Goal: Task Accomplishment & Management: Manage account settings

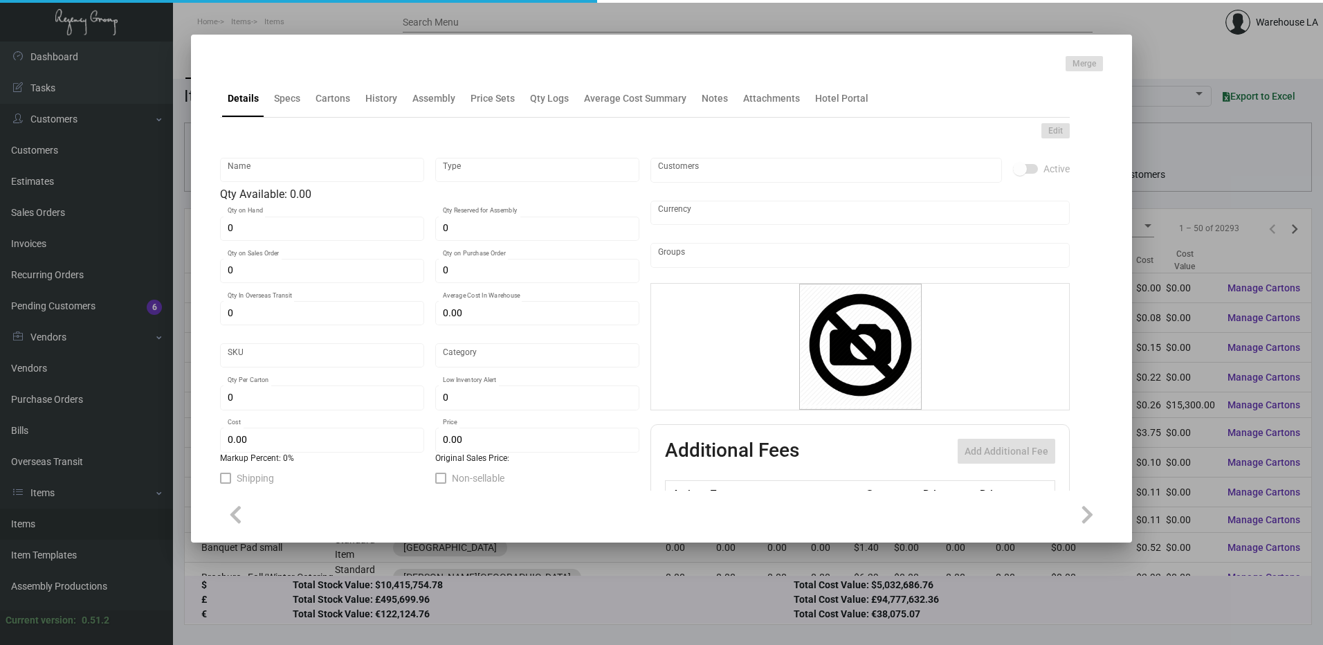
type input "DND REST [GEOGRAPHIC_DATA][PERSON_NAME]"
type input "Inventory"
type input "190"
type input "$ 14.98875"
type input "2668"
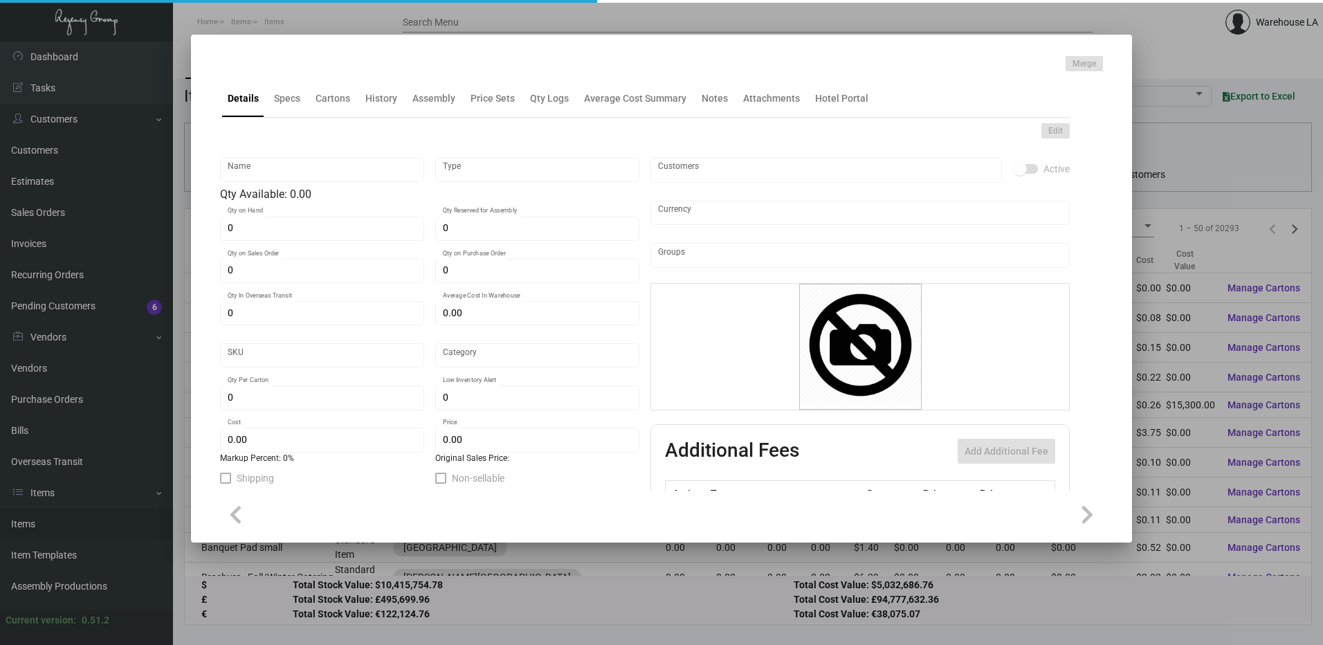
type input "Standard"
type input "100"
type input "$ 5.77"
type input "$ 12.89"
type textarea "DND REST Sign: Size 2.875x7x.125, wood material, Custom light tan finish, Laser…"
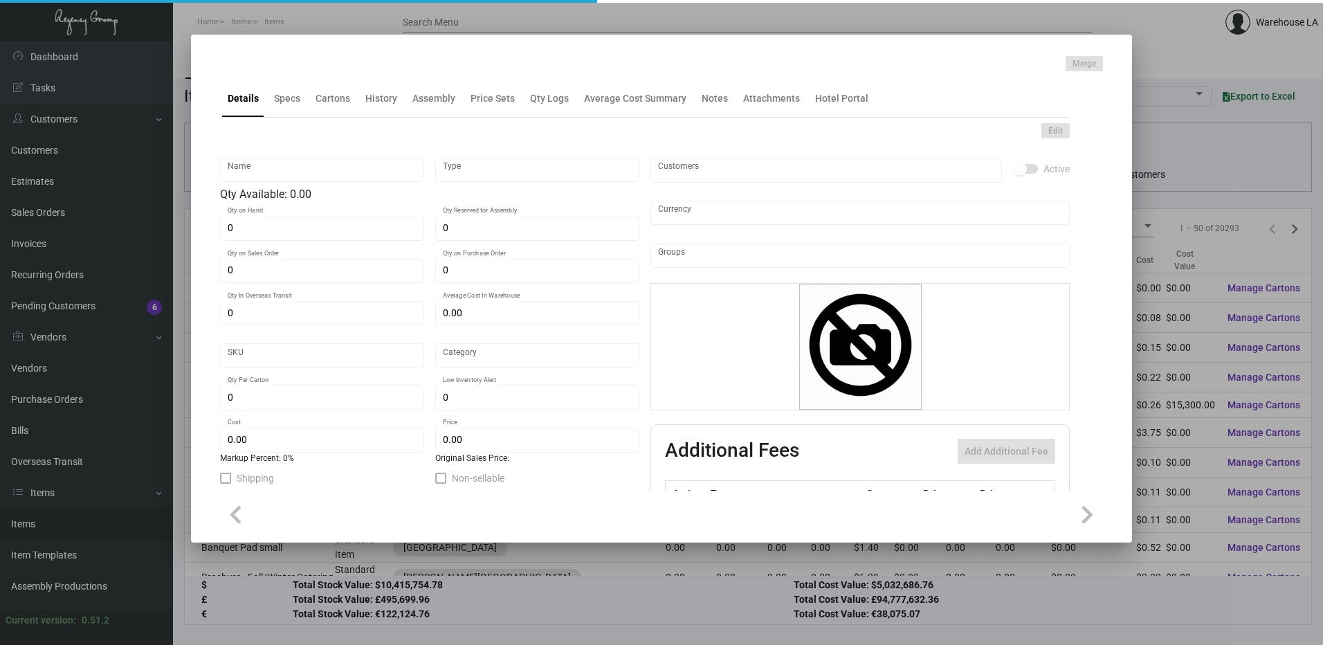
type textarea "DND REST Santa Monica"
checkbox input "true"
type input "United States Dollar $"
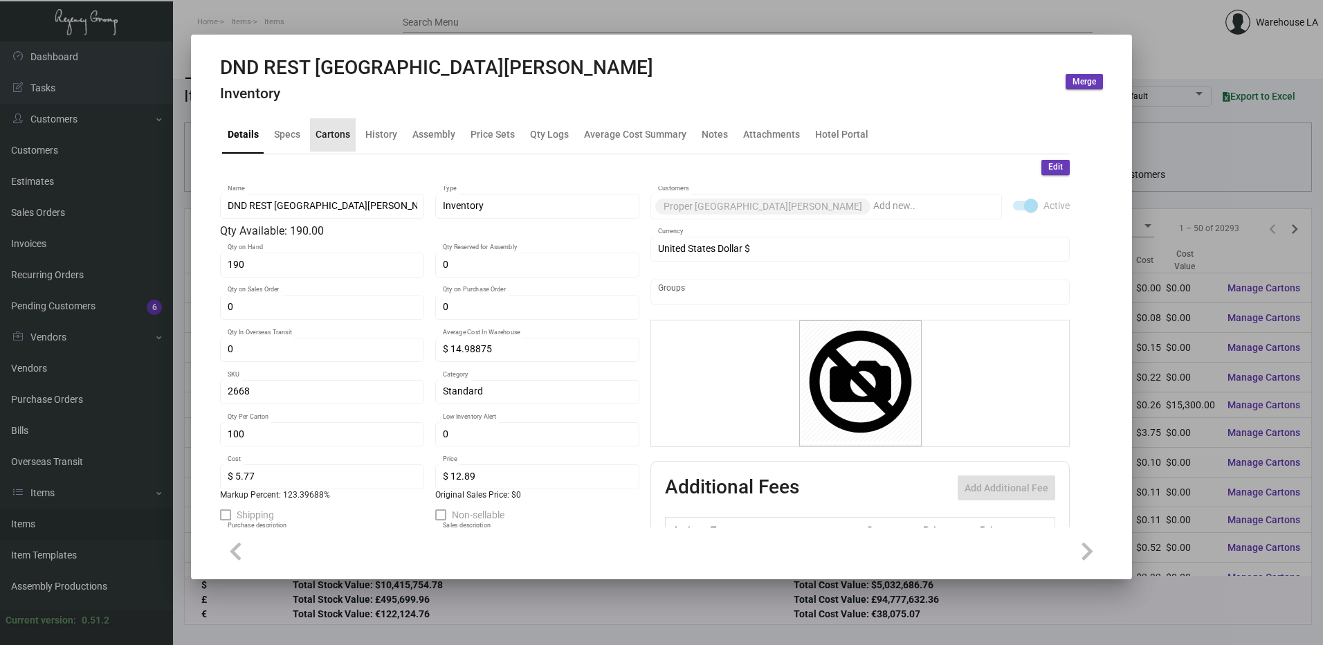
click at [337, 130] on div "Cartons" at bounding box center [333, 134] width 35 height 15
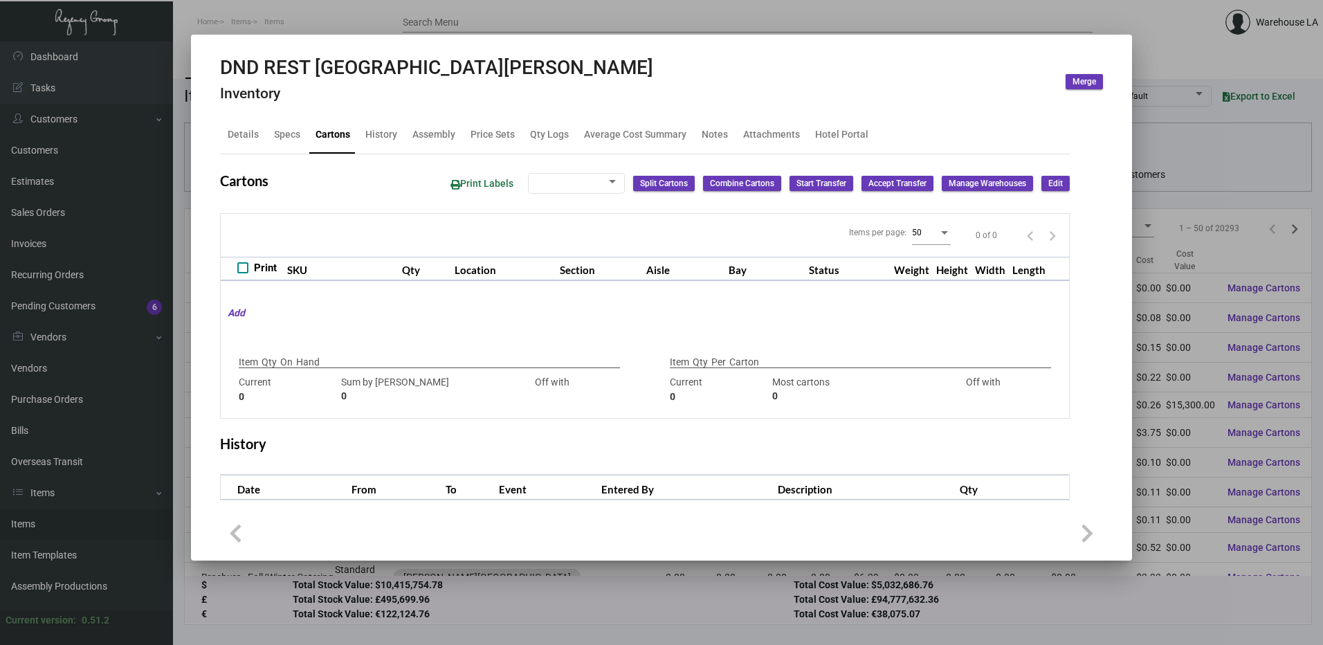
checkbox input "true"
type input "190"
type input "0"
type input "100"
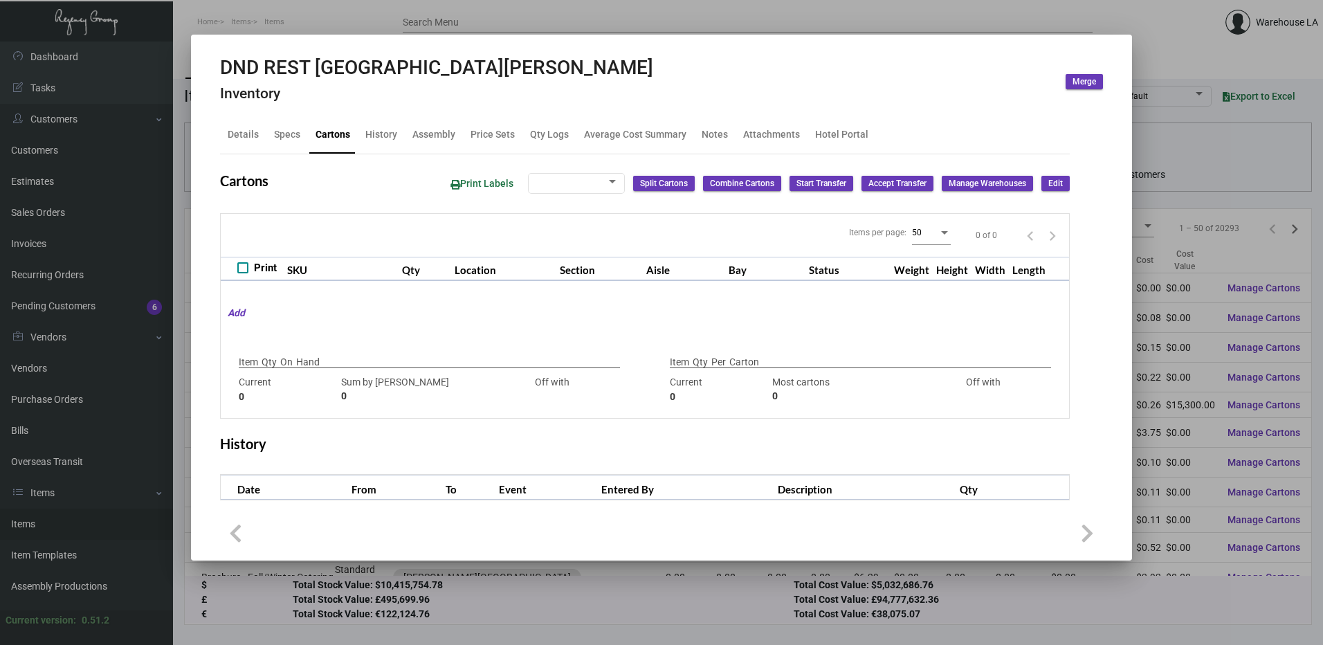
type input "150"
type input "-50"
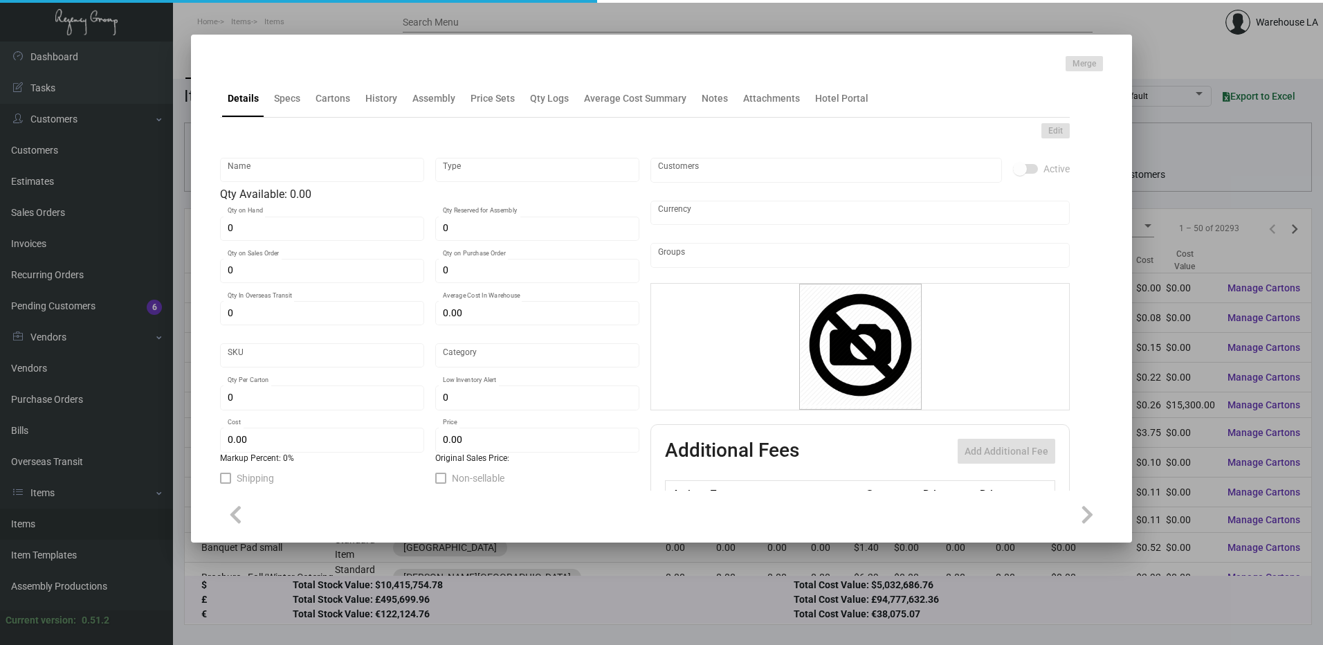
type input "DND REST Santa Monica"
type input "Inventory"
type input "190"
type input "$ 14.98875"
type input "2668"
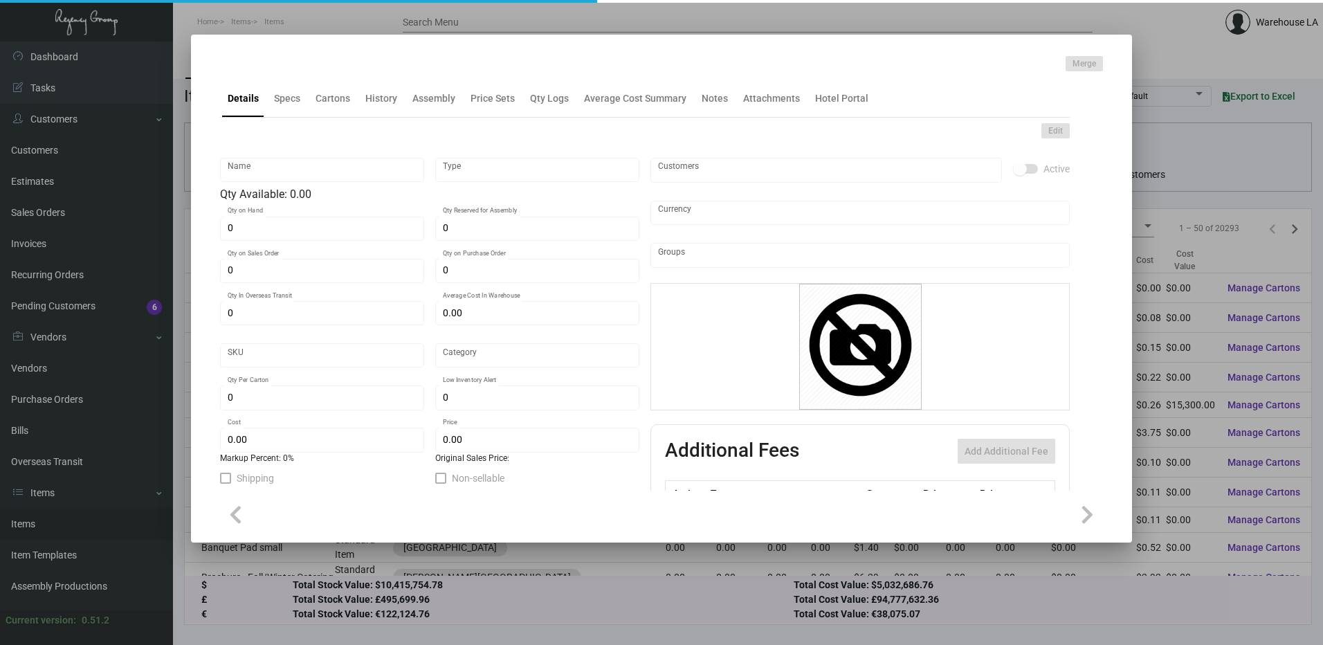
type input "Standard"
type input "100"
type input "$ 5.77"
type input "$ 12.89"
type textarea "DND REST Sign: Size 2.875x7x.125, wood material, Custom light tan finish, Laser…"
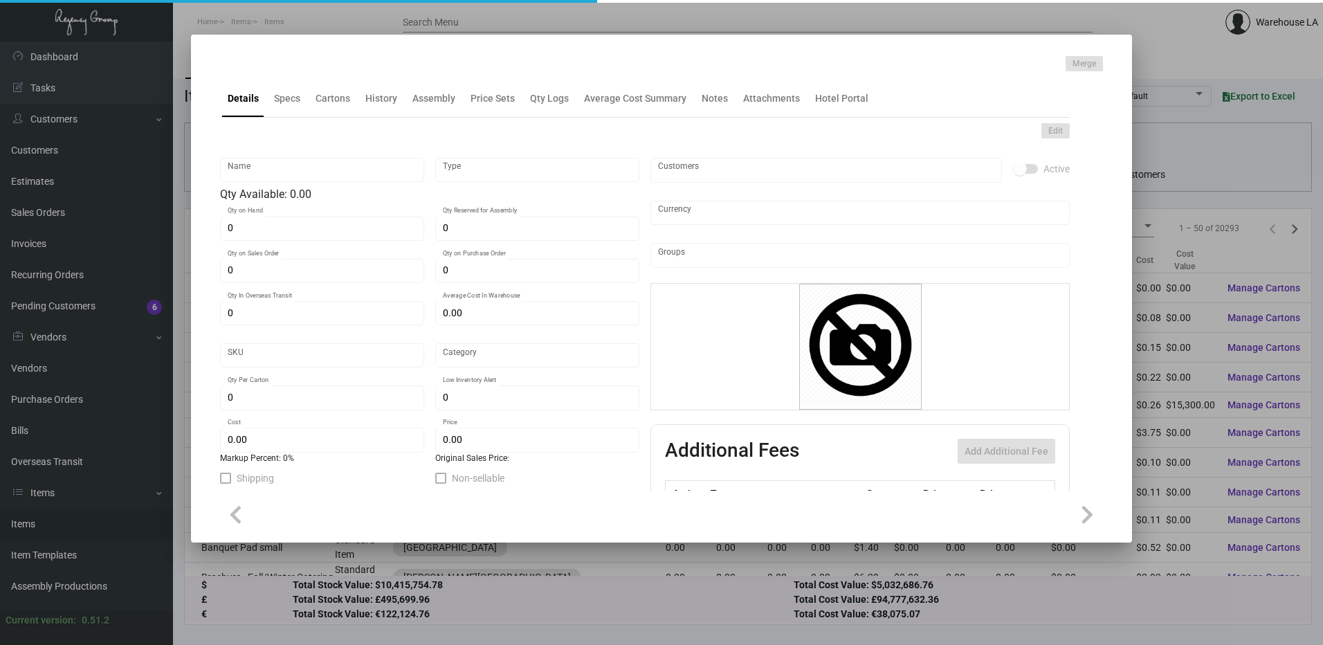
type textarea "DND REST Santa Monica"
checkbox input "true"
type input "United States Dollar $"
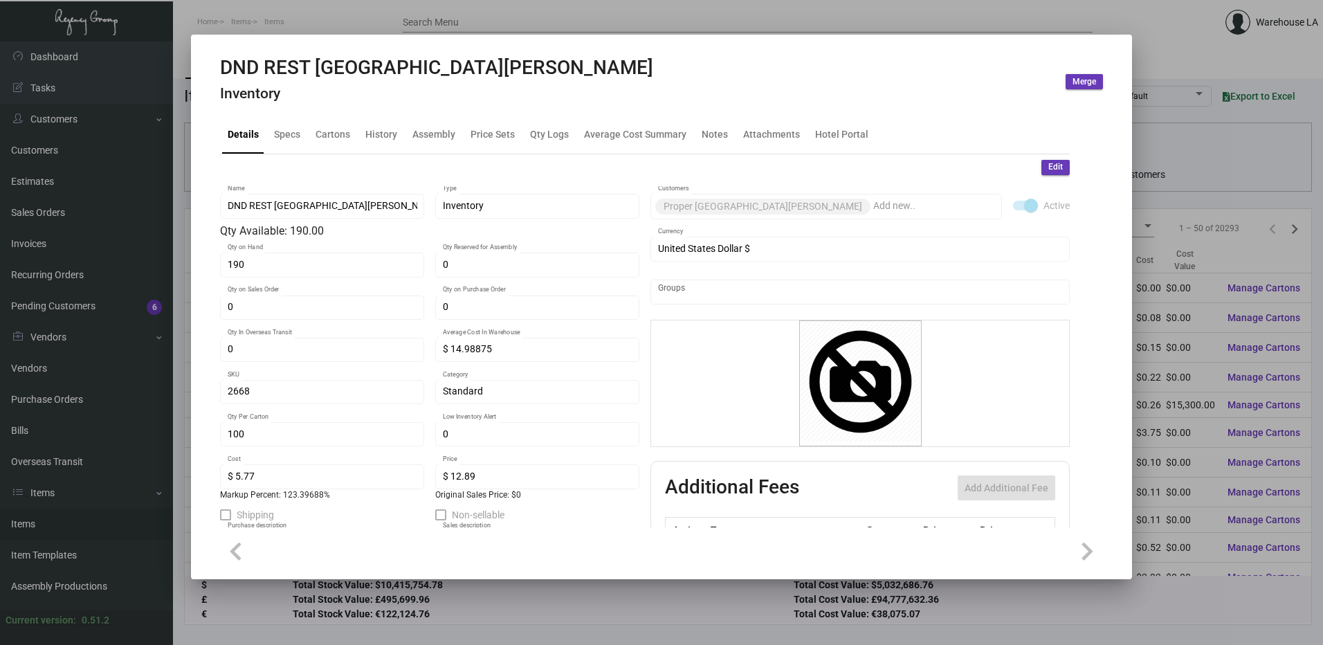
click at [1042, 162] on button "Edit" at bounding box center [1056, 167] width 28 height 15
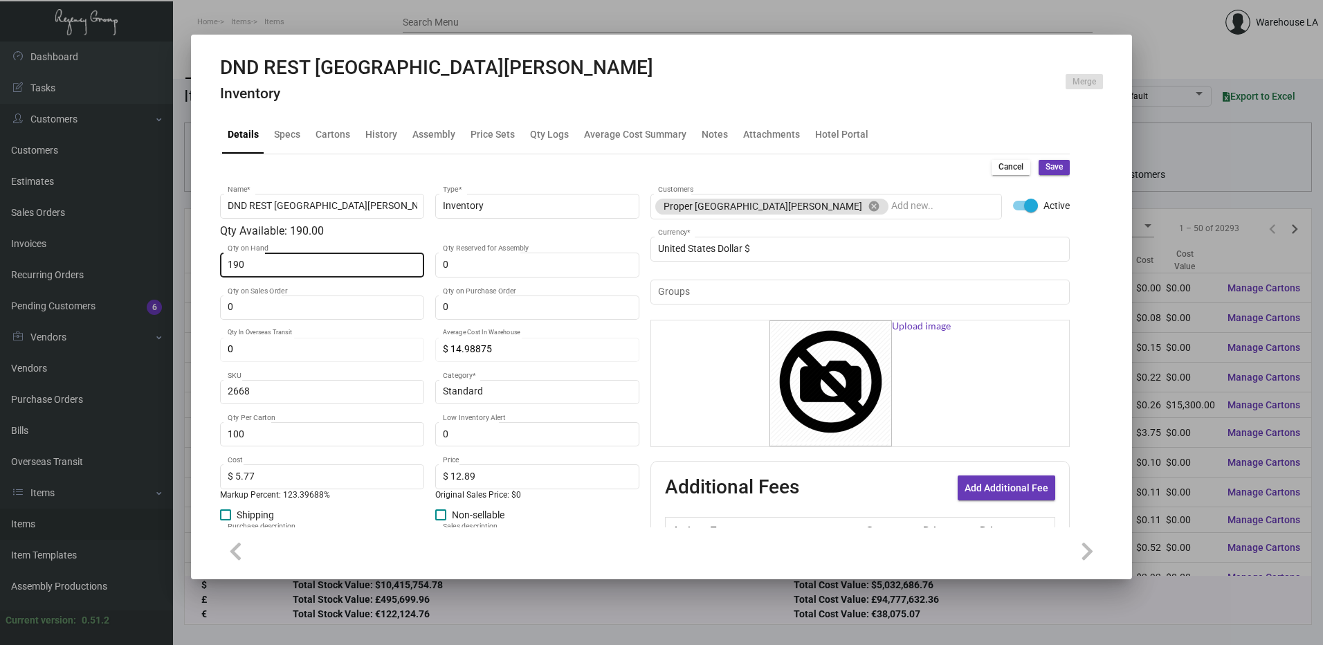
click at [288, 266] on input "190" at bounding box center [323, 265] width 190 height 11
type input "0"
click at [1051, 163] on span "Save" at bounding box center [1054, 167] width 17 height 12
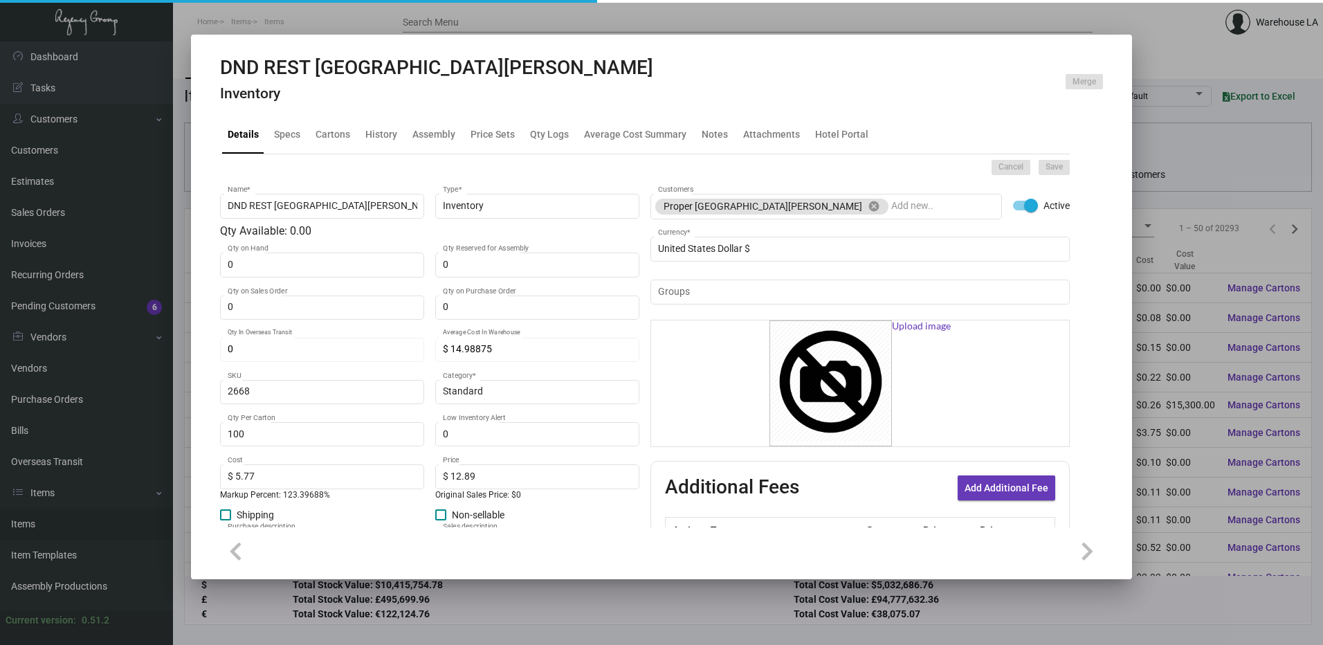
type input "$ 0.00"
type input "0"
type input "$ 0.00"
checkbox input "false"
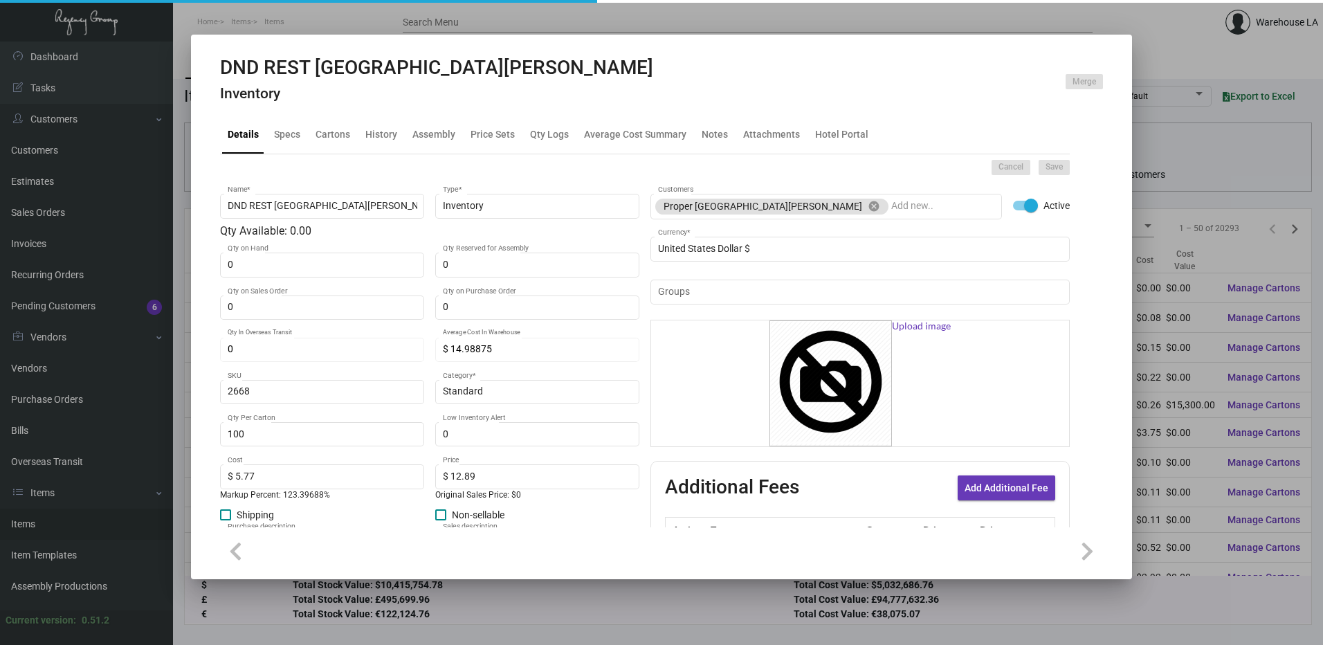
checkbox input "false"
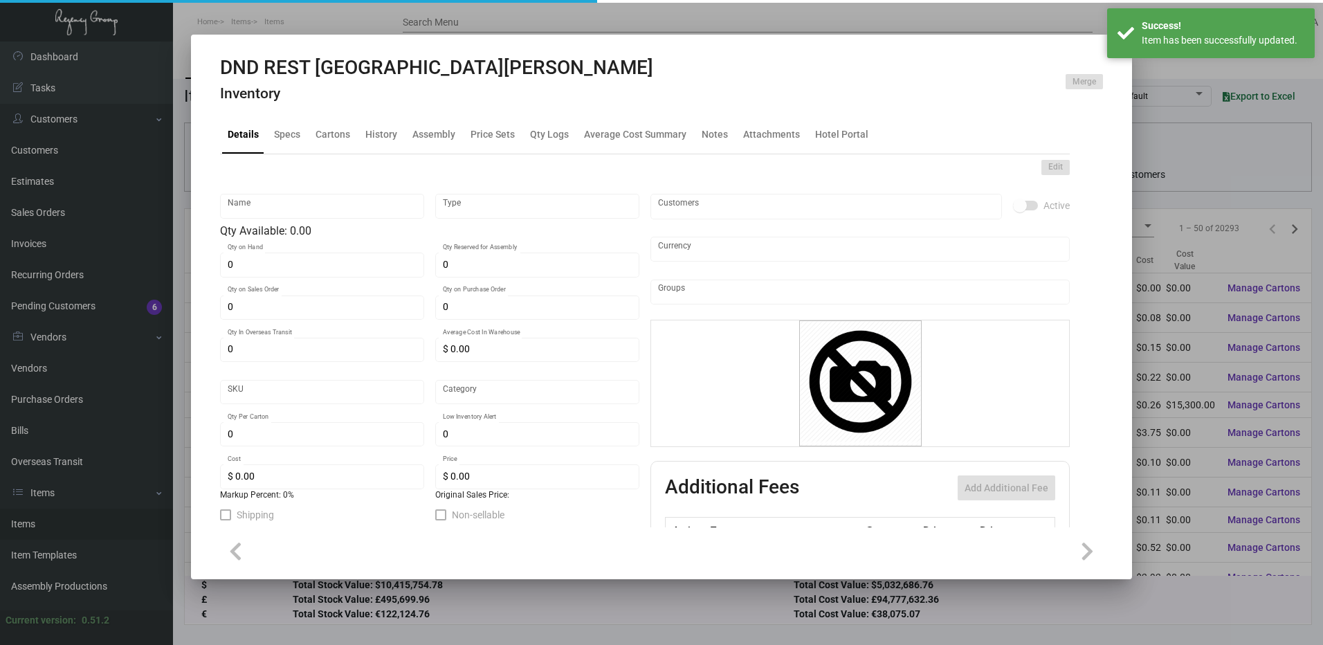
type input "DND REST Santa Monica"
type input "Inventory"
type input "$ 14.98875"
type input "2668"
type input "Standard"
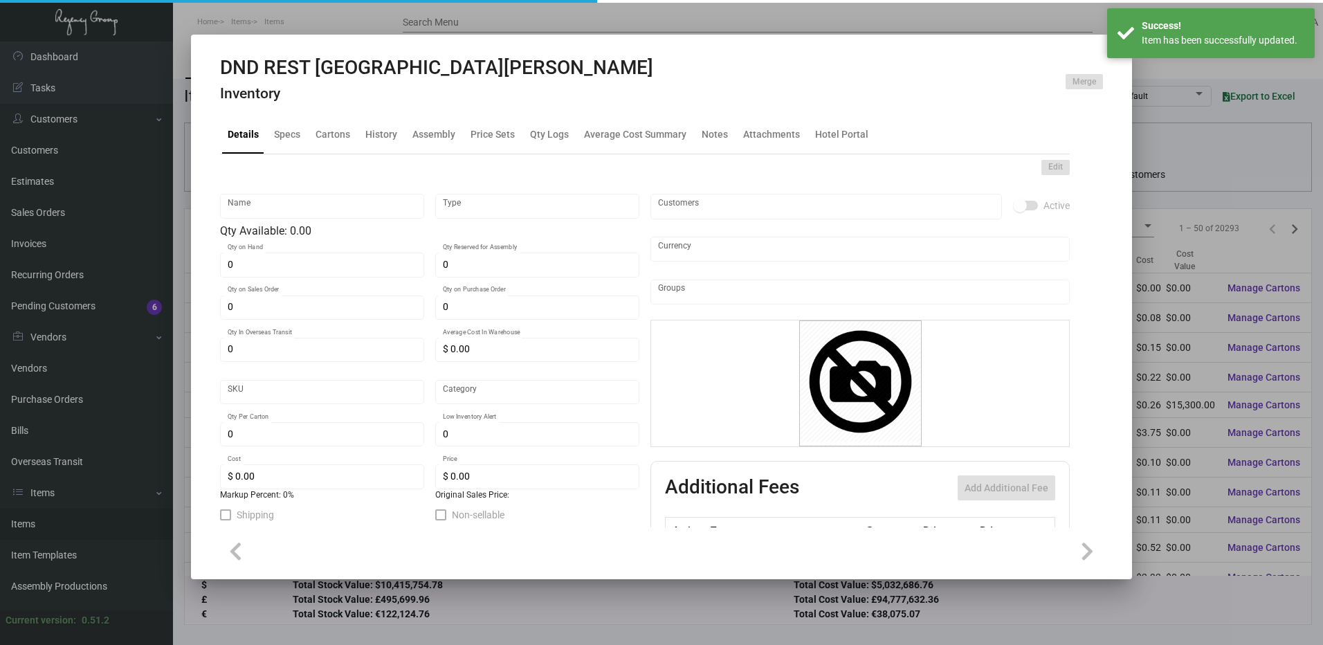
type input "100"
type input "$ 5.77"
type input "$ 12.89"
type textarea "DND REST Sign: Size 2.875x7x.125, wood material, Custom light tan finish, Laser…"
type textarea "DND REST Santa Monica"
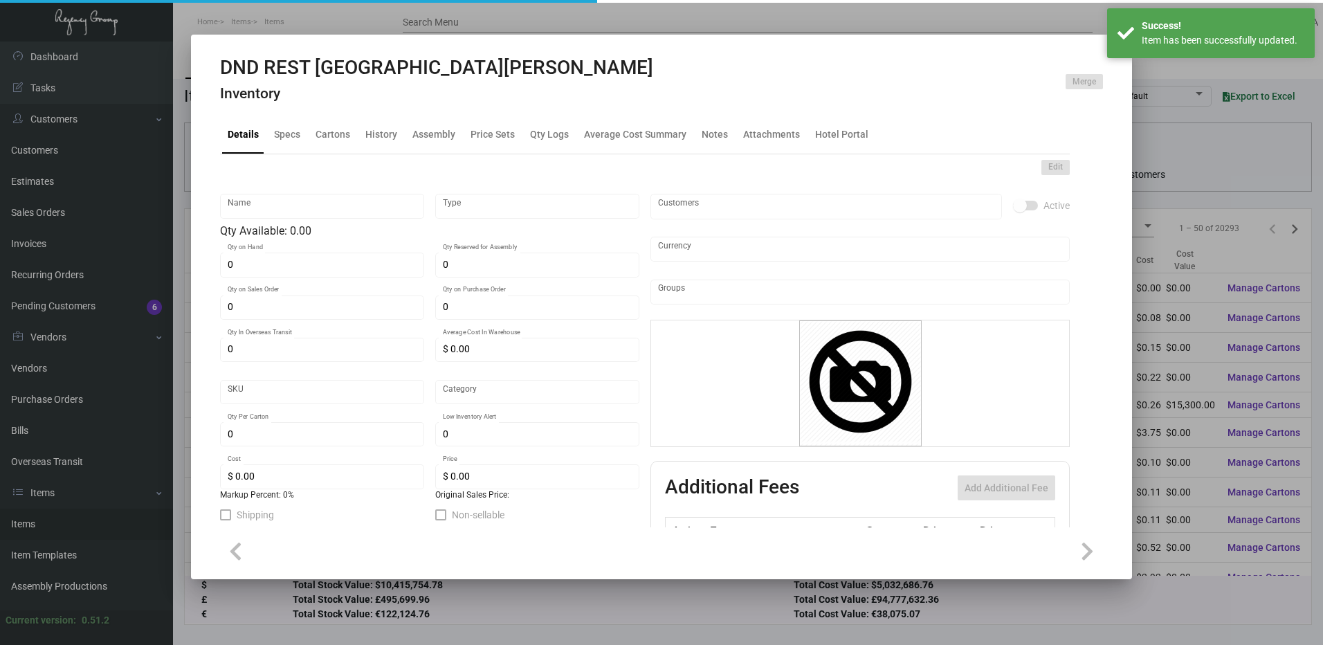
checkbox input "true"
type input "United States Dollar $"
click at [313, 135] on div "Cartons" at bounding box center [333, 134] width 46 height 33
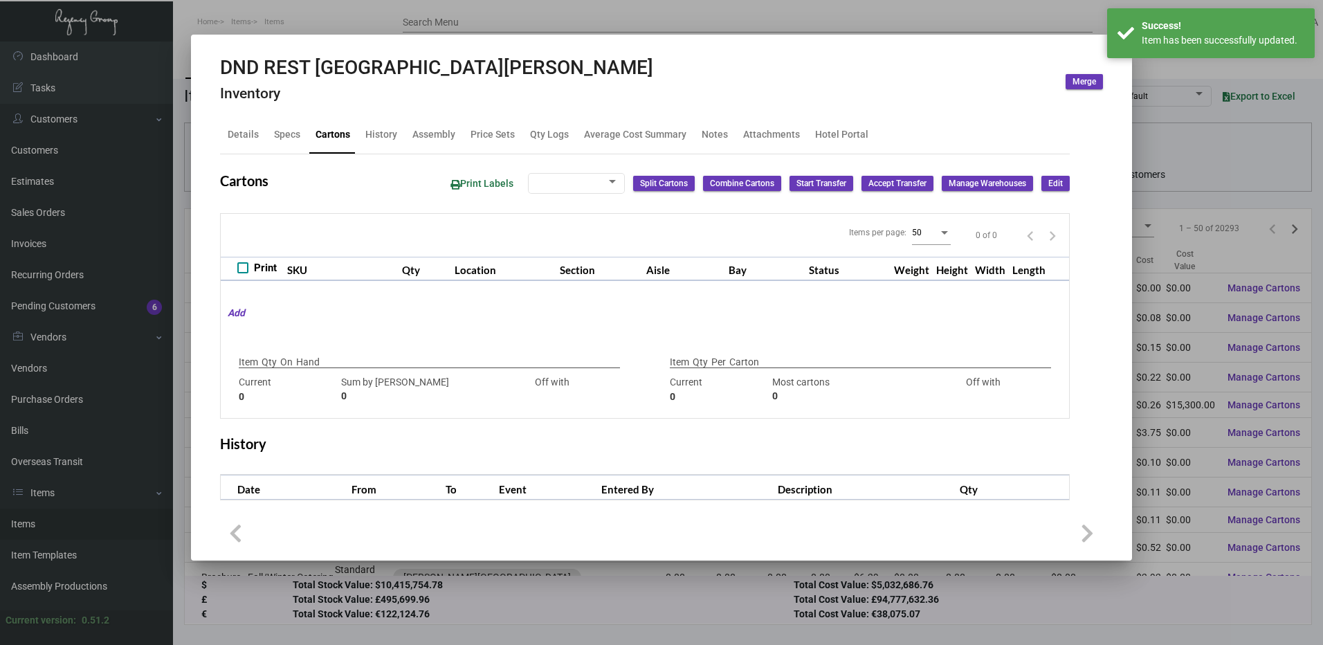
checkbox input "true"
type input "190"
type input "-190"
type input "100"
type input "150"
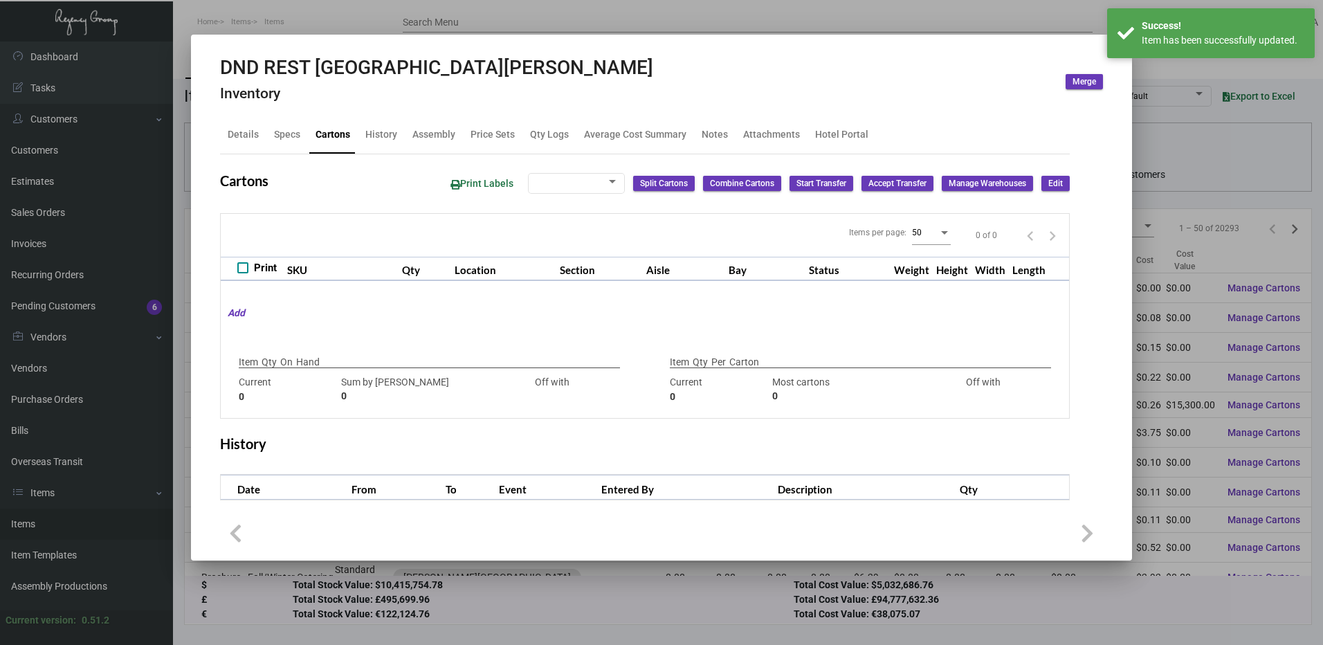
type input "-50"
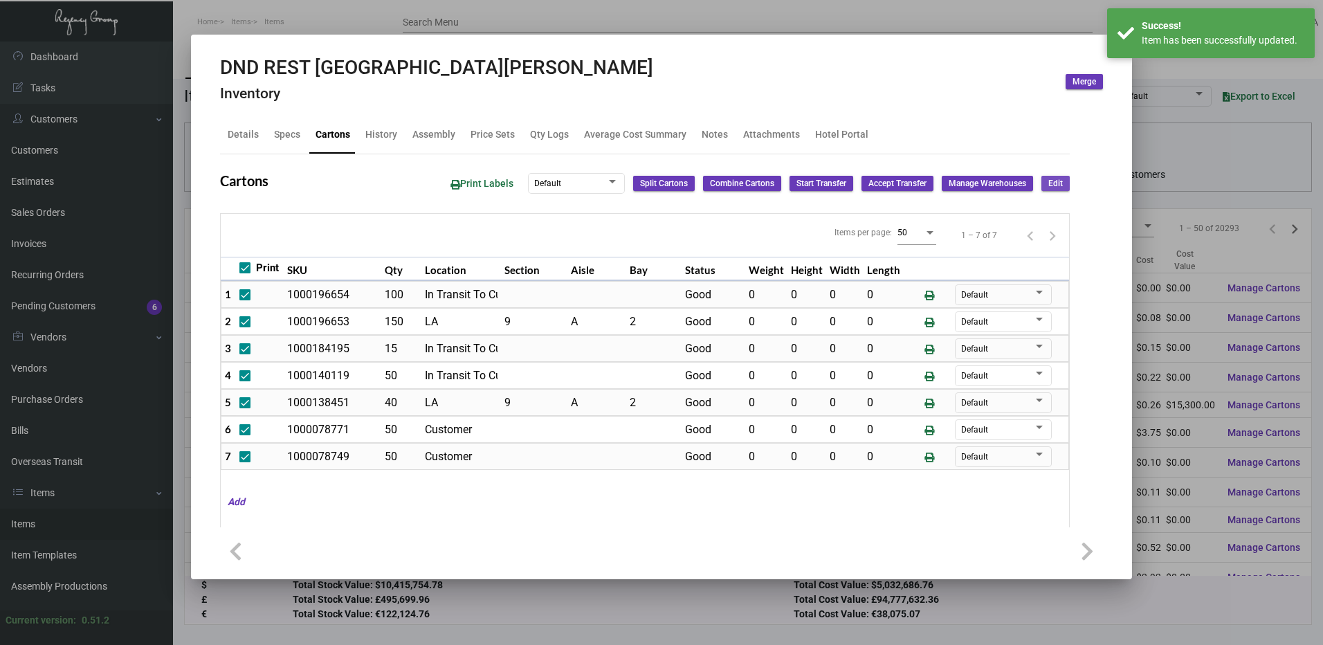
click at [1049, 184] on span "Edit" at bounding box center [1056, 184] width 15 height 12
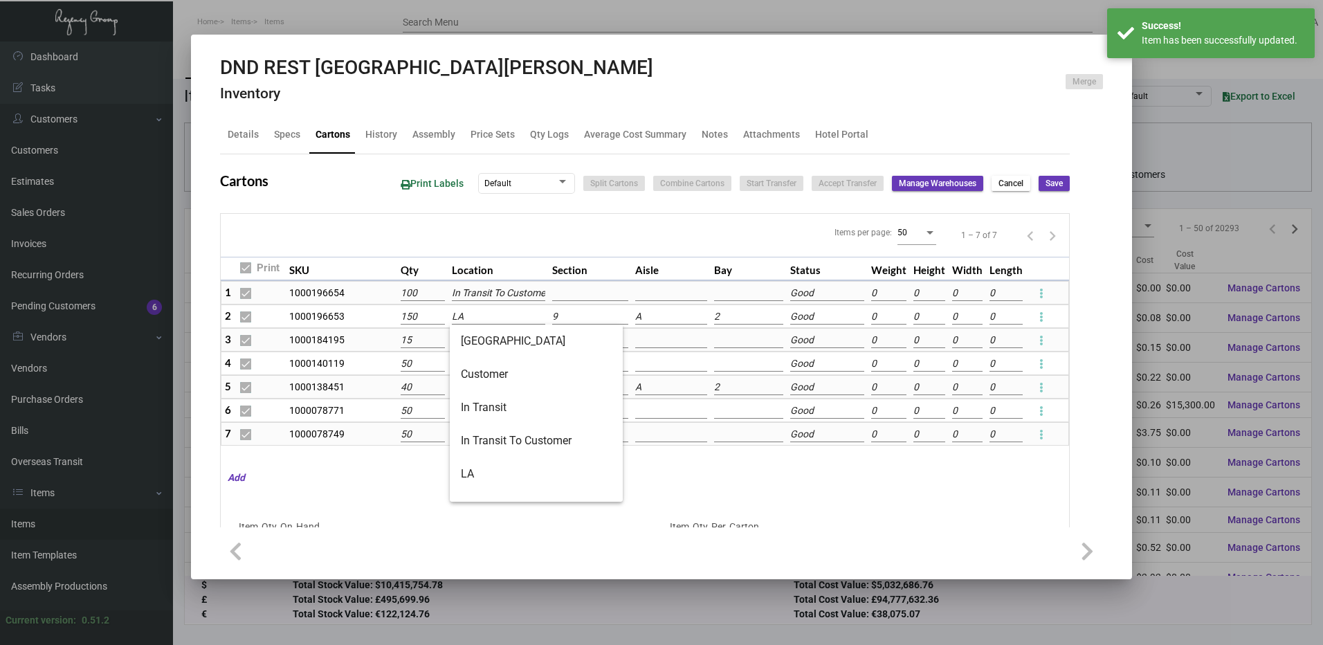
click at [470, 317] on input "LA" at bounding box center [499, 316] width 94 height 15
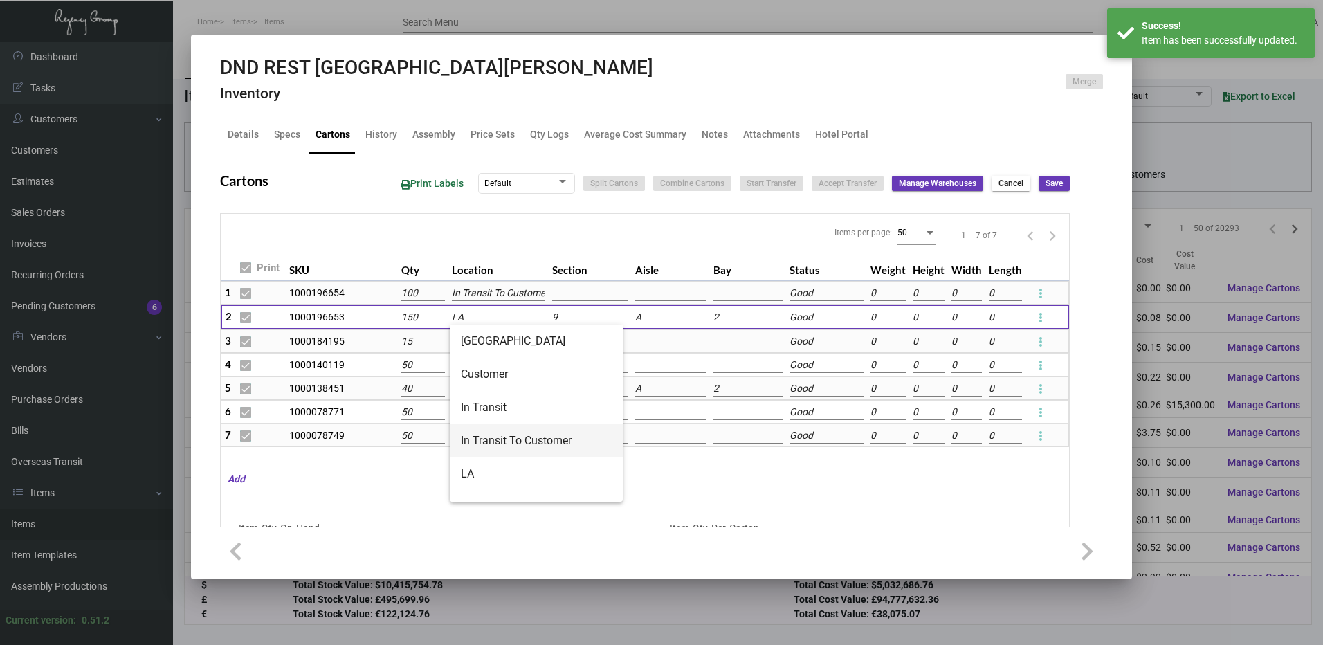
click at [496, 446] on span "In Transit To Customer" at bounding box center [536, 440] width 151 height 33
type input "In Transit To Customer"
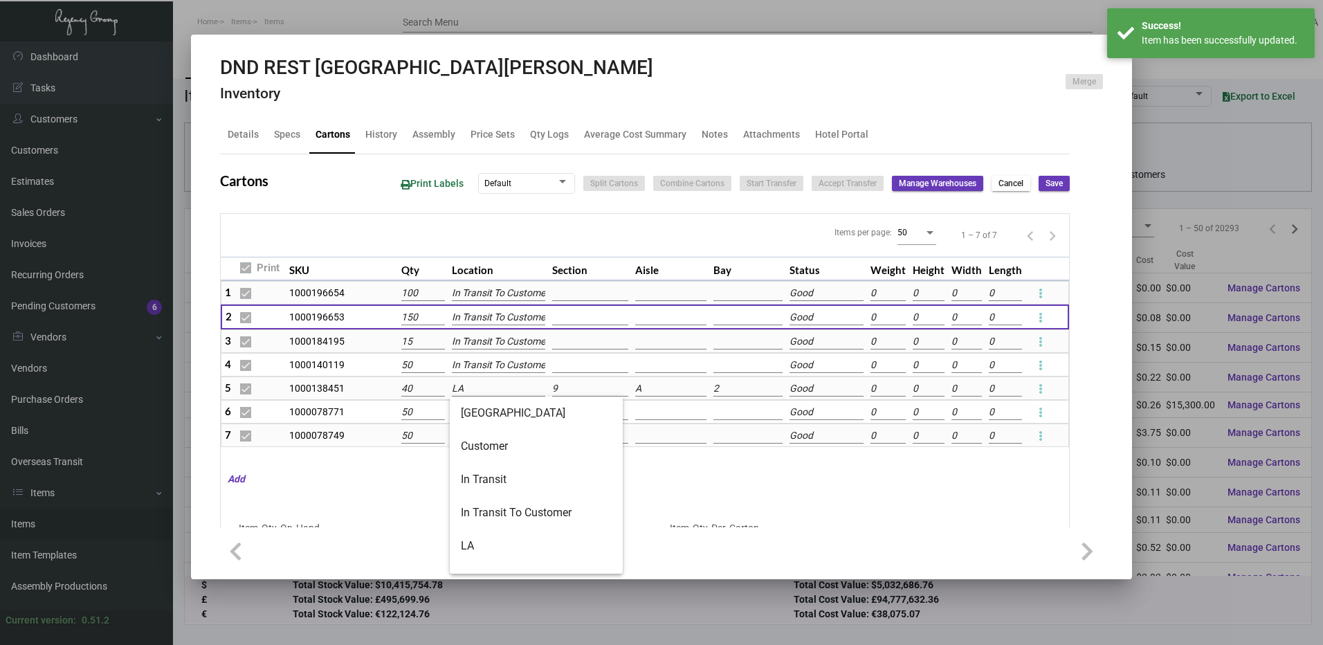
click at [496, 391] on input "LA" at bounding box center [498, 388] width 93 height 15
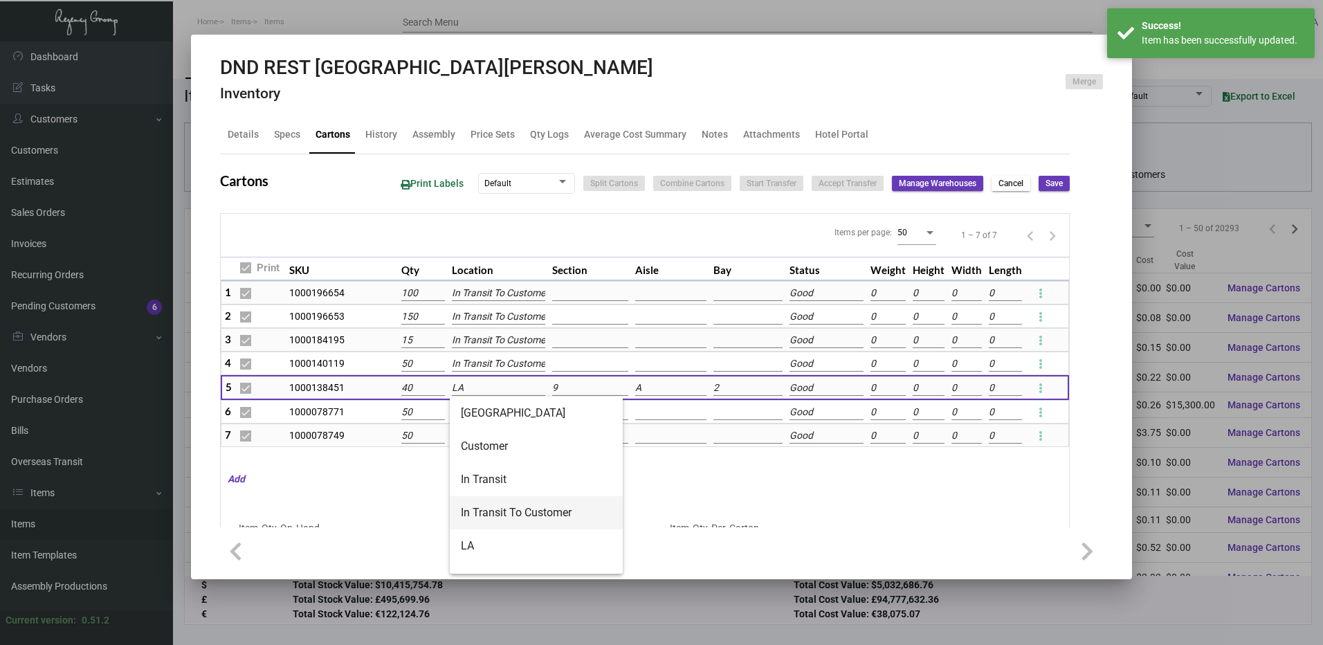
click at [509, 498] on span "In Transit To Customer" at bounding box center [536, 512] width 151 height 33
type input "In Transit To Customer"
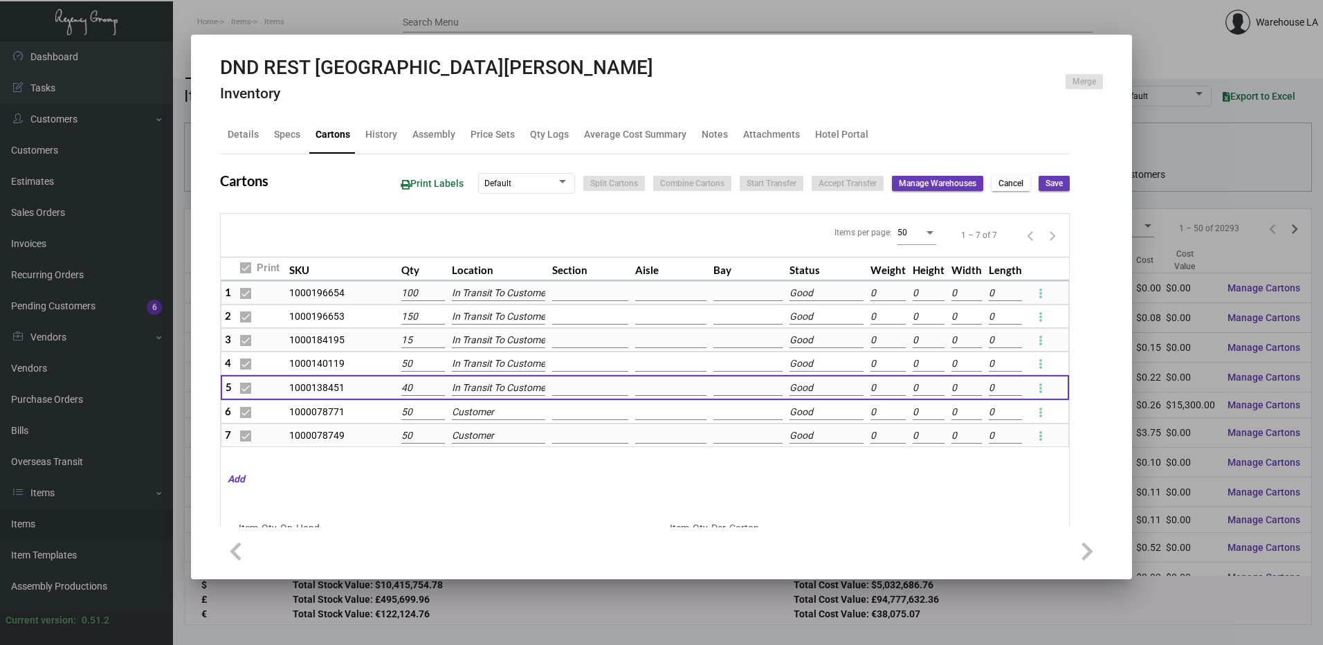
click at [1046, 185] on span "Save" at bounding box center [1054, 184] width 17 height 12
checkbox input "false"
type input "0"
checkbox input "false"
type input "0"
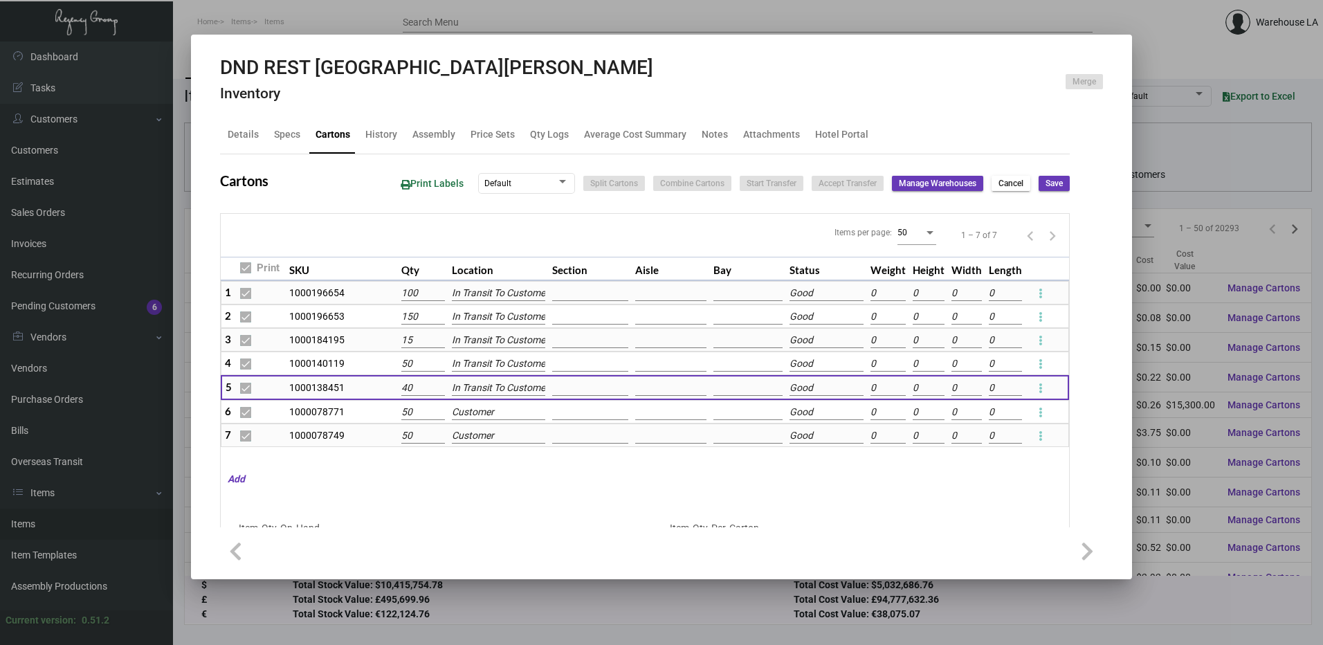
checkbox input "false"
type input "0"
checkbox input "false"
type input "0"
checkbox input "false"
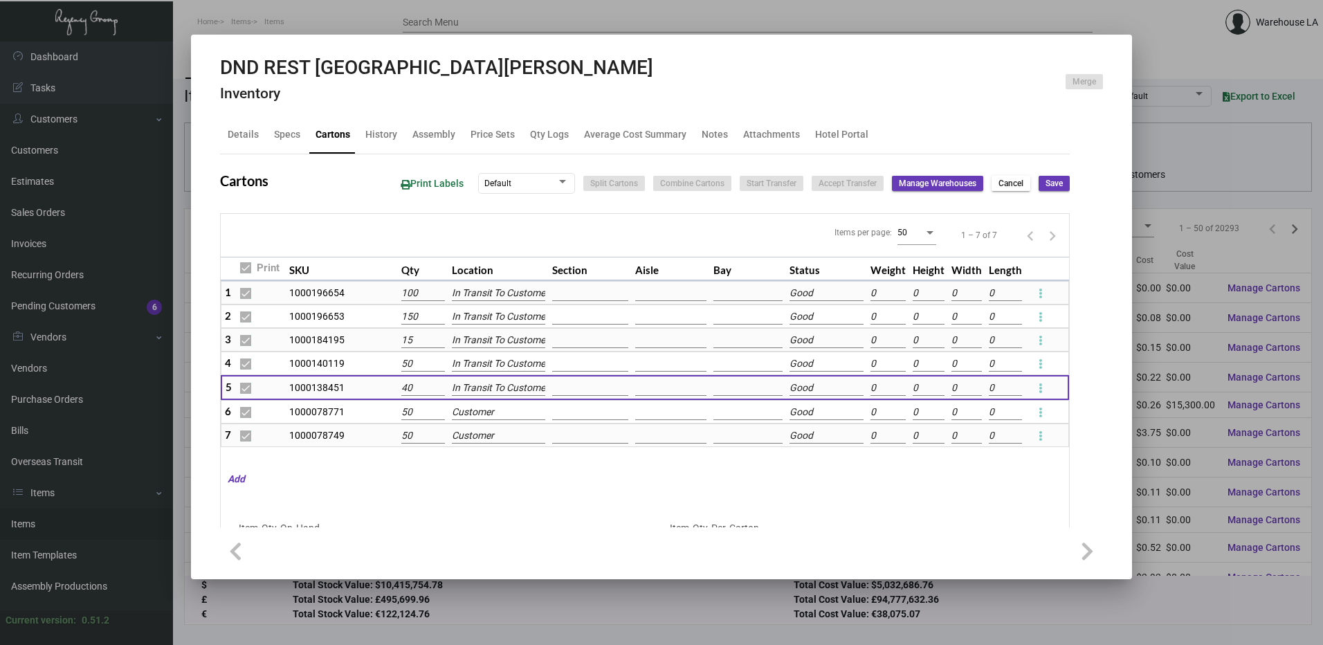
type input "0"
checkbox input "false"
type input "0"
checkbox input "false"
type input "0"
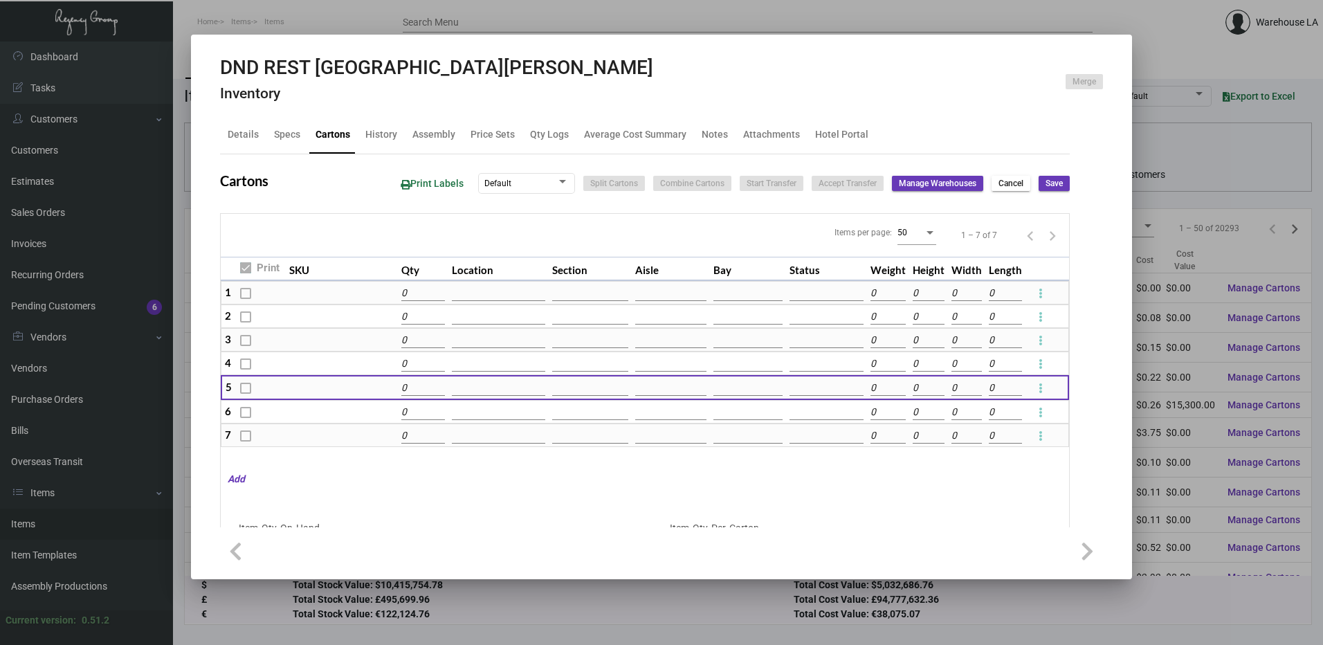
type input "0"
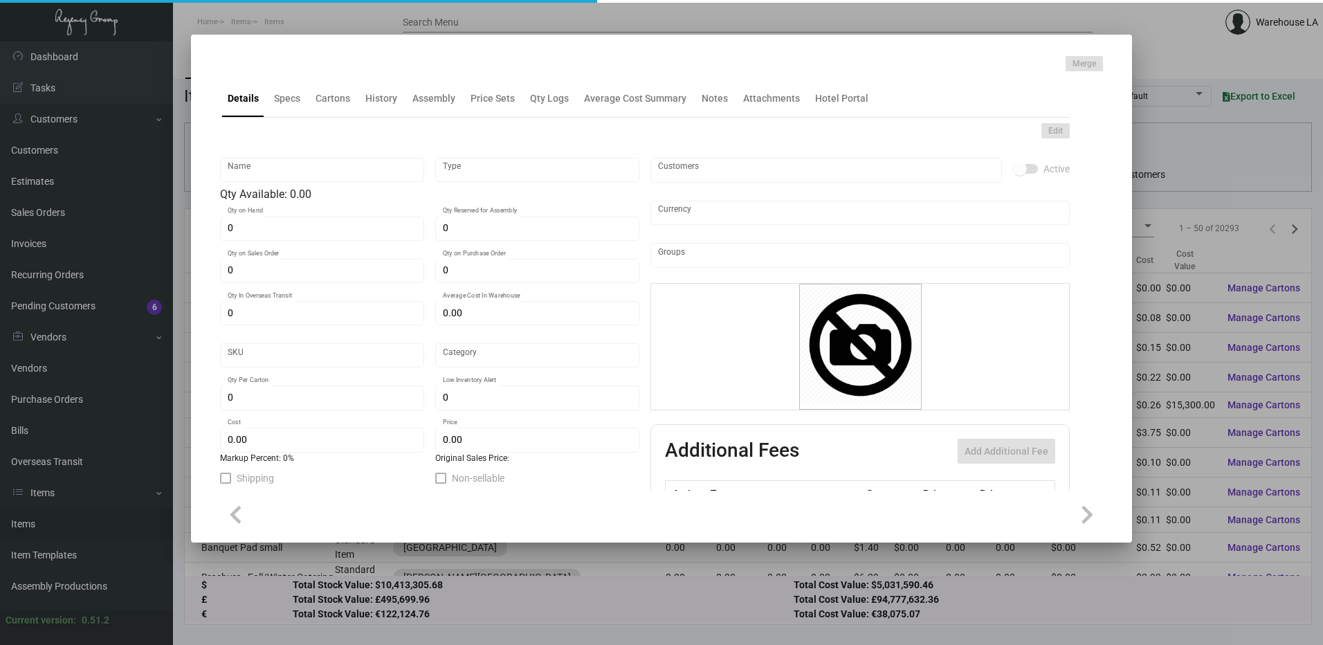
type input "DND - Wood - REST DTLA"
type input "Inventory"
type input "125"
type input "$ 21.32"
type input "942-Door Hanger-42"
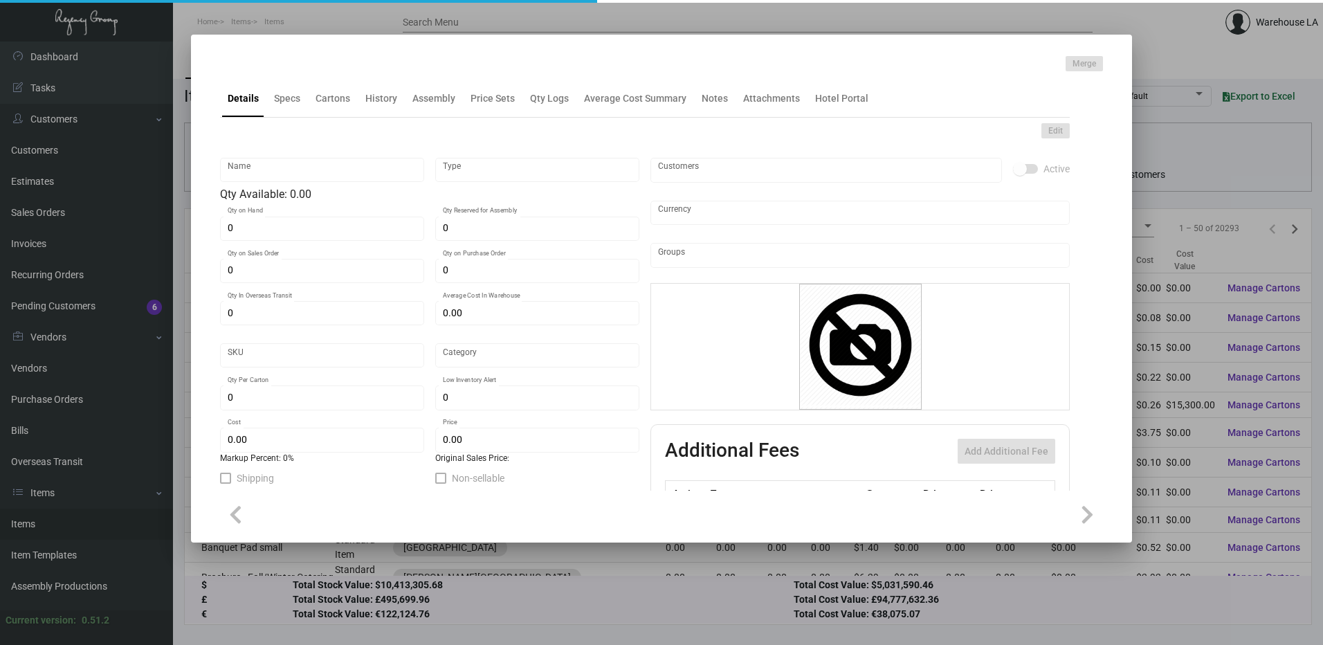
type input "Standard"
type input "$ 5.49"
type input "$ 8.79"
checkbox input "true"
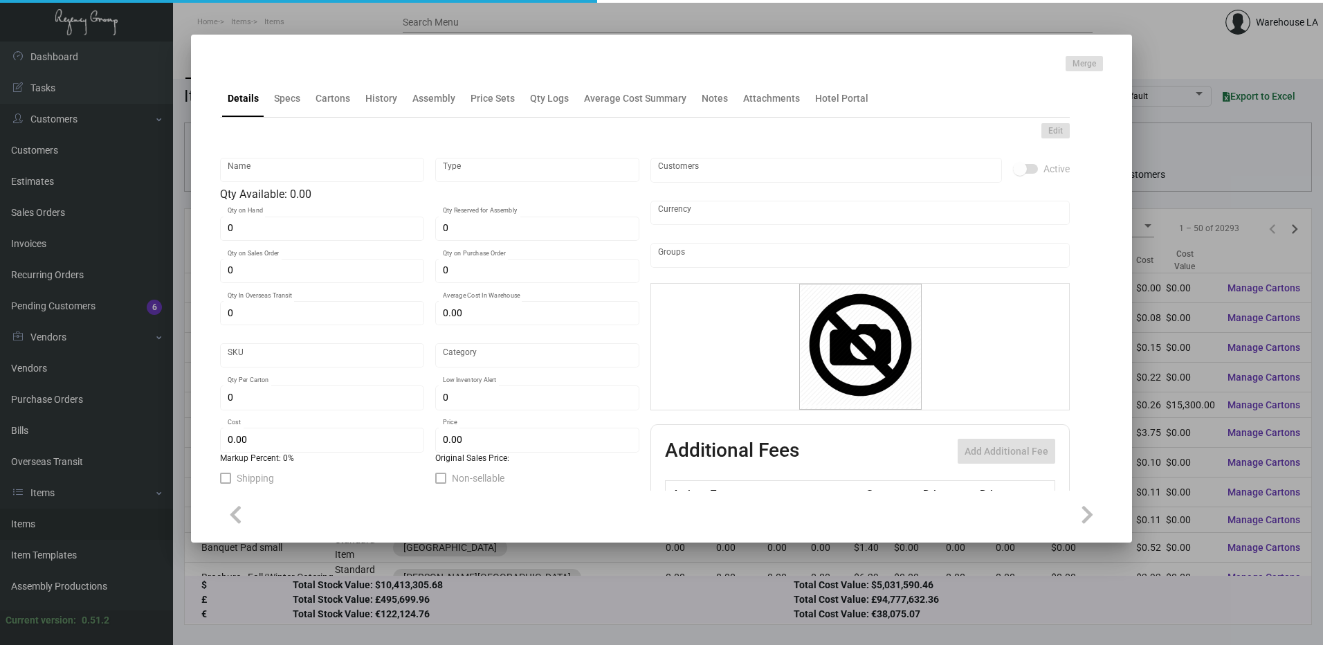
type input "United States Dollar $"
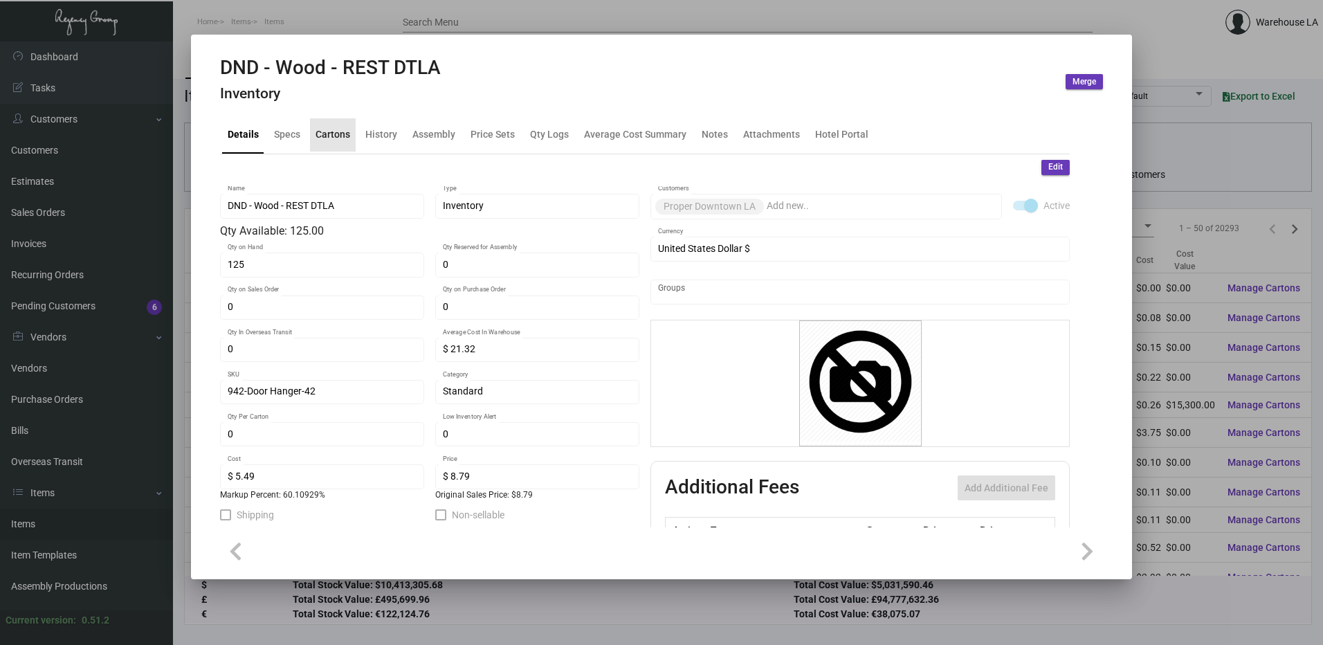
click at [325, 141] on div "Cartons" at bounding box center [333, 134] width 35 height 15
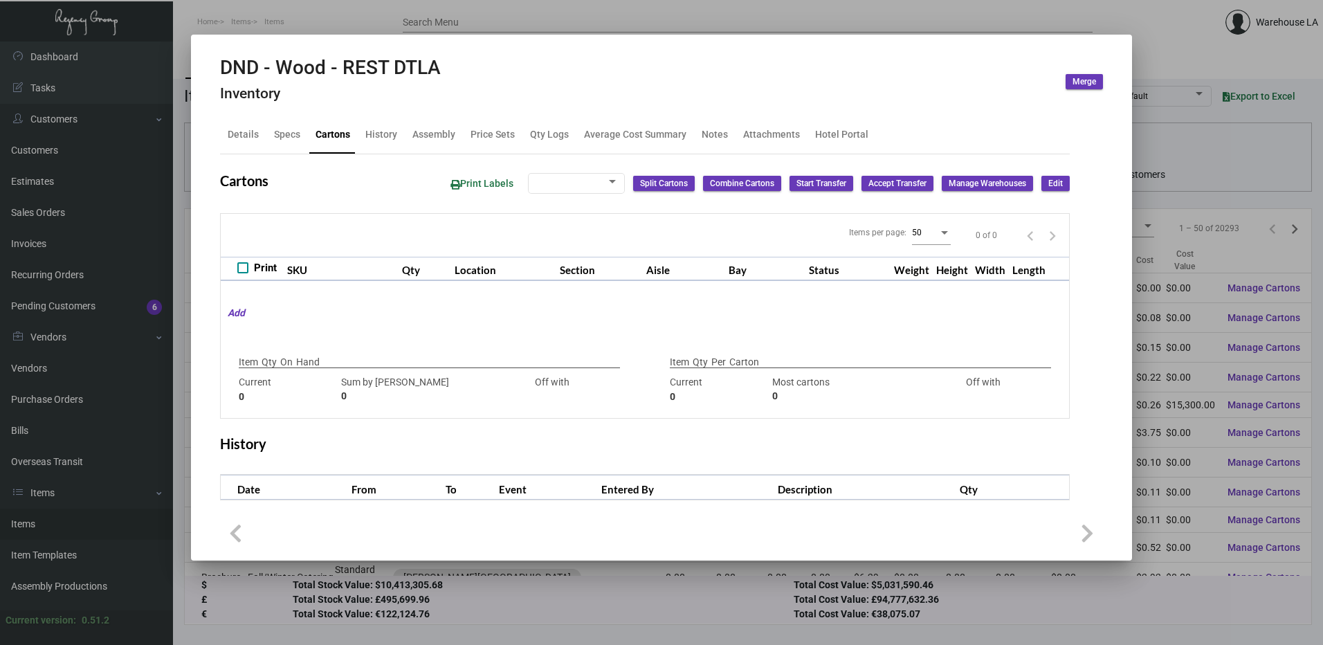
checkbox input "true"
type input "125"
type input "0"
type input "125"
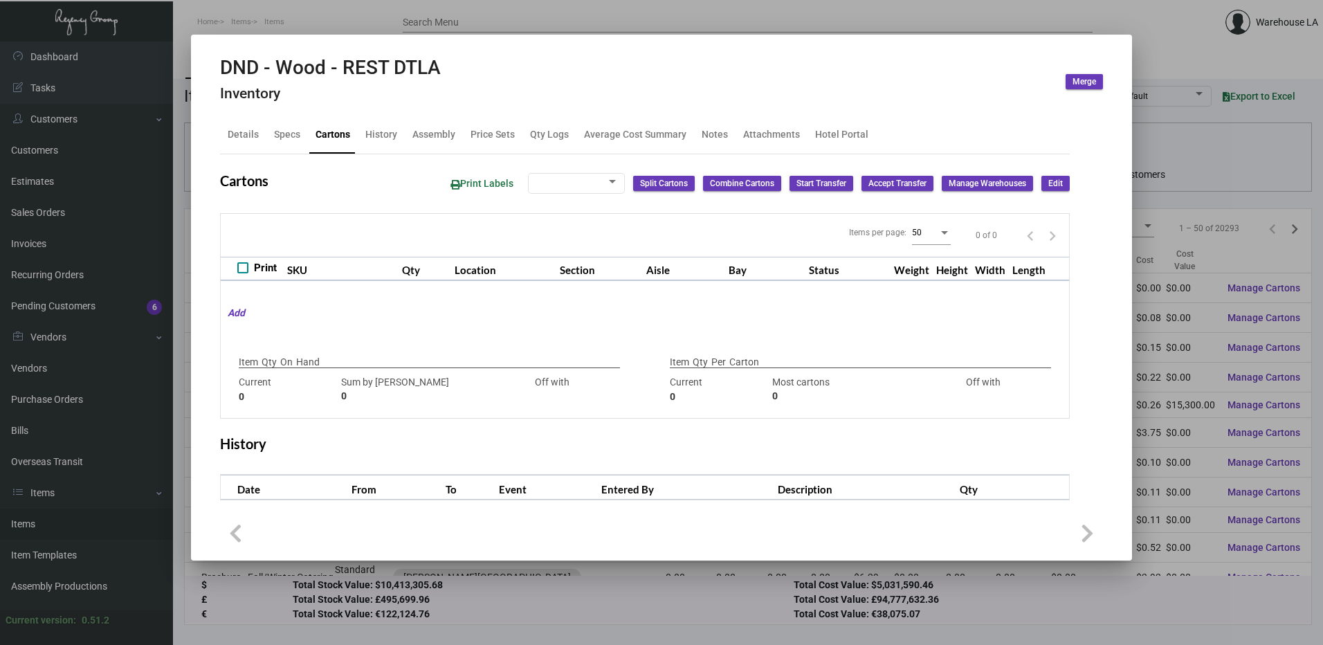
type input "-125"
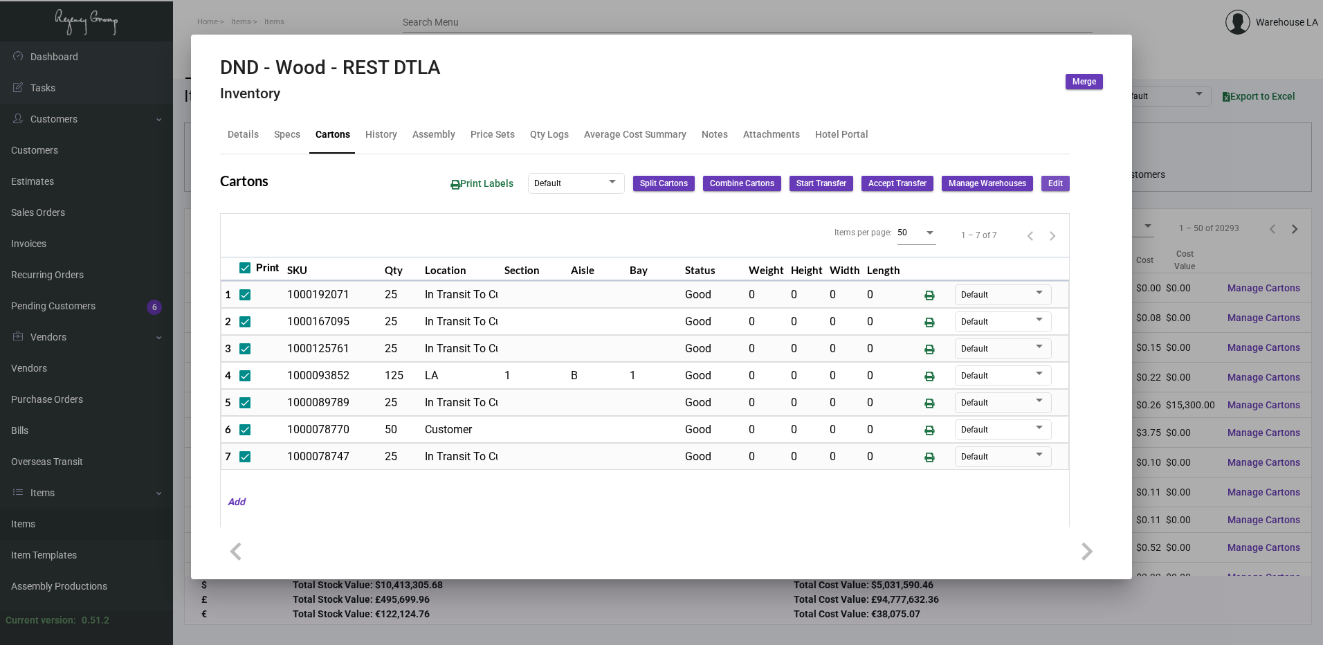
click at [1050, 182] on span "Edit" at bounding box center [1056, 184] width 15 height 12
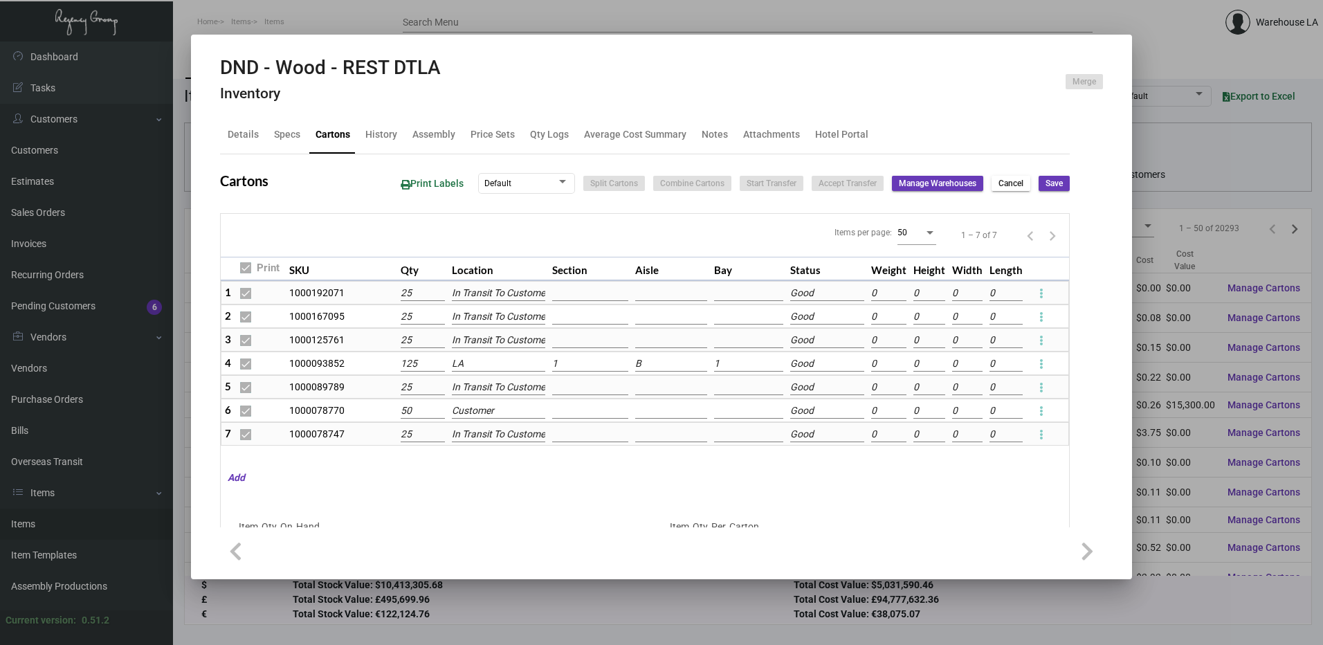
click at [578, 376] on td at bounding box center [590, 387] width 83 height 24
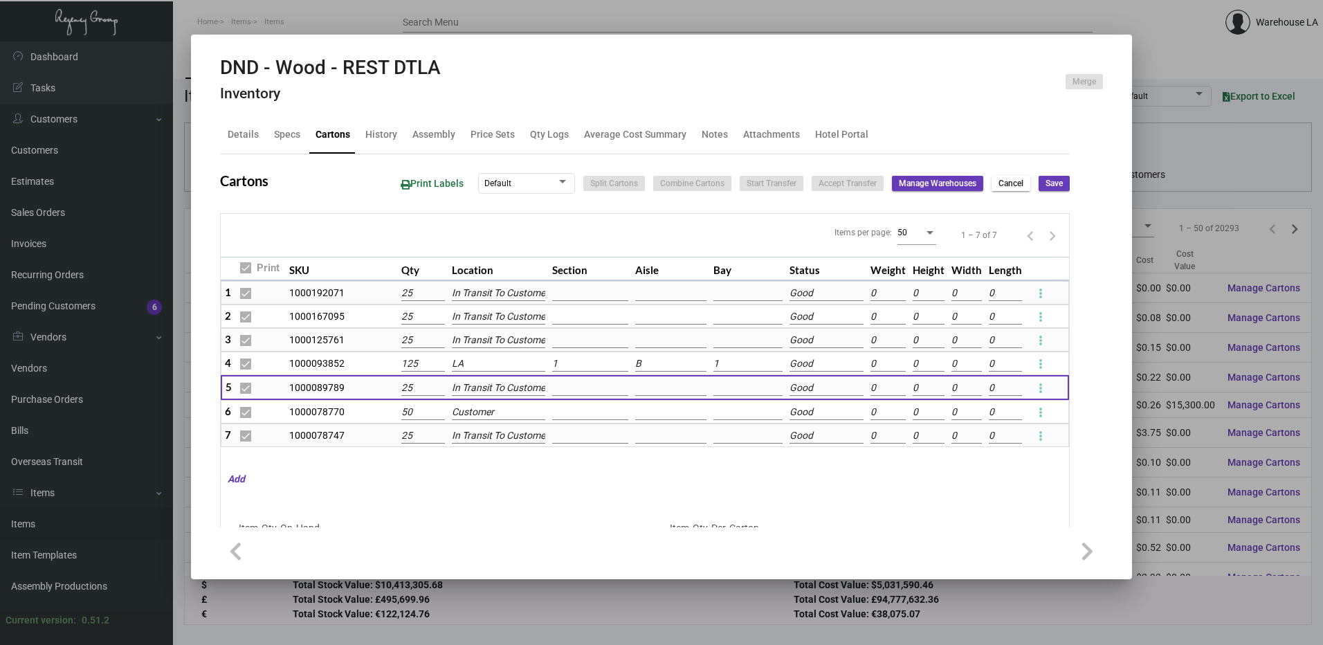
click at [578, 366] on input "1" at bounding box center [590, 363] width 76 height 15
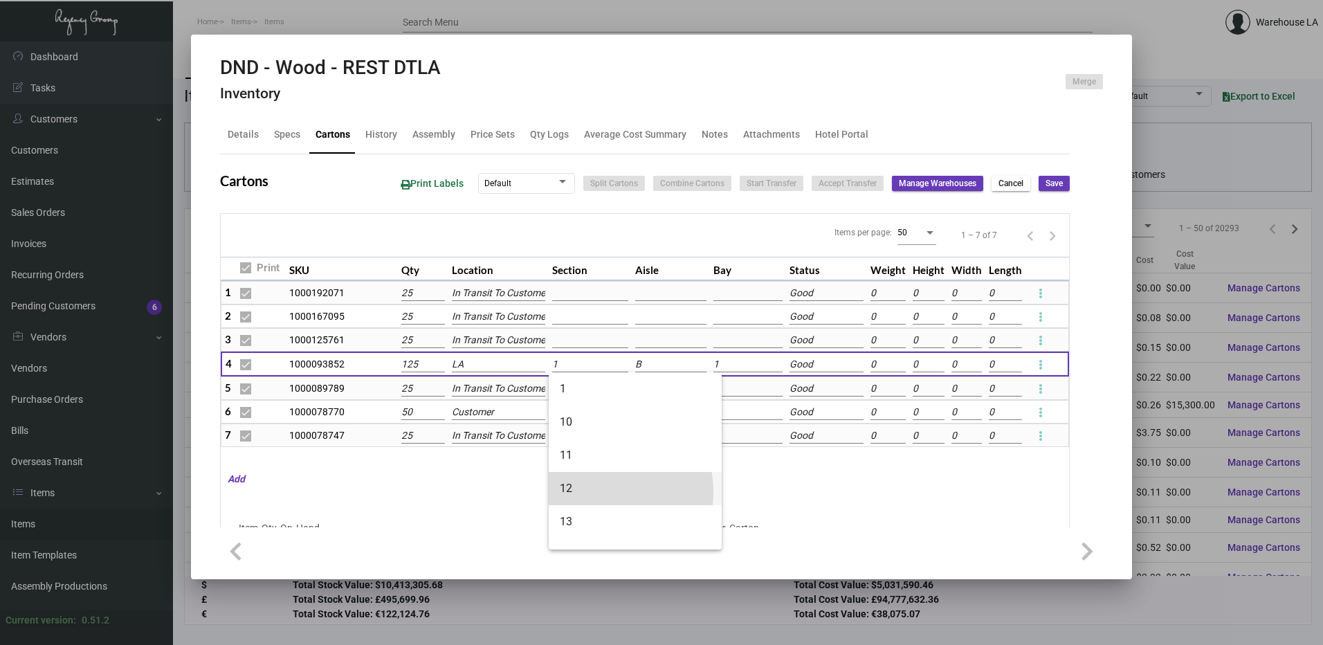
click at [596, 491] on span "12" at bounding box center [635, 488] width 151 height 33
type input "12"
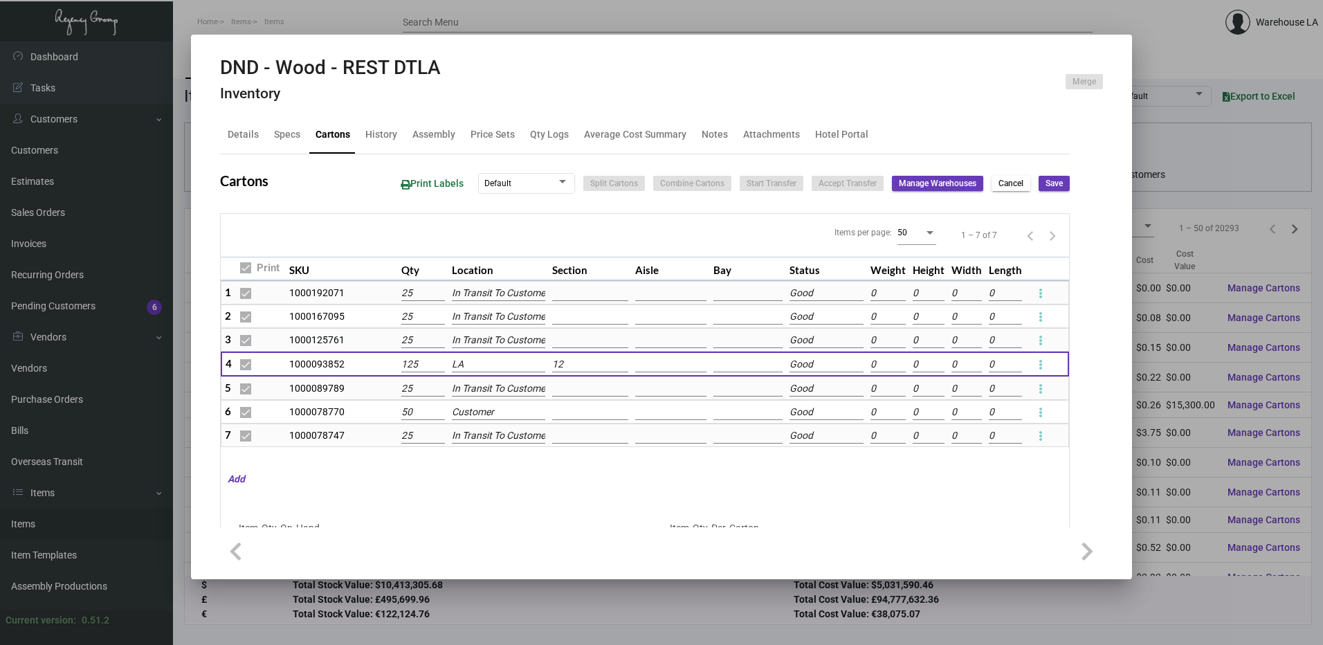
click at [636, 367] on input at bounding box center [670, 364] width 71 height 15
click at [701, 419] on span "B" at bounding box center [717, 422] width 151 height 33
type input "B"
click at [724, 361] on input at bounding box center [748, 364] width 69 height 15
click at [743, 377] on span "1" at bounding box center [795, 388] width 151 height 33
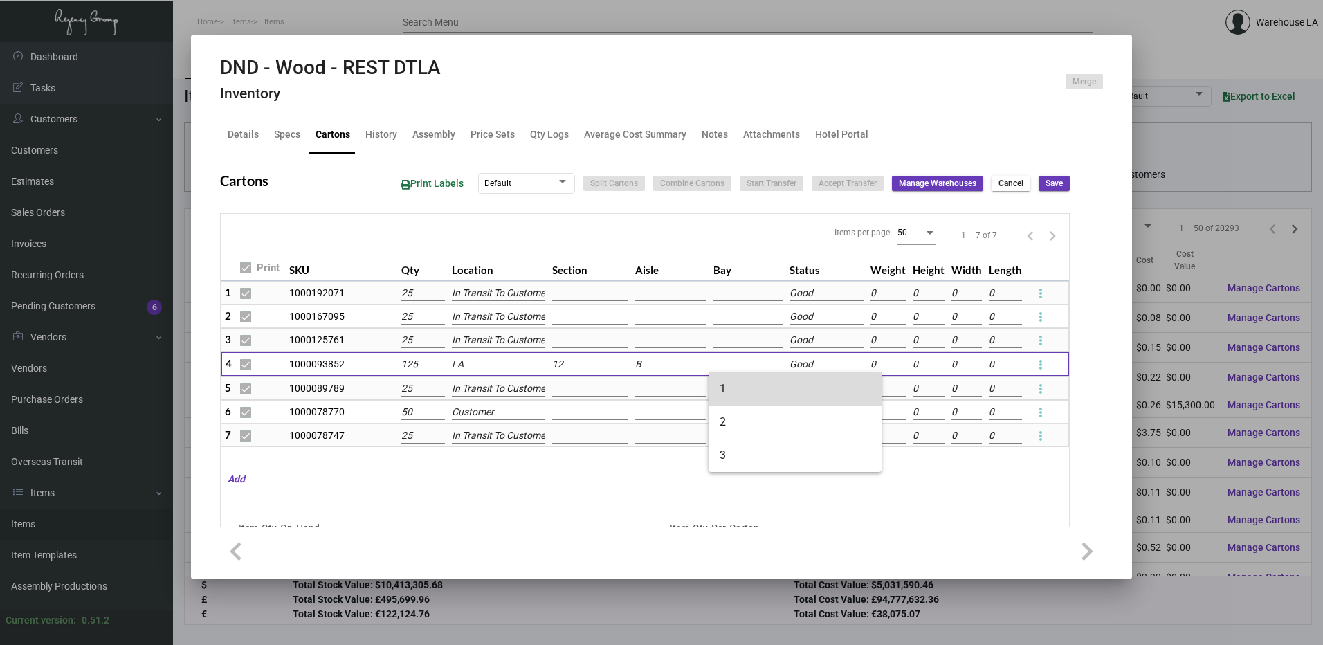
type input "1"
click at [406, 367] on input "125" at bounding box center [423, 364] width 44 height 15
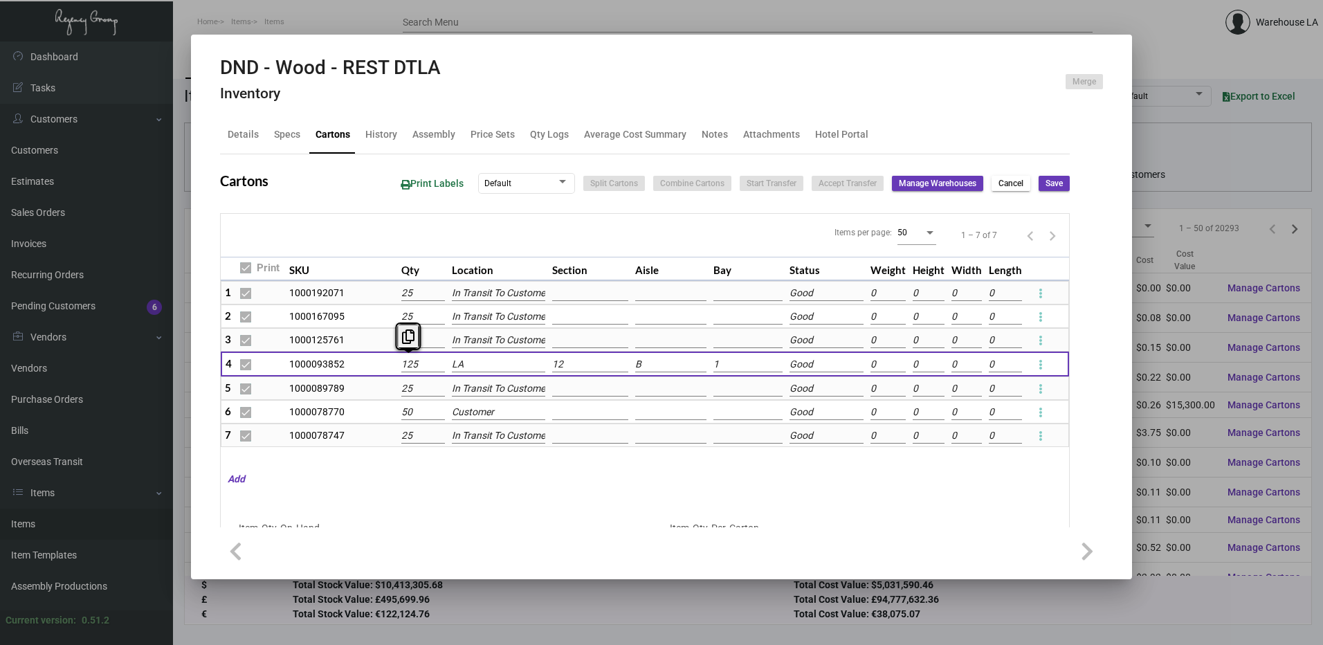
click at [406, 367] on input "125" at bounding box center [423, 364] width 44 height 15
type input "4"
type input "+121"
type input "50"
type input "-50"
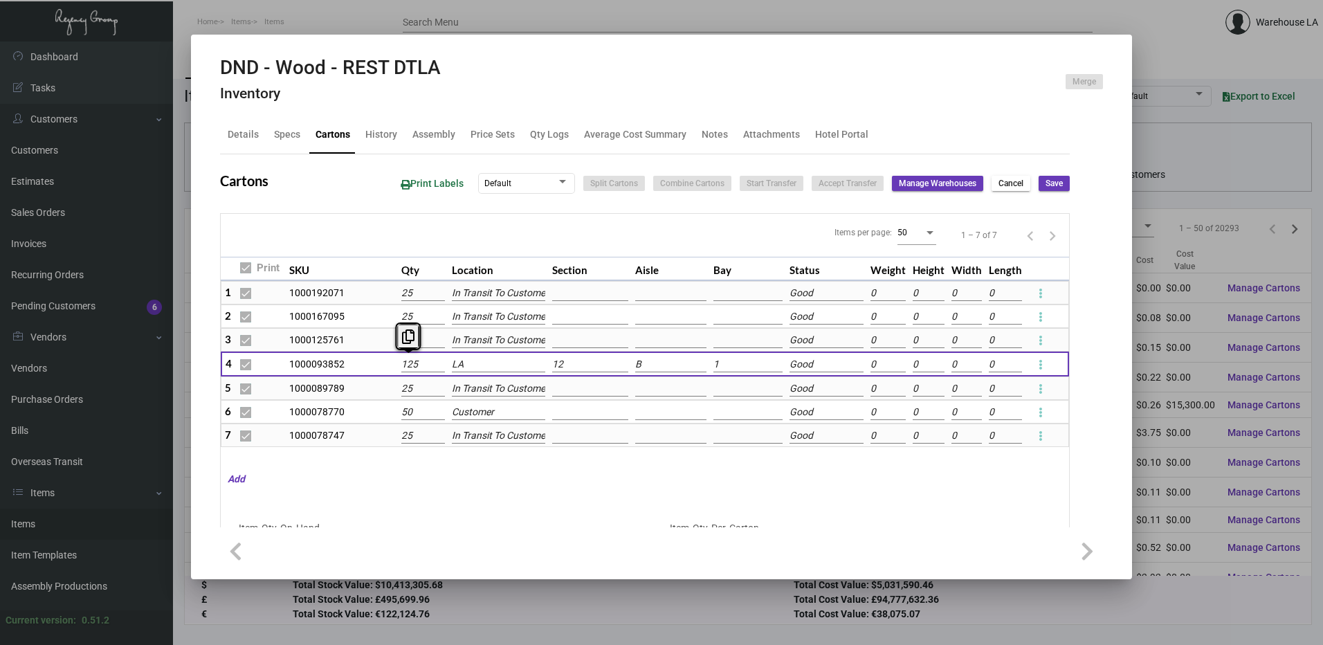
type input "4"
type input "47"
type input "+78"
type input "47"
click at [1053, 181] on button "Save" at bounding box center [1054, 183] width 31 height 15
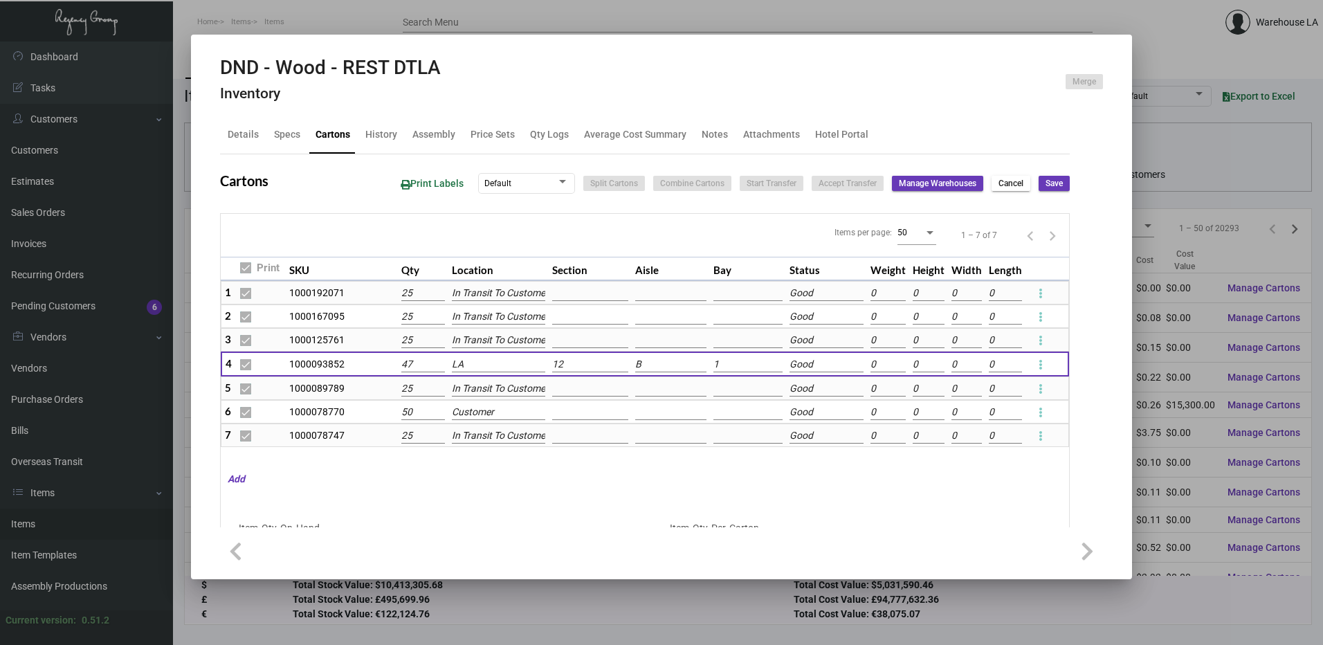
checkbox input "false"
type input "0"
checkbox input "false"
type input "0"
checkbox input "false"
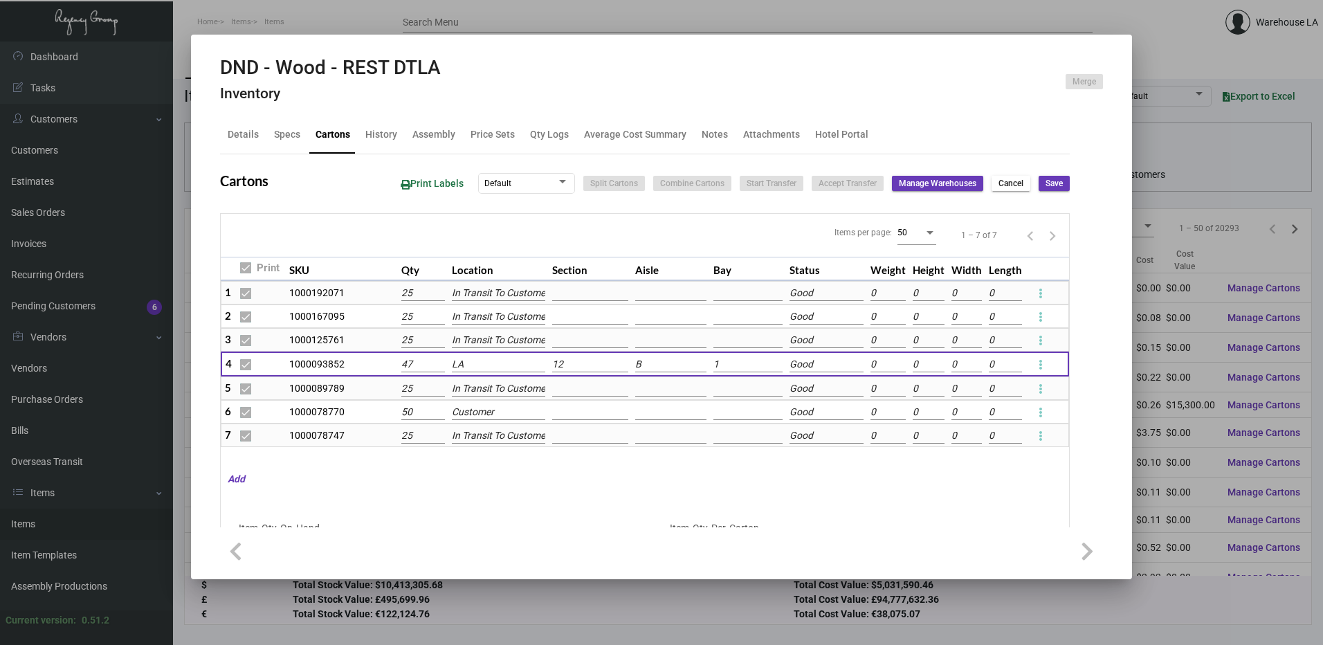
type input "0"
checkbox input "false"
type input "0"
checkbox input "false"
type input "0"
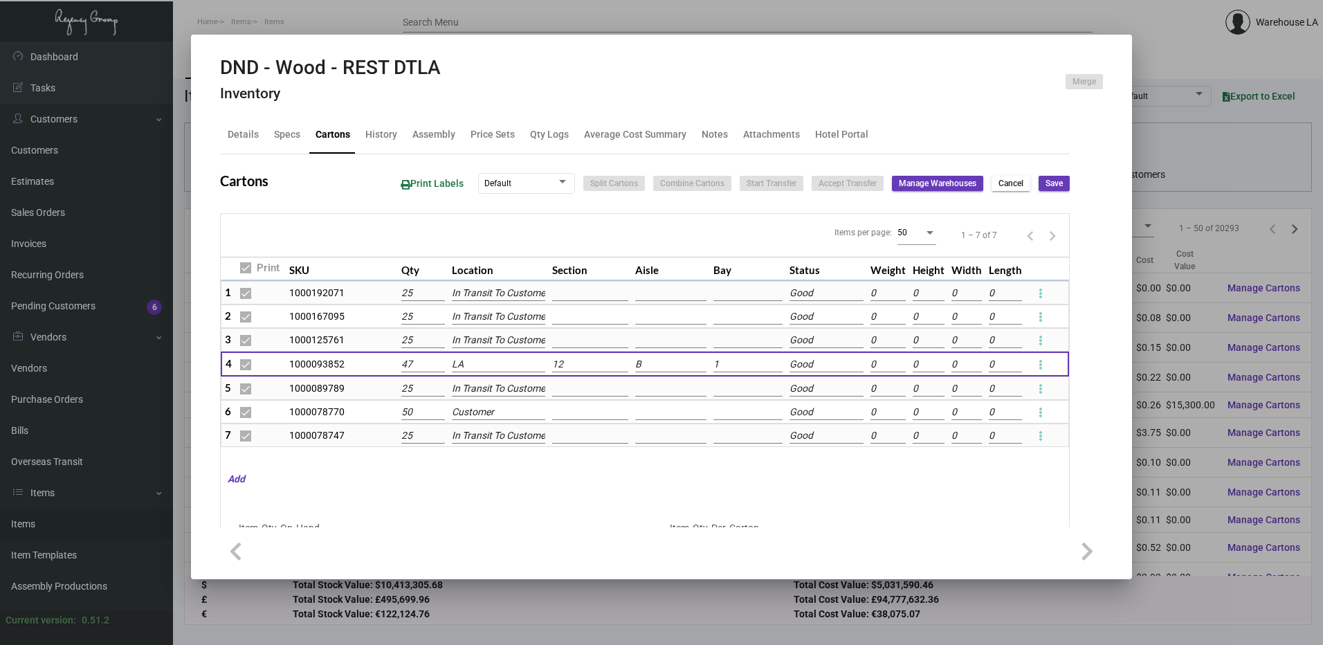
checkbox input "false"
type input "0"
checkbox input "false"
type input "0"
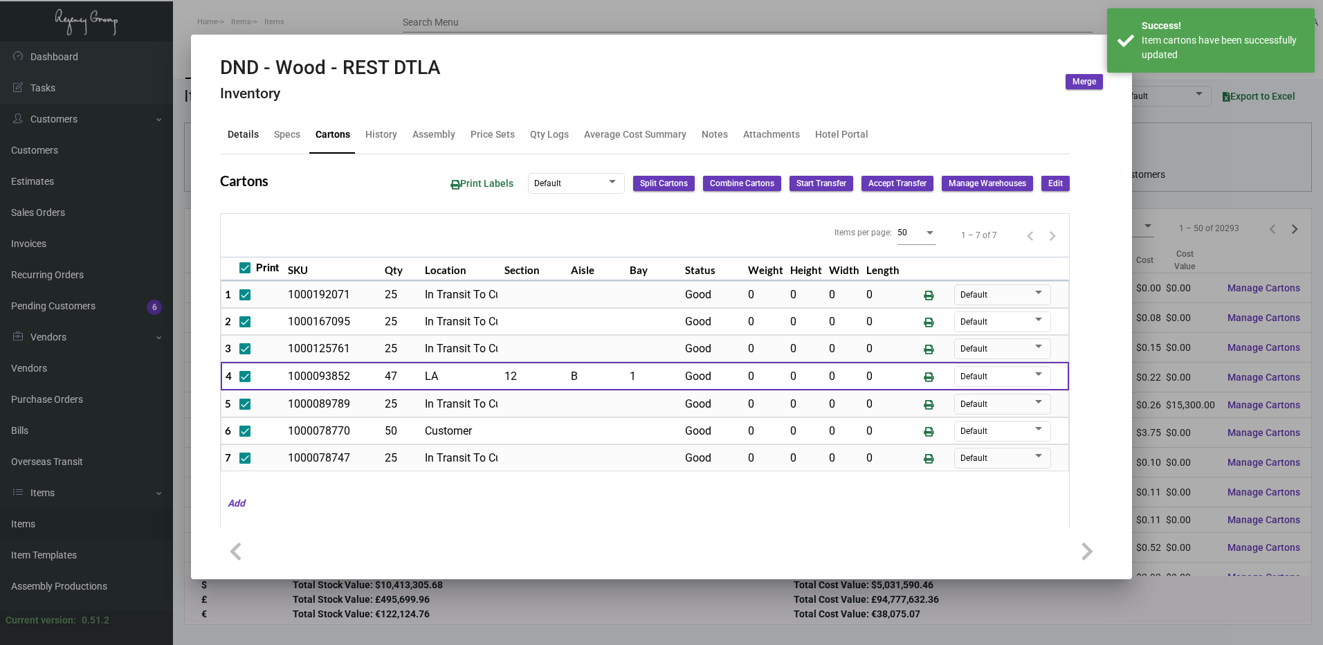
click at [251, 125] on div "Details" at bounding box center [243, 134] width 42 height 33
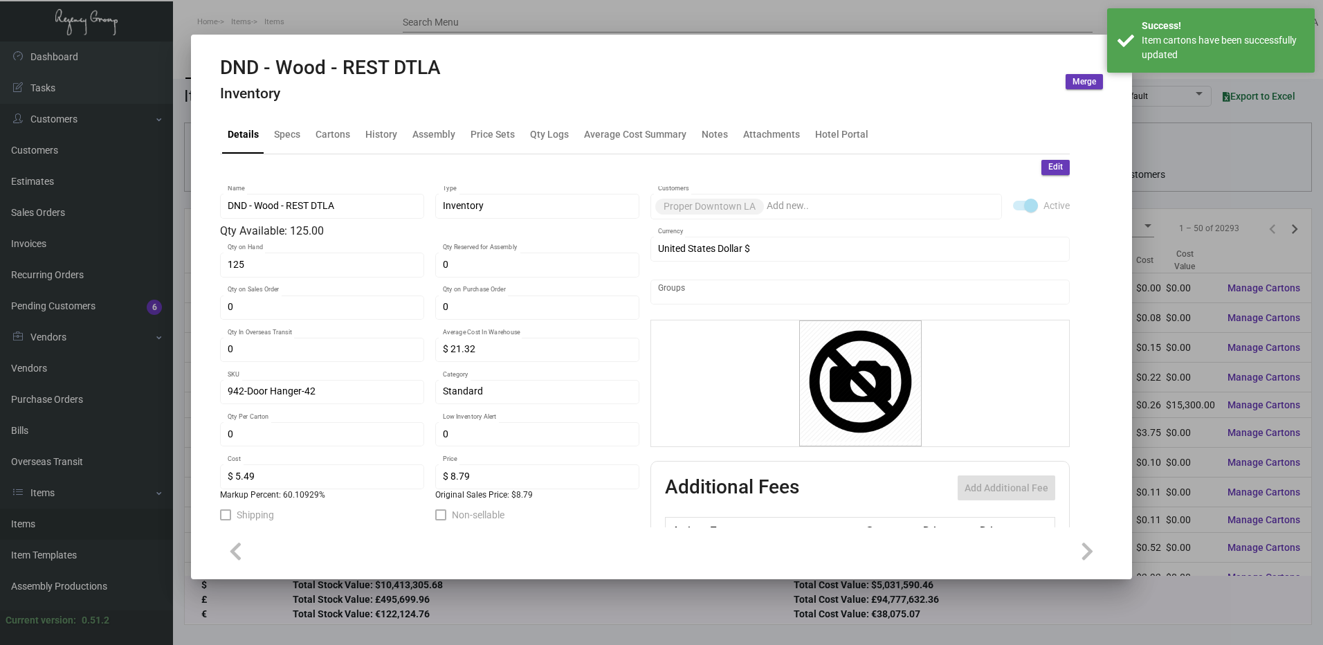
click at [1049, 166] on span "Edit" at bounding box center [1056, 167] width 15 height 12
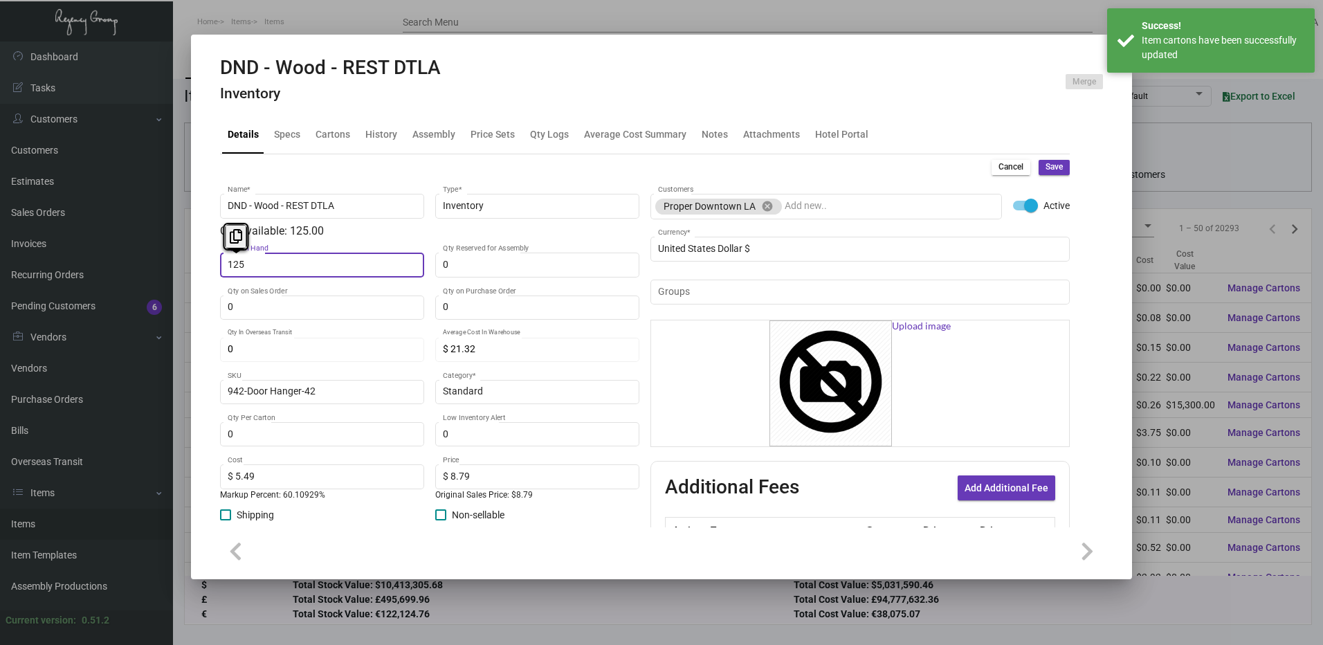
click at [282, 261] on input "125" at bounding box center [323, 265] width 190 height 11
type input "47"
click at [1050, 167] on span "Save" at bounding box center [1054, 167] width 17 height 12
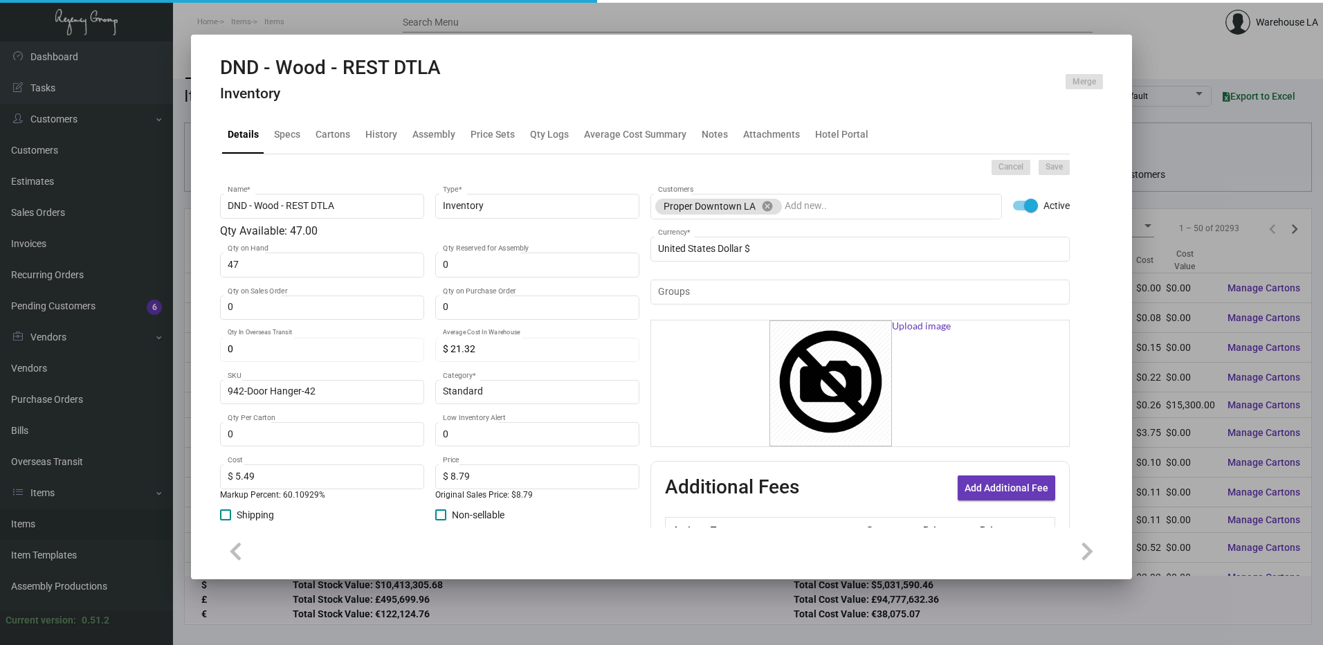
type input "0"
type input "$ 0.00"
checkbox input "false"
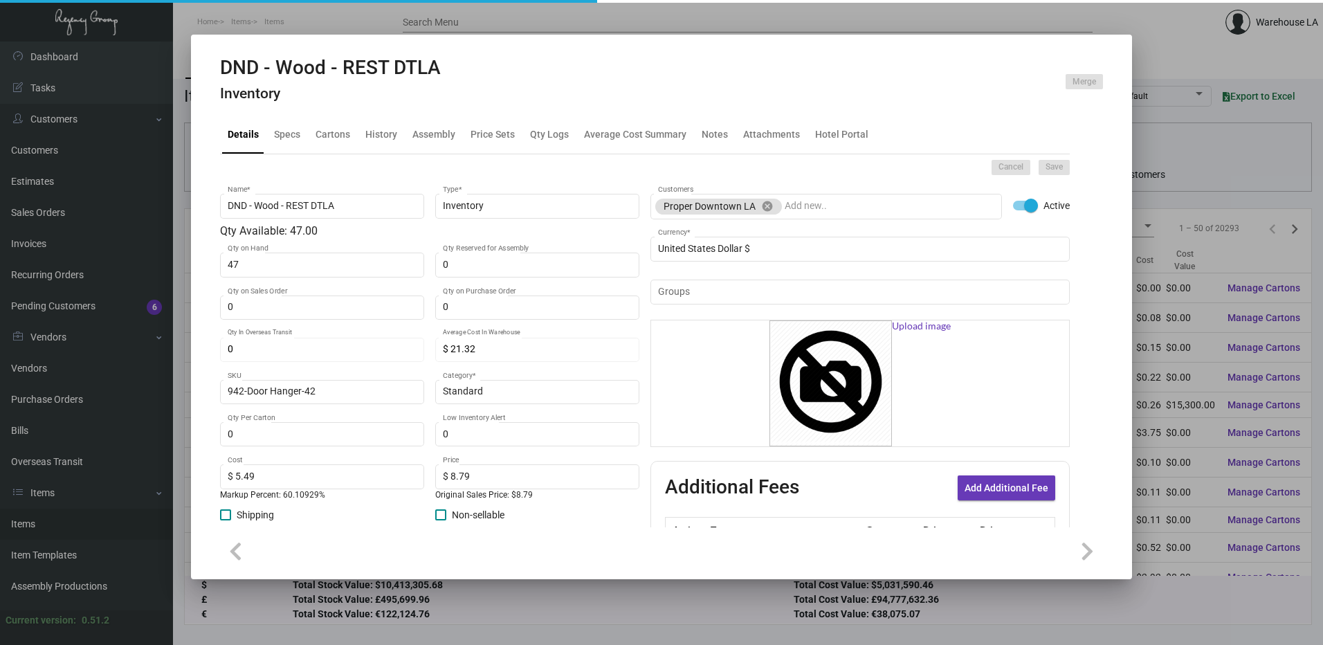
checkbox input "false"
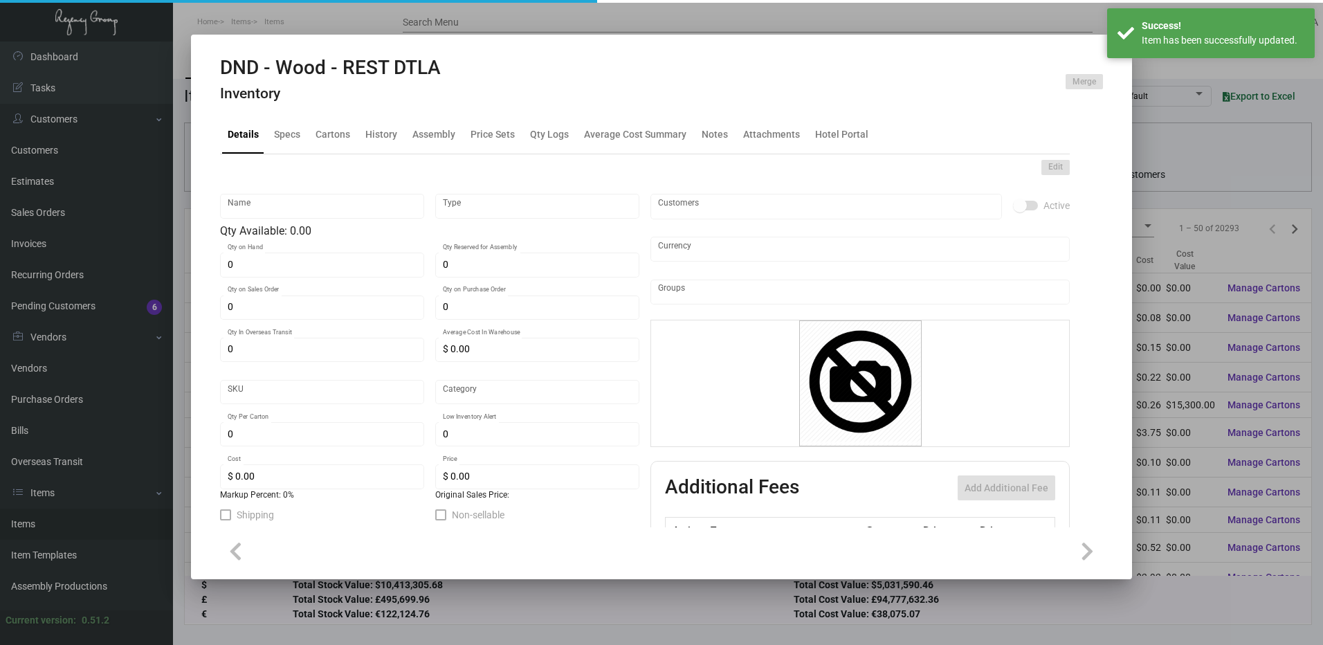
type input "DND - Wood - REST DTLA"
type input "Inventory"
type input "47"
type input "$ 21.32"
type input "942-Door Hanger-42"
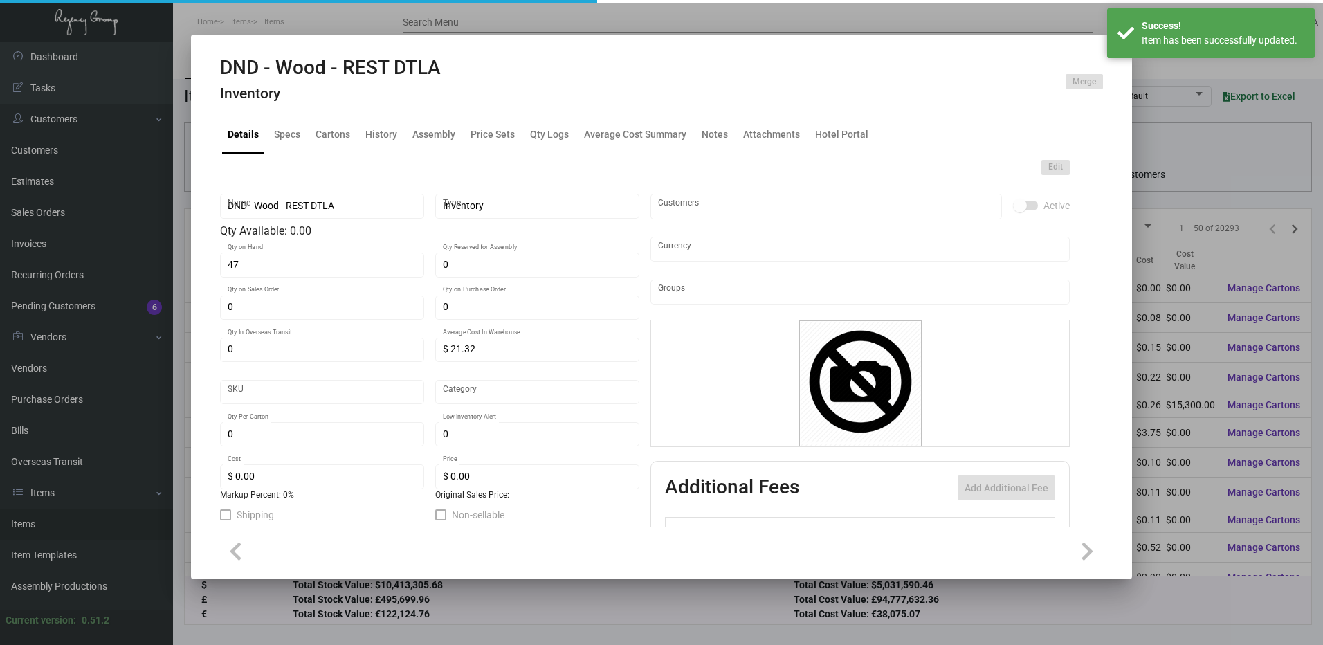
type input "Standard"
type input "$ 5.49"
type input "$ 8.79"
checkbox input "true"
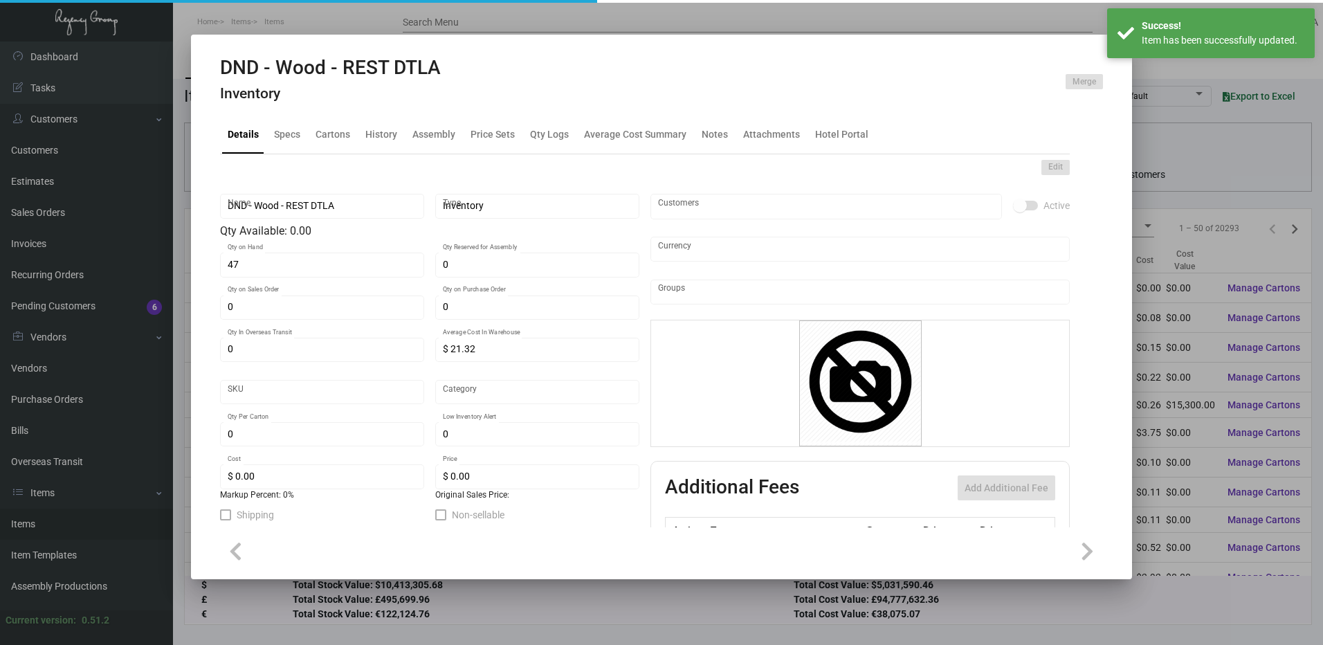
type input "United States Dollar $"
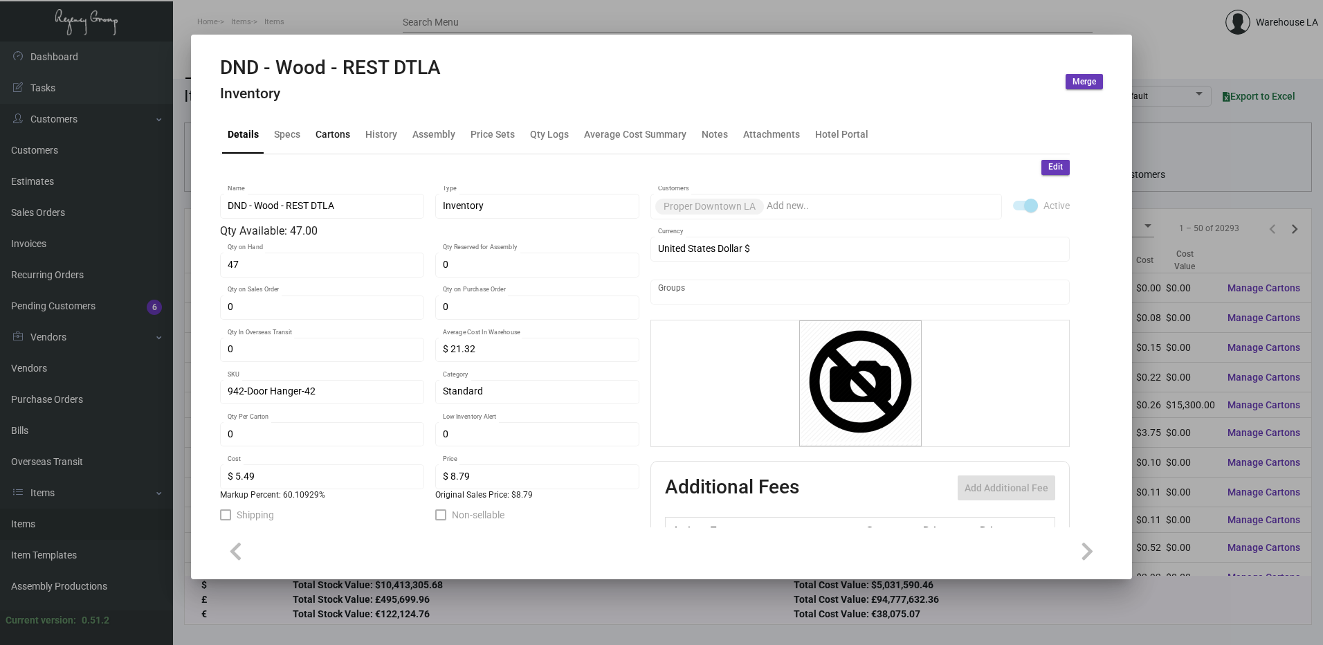
click at [321, 141] on div "Cartons" at bounding box center [333, 134] width 35 height 15
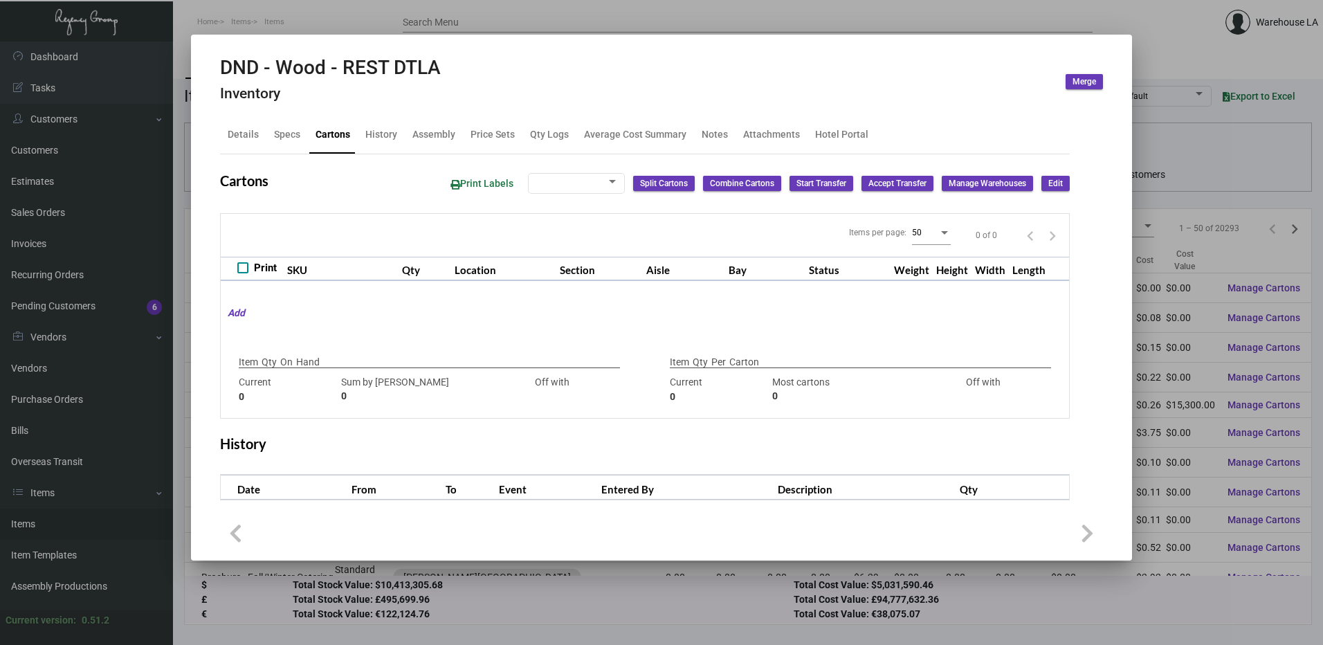
checkbox input "true"
type input "47"
type input "0"
type input "50"
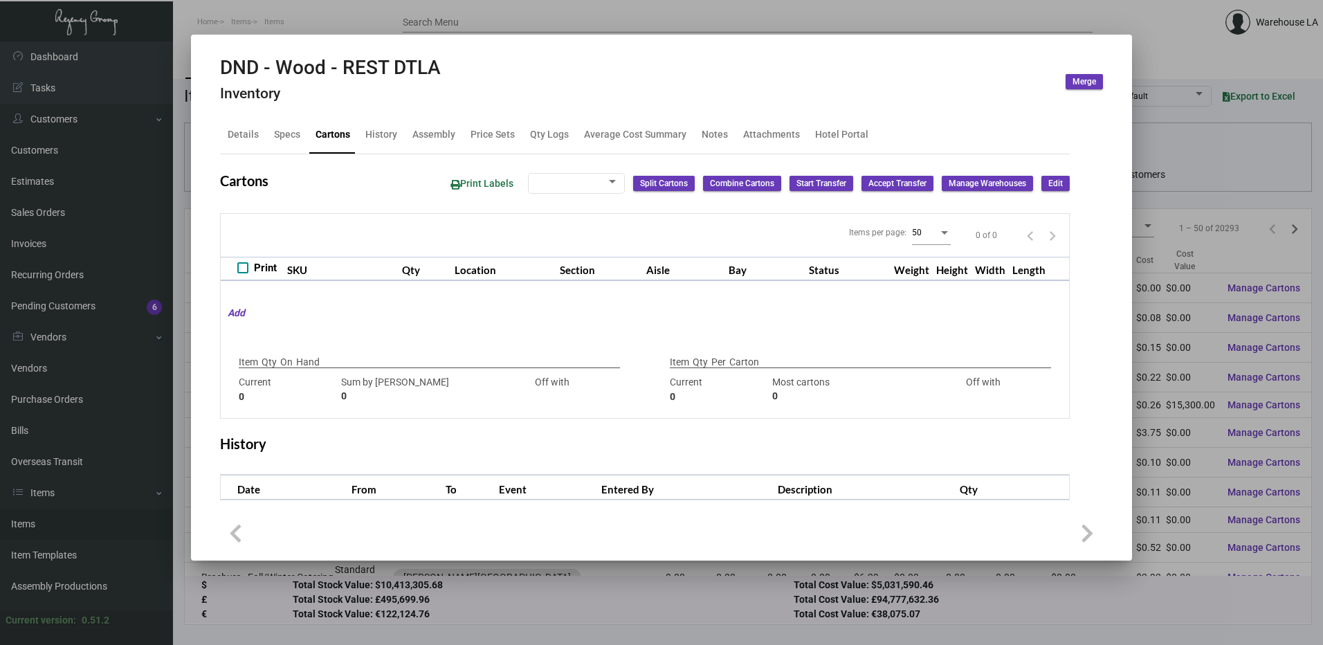
type input "-50"
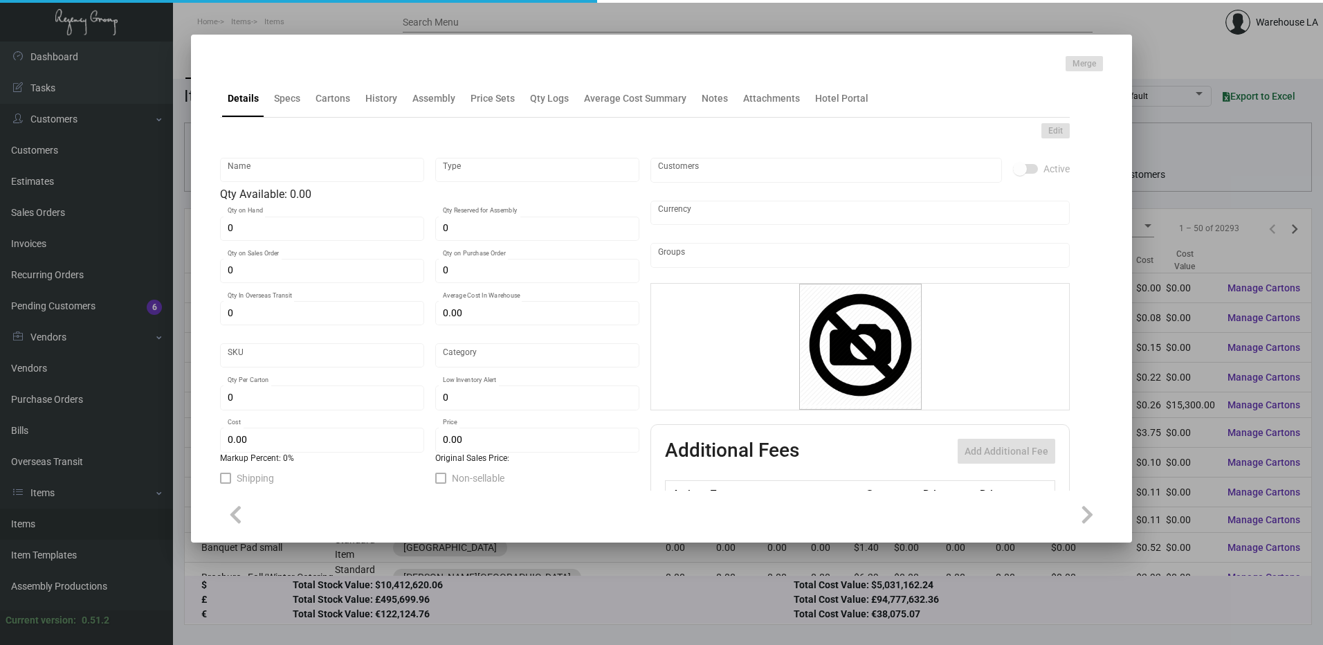
type input "DND WOOD - Rest SF"
type input "Inventory"
type input "100"
type input "$ 11.90"
type input "944-Door Hanger-46"
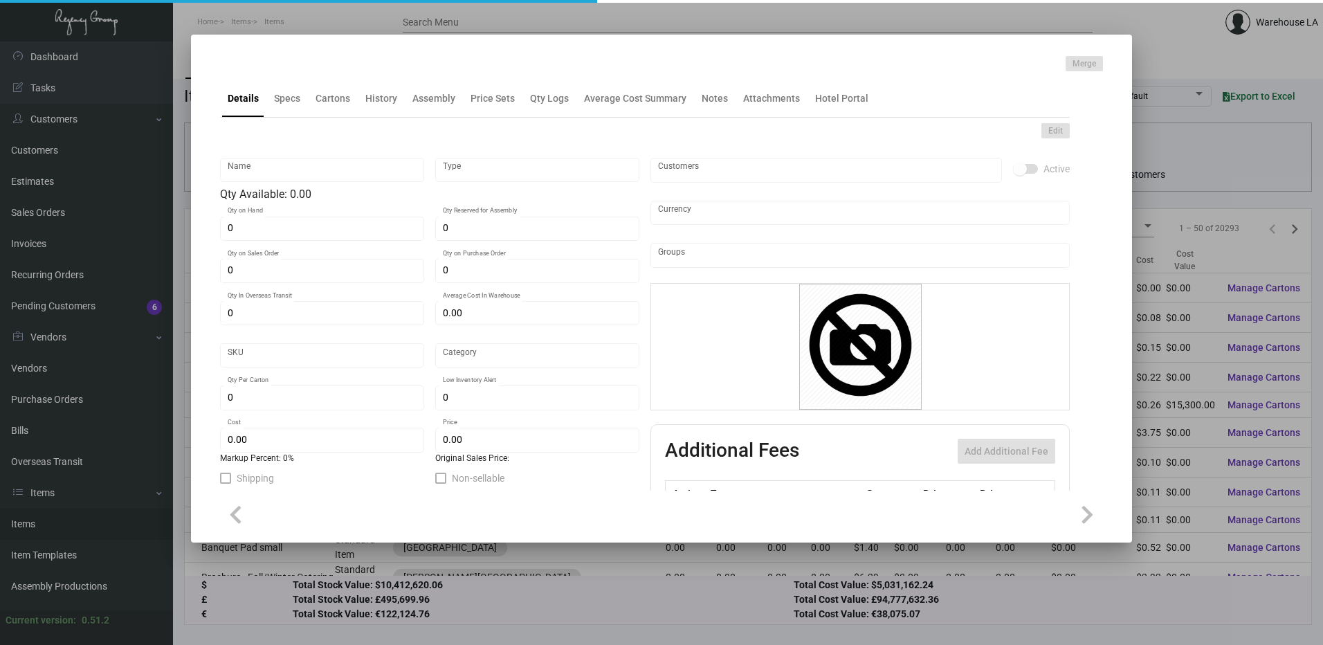
type input "Standard"
type input "50"
type input "$ 4.76"
type input "$ 14.00"
checkbox input "true"
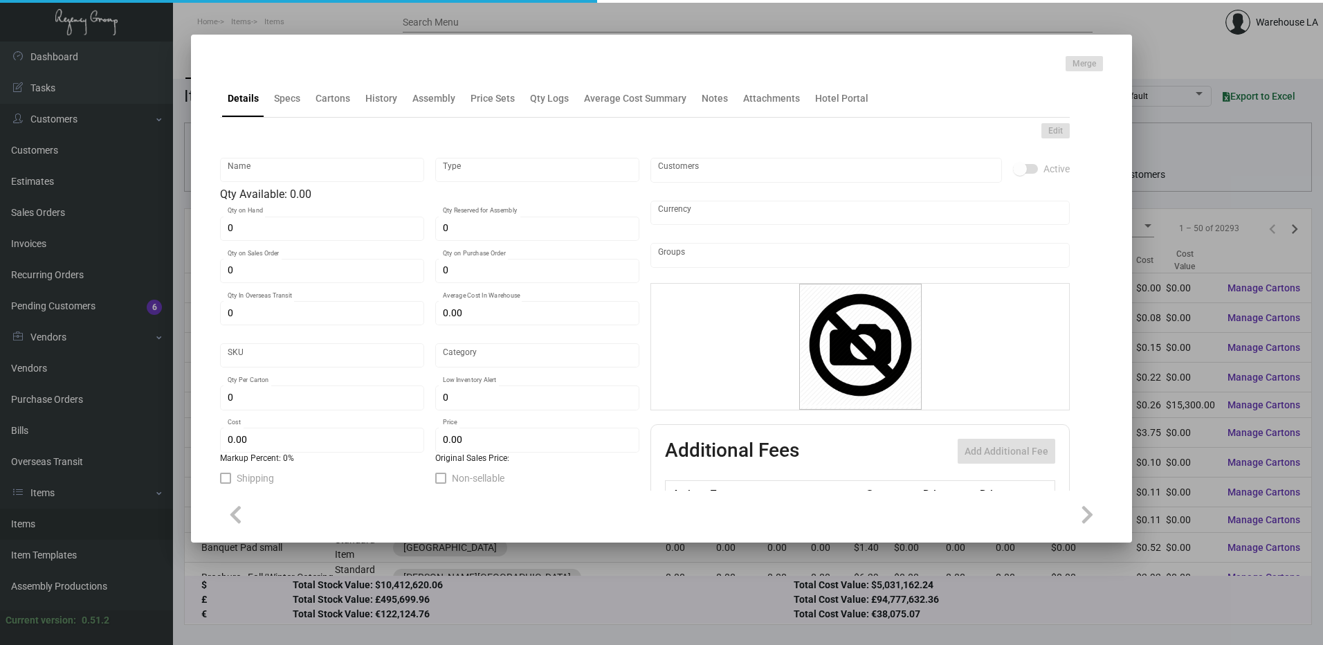
checkbox input "true"
type input "United States Dollar $"
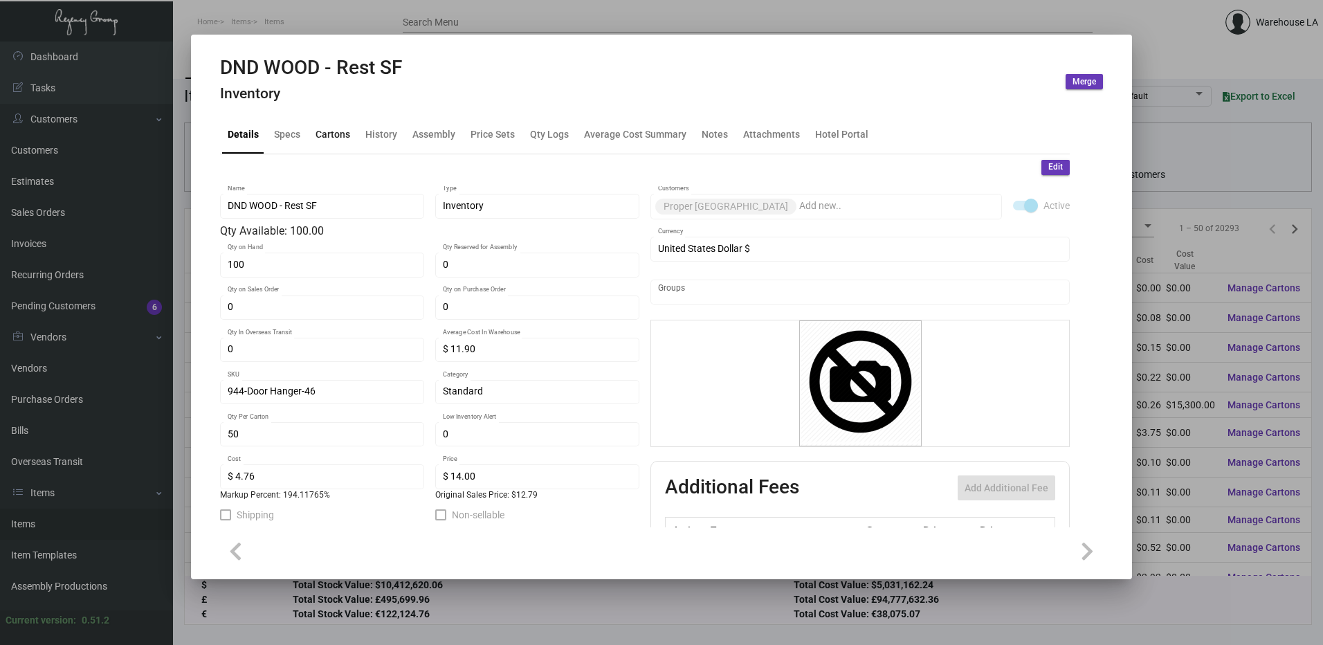
click at [327, 147] on div "Cartons" at bounding box center [333, 134] width 46 height 33
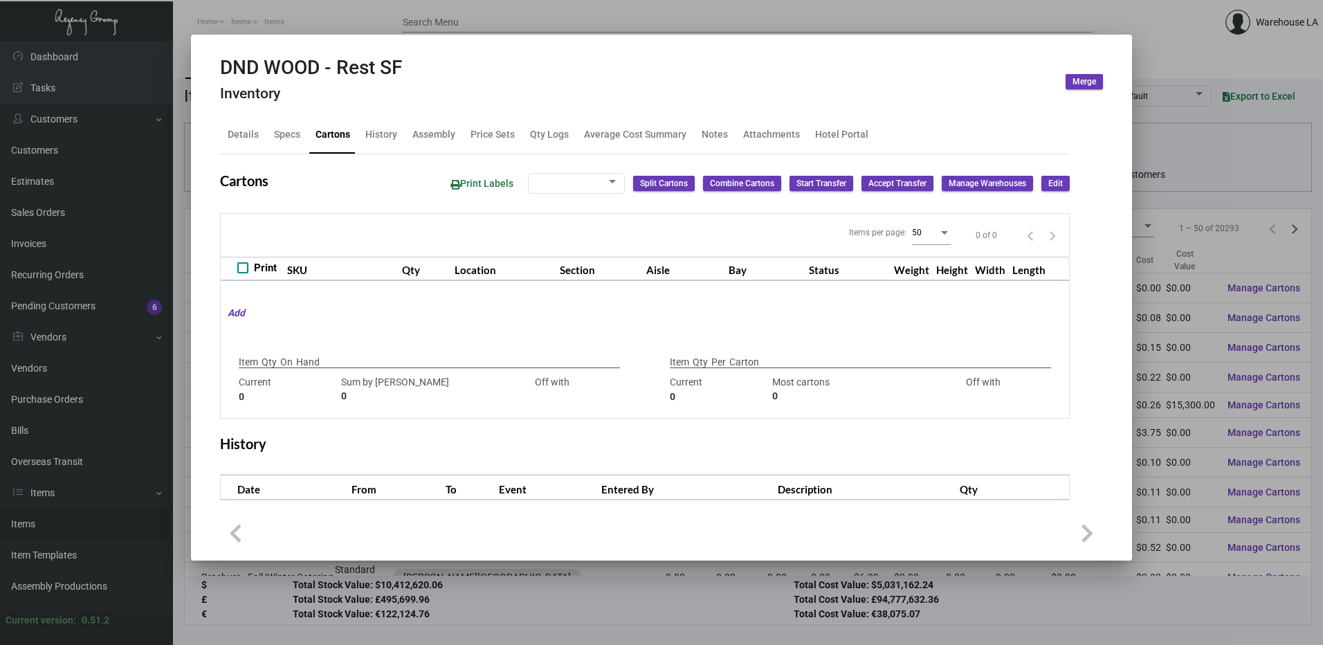
checkbox input "true"
type input "100"
type input "0"
type input "50"
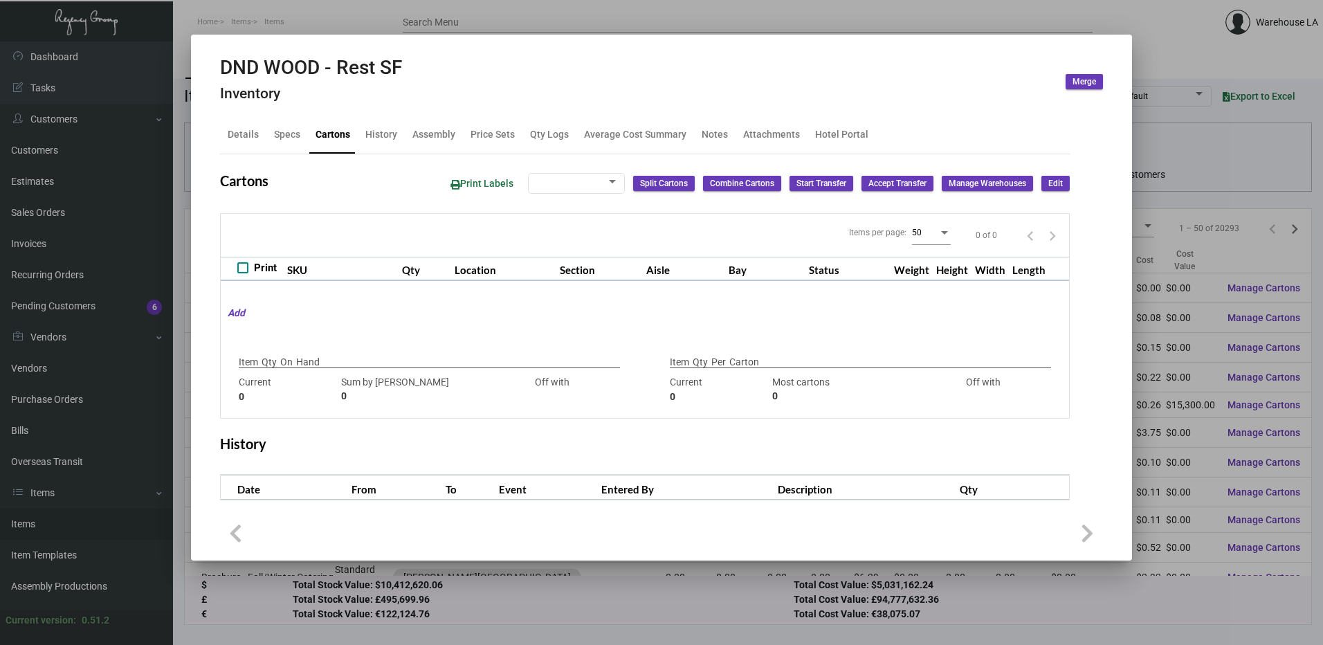
type input "100"
type input "-50"
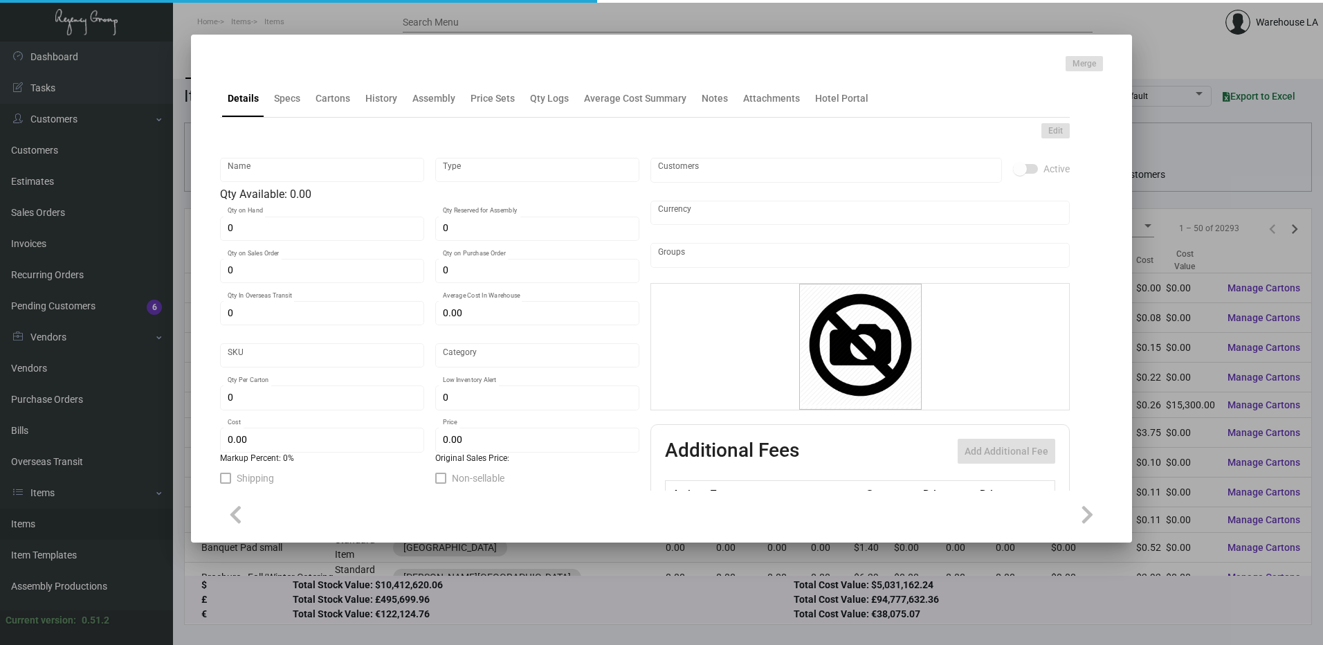
type input "Door Hanger"
type input "Inventory"
type input "27"
type input "$ 6.32"
type input "941-Door Hanger-49"
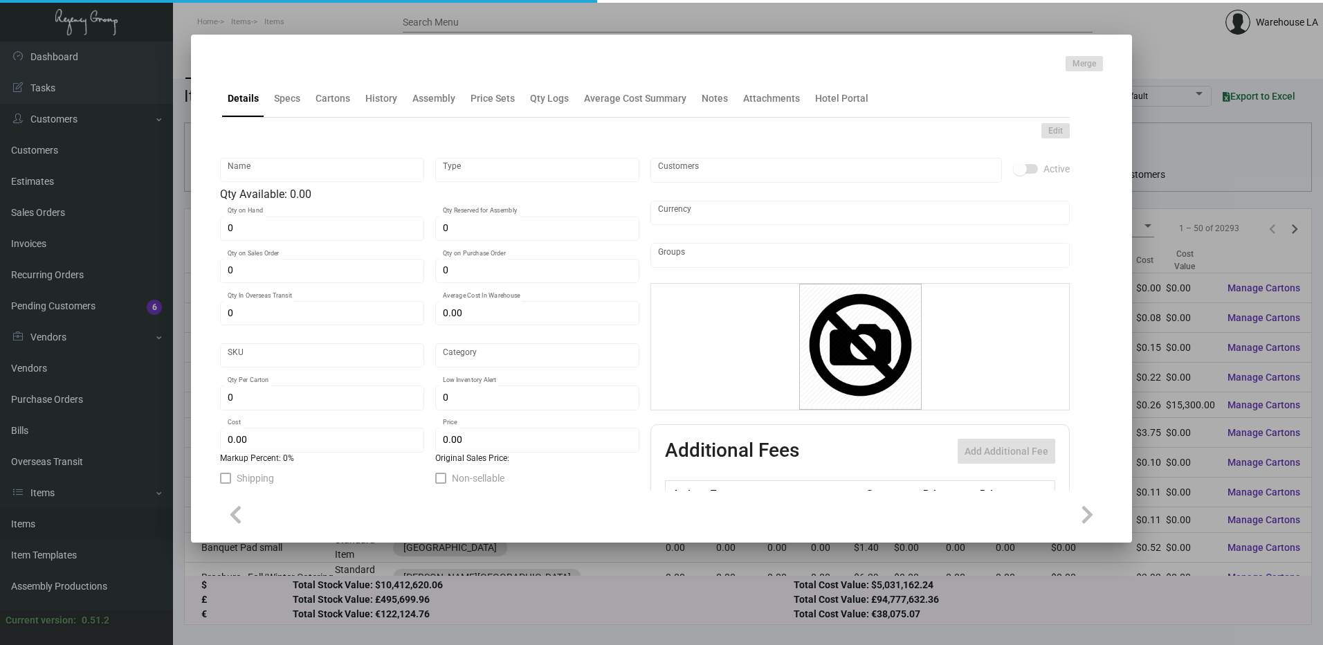
type input "Standard"
type input "50"
type input "$ 6.32"
type input "$ 16.45"
checkbox input "true"
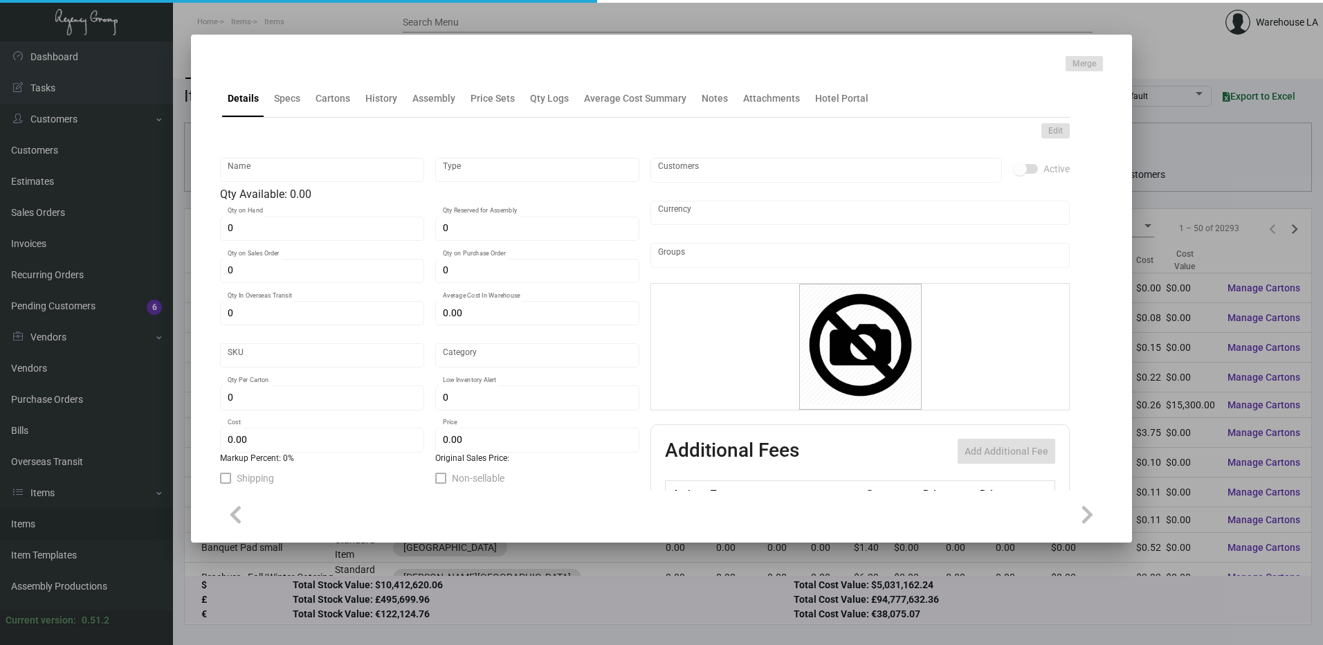
checkbox input "true"
type input "United States Dollar $"
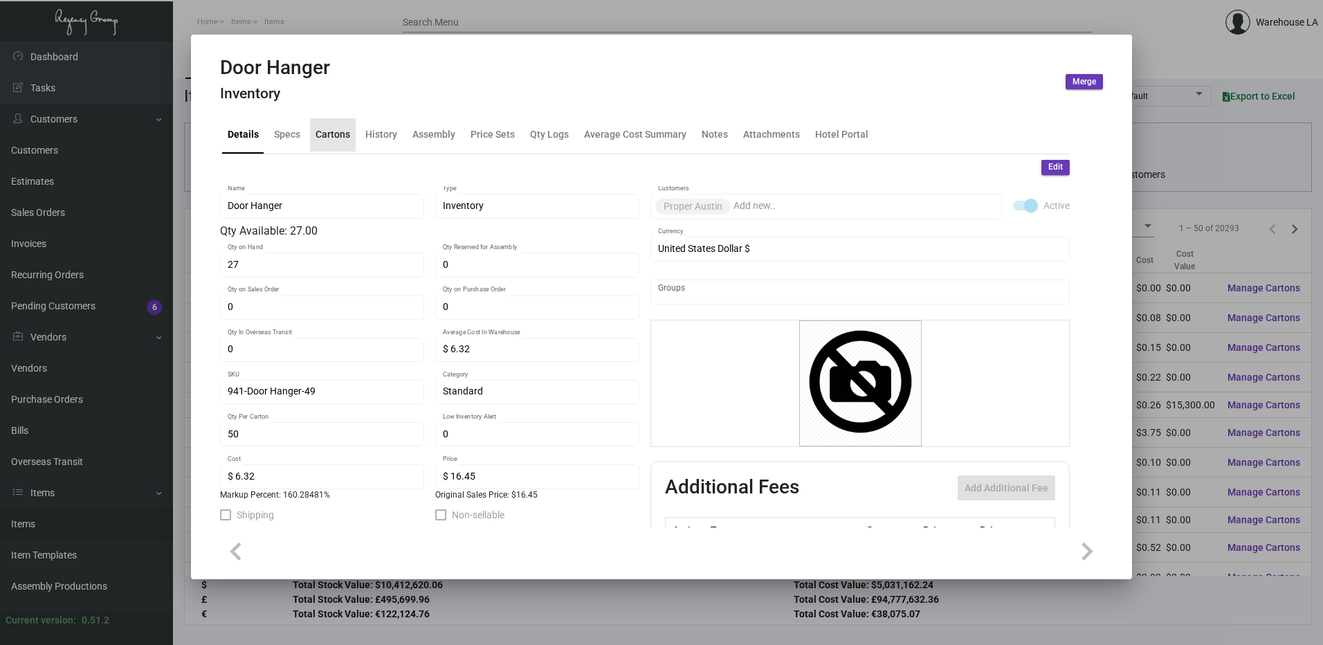
click at [329, 132] on div "Cartons" at bounding box center [333, 134] width 35 height 15
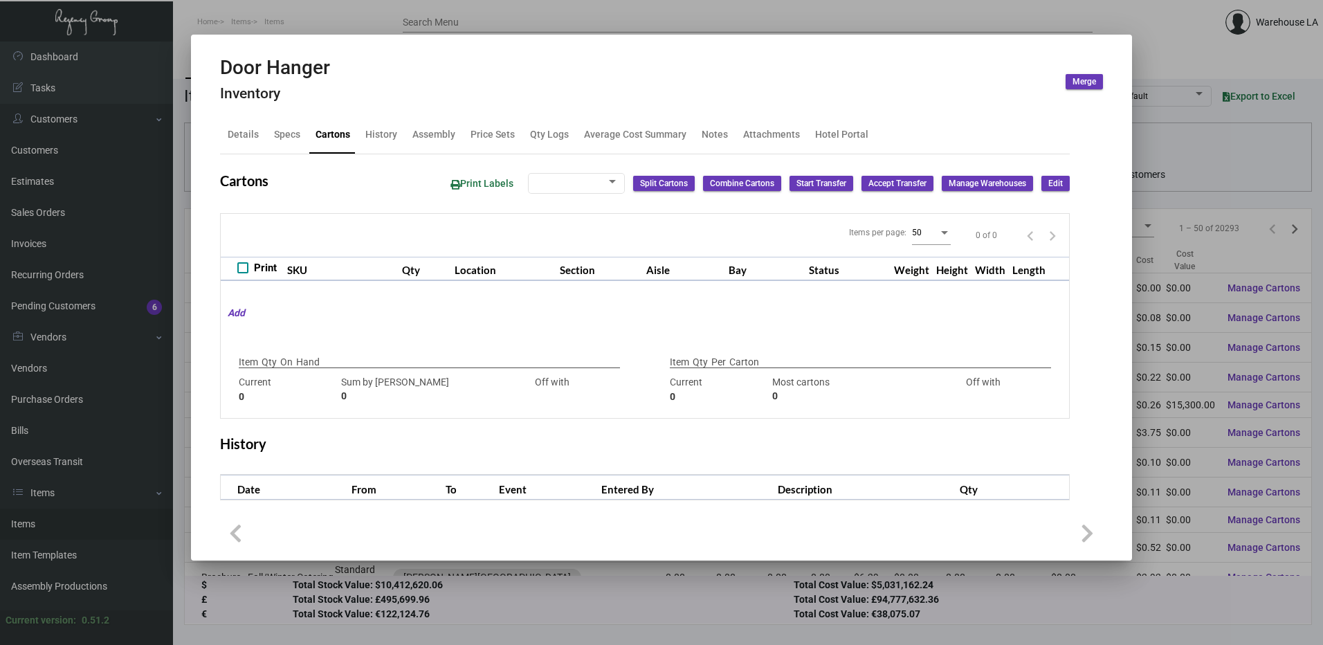
checkbox input "true"
type input "27"
type input "0"
type input "50"
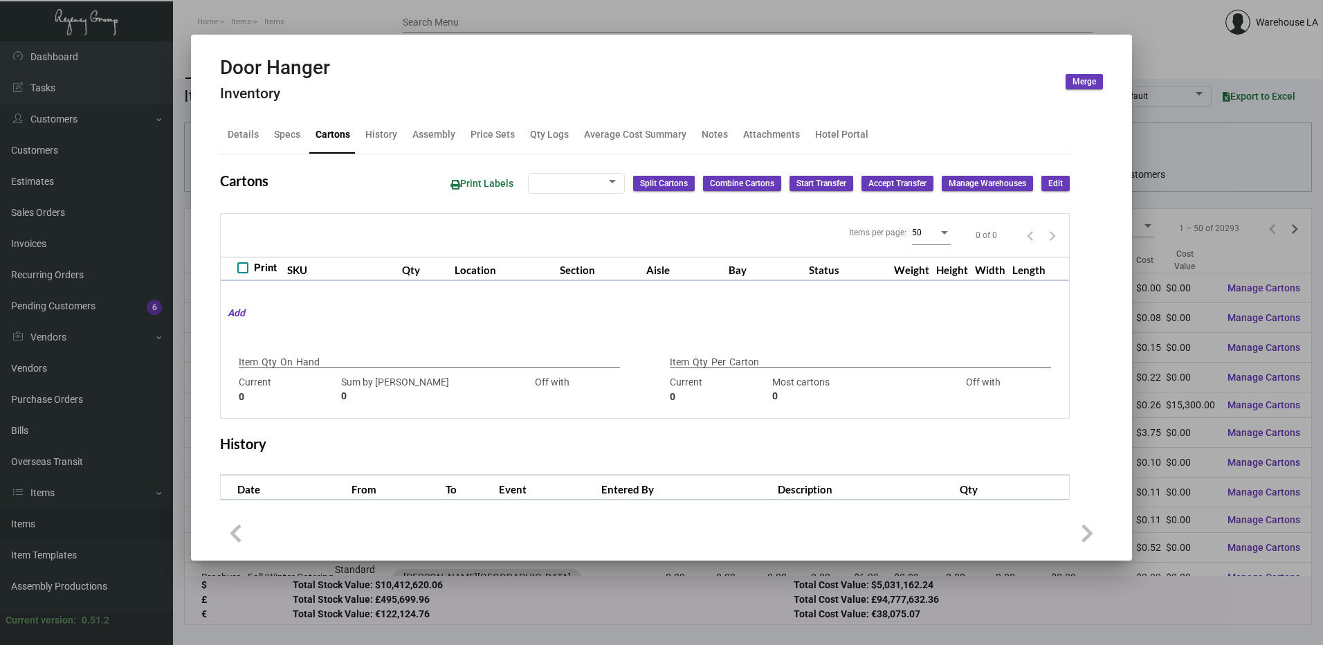
type input "27"
type input "+23"
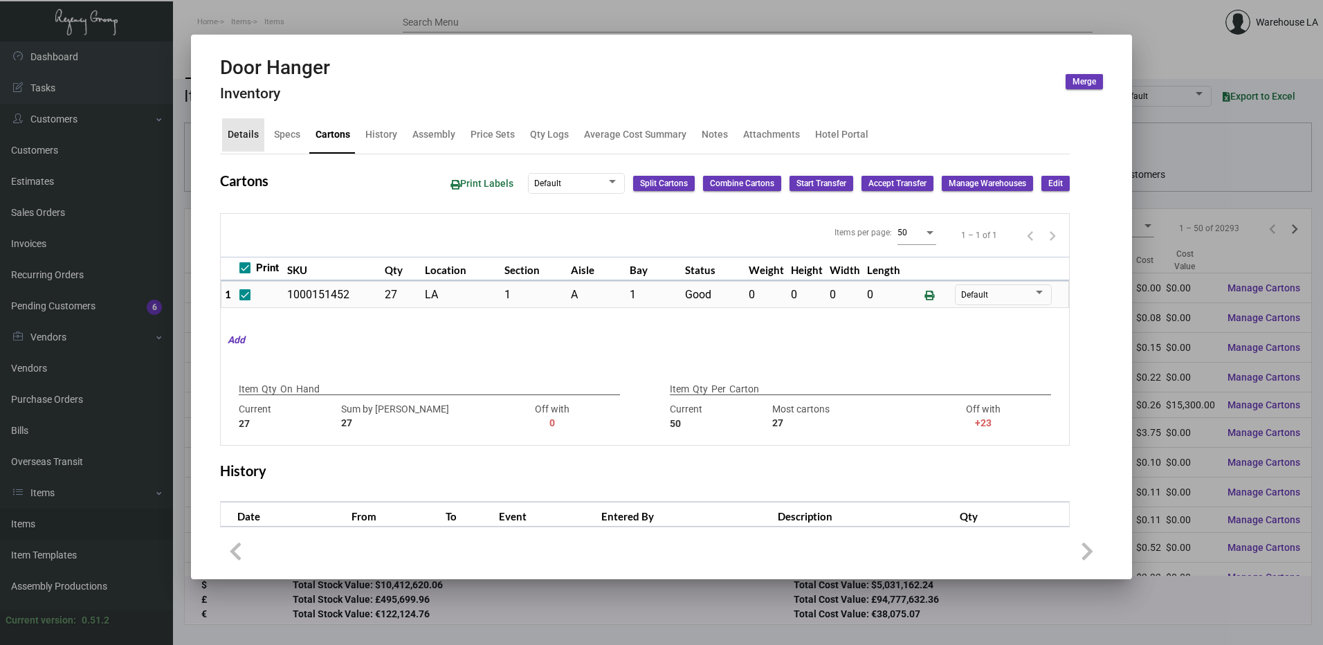
click at [249, 138] on div "Details" at bounding box center [243, 134] width 31 height 15
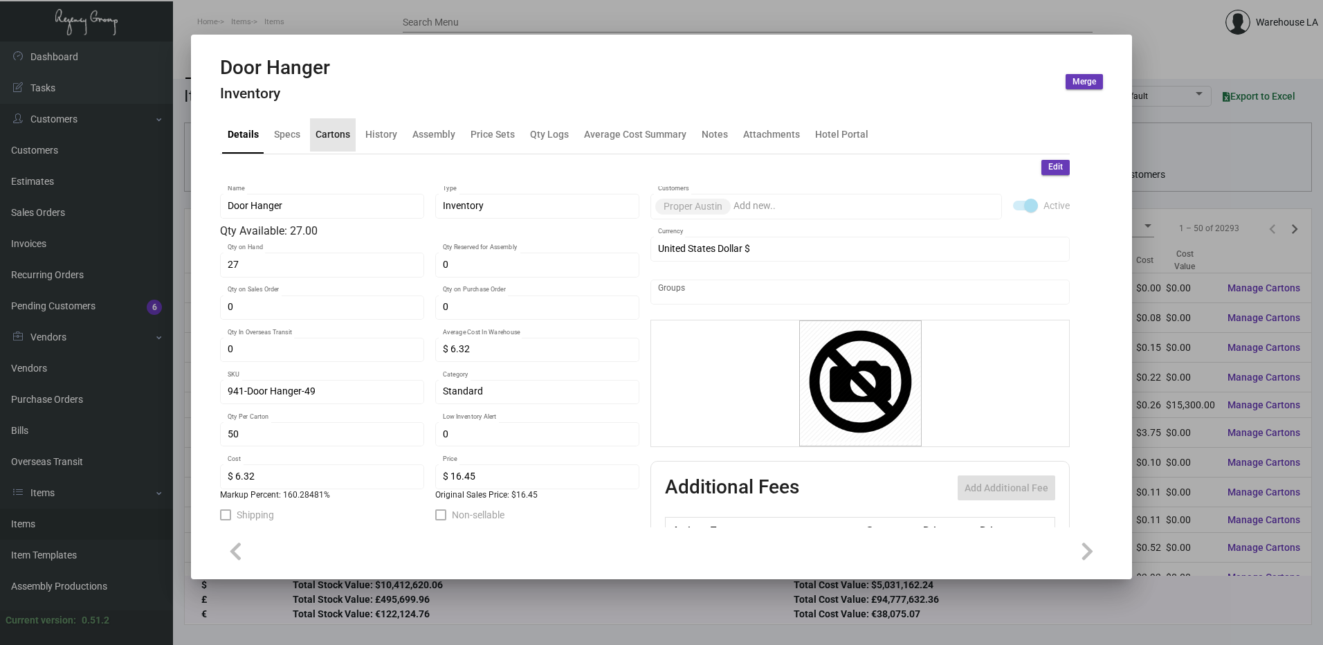
click at [340, 134] on div "Cartons" at bounding box center [333, 134] width 35 height 15
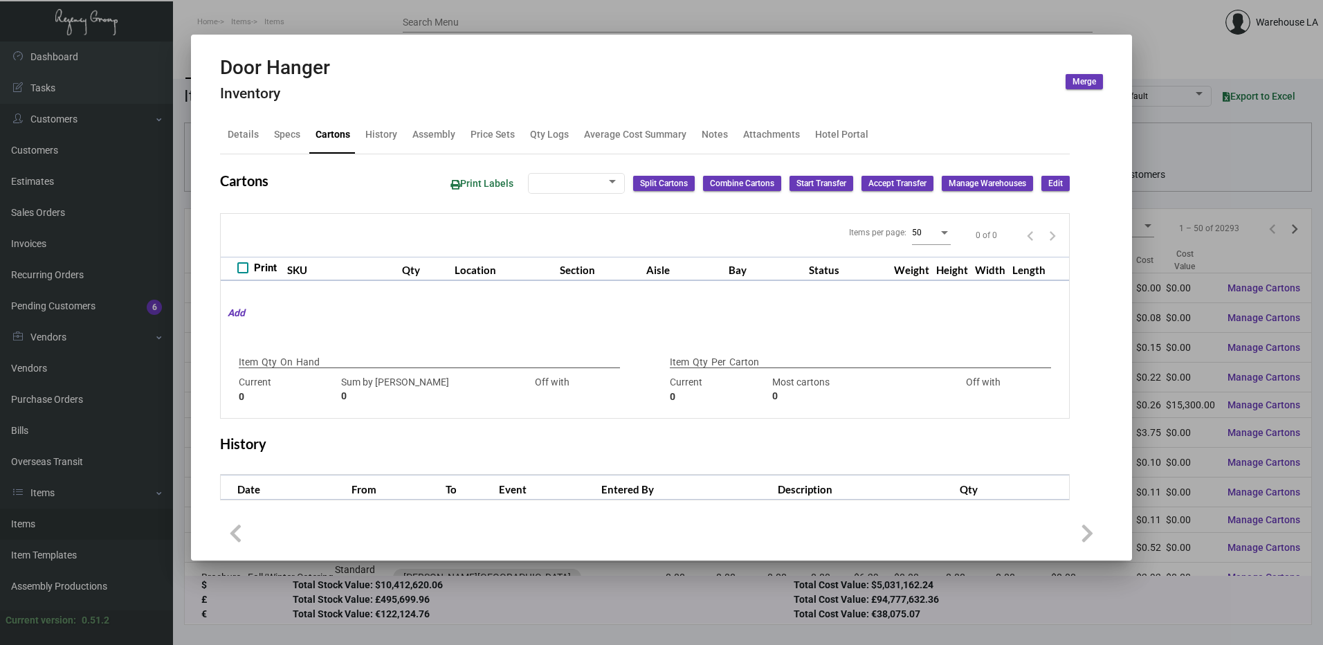
checkbox input "true"
type input "27"
type input "0"
type input "50"
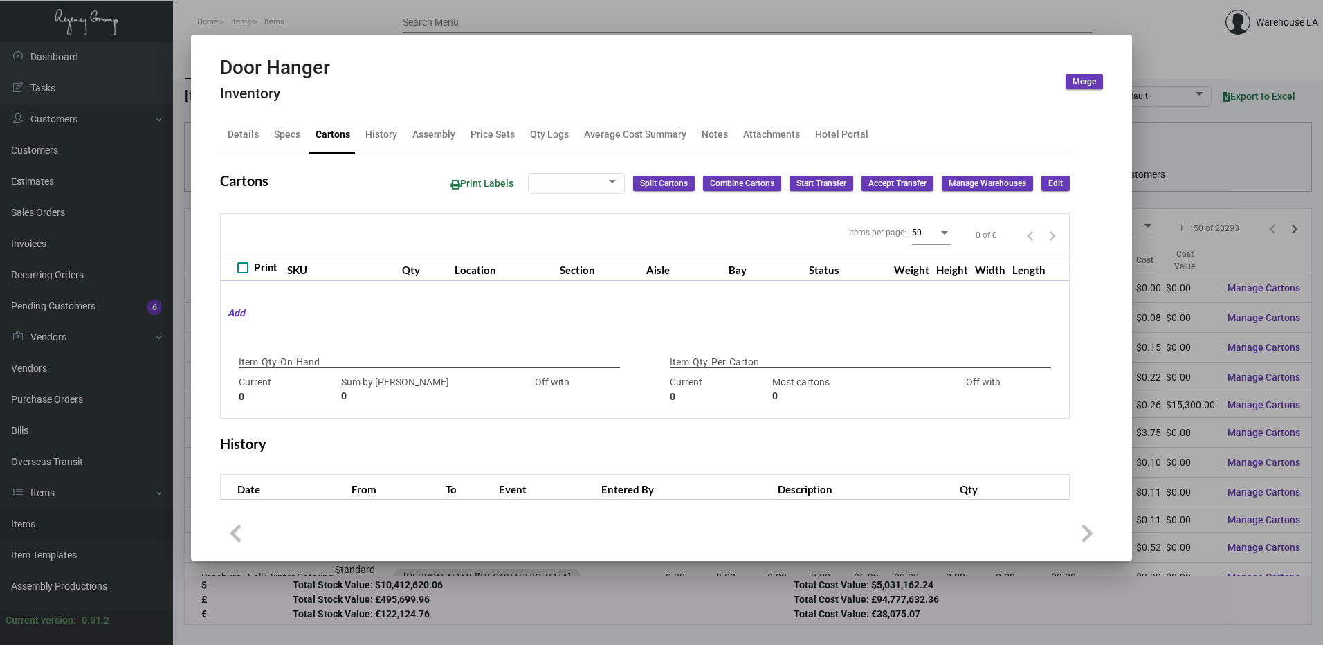
type input "27"
type input "+23"
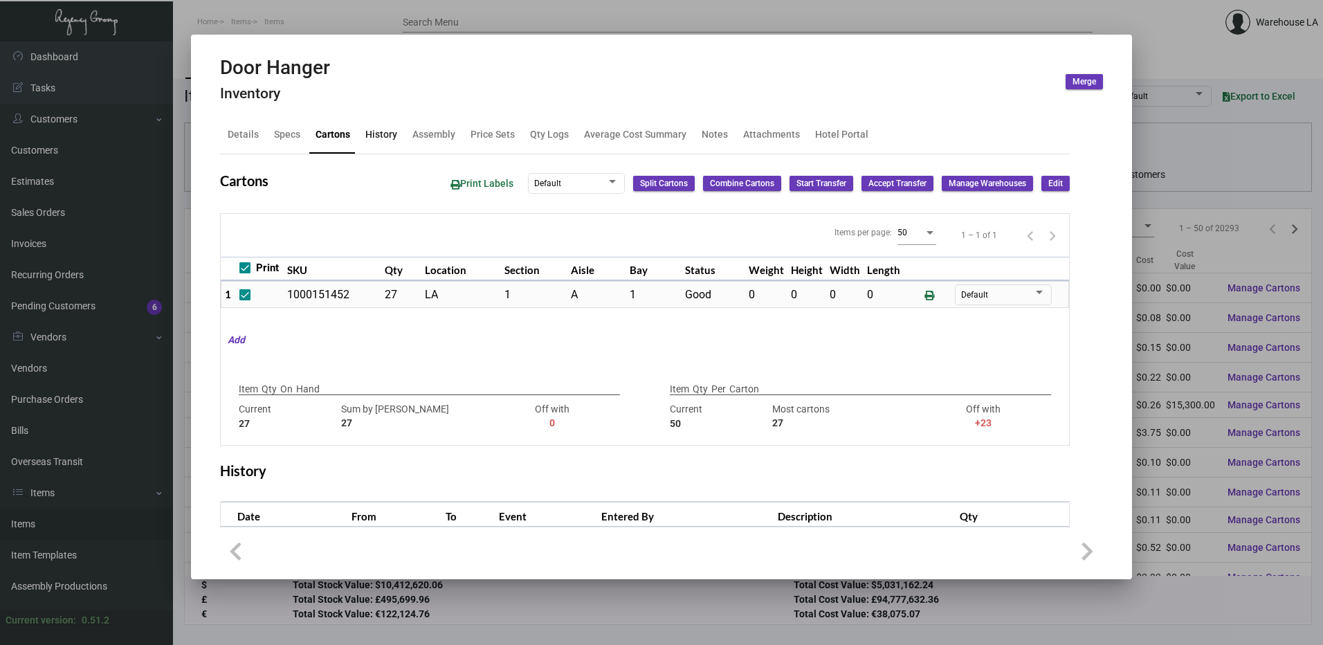
click at [360, 138] on div "History" at bounding box center [381, 134] width 43 height 33
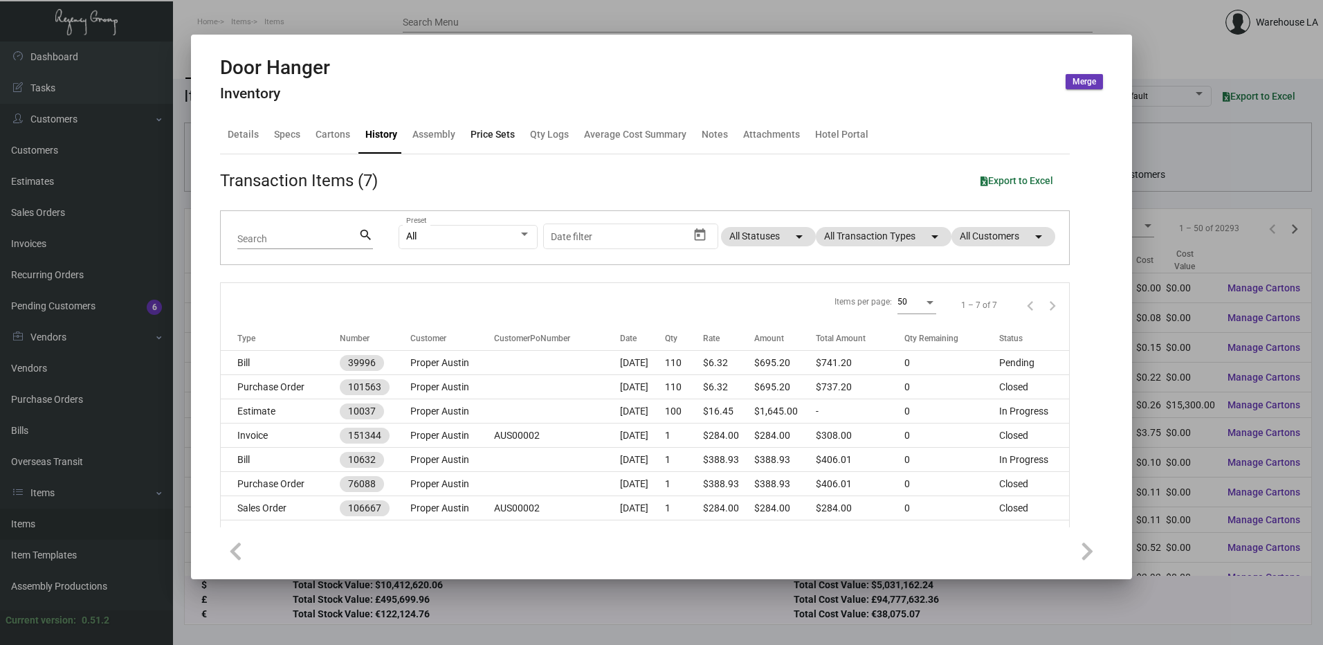
click at [481, 137] on div "Price Sets" at bounding box center [493, 134] width 44 height 15
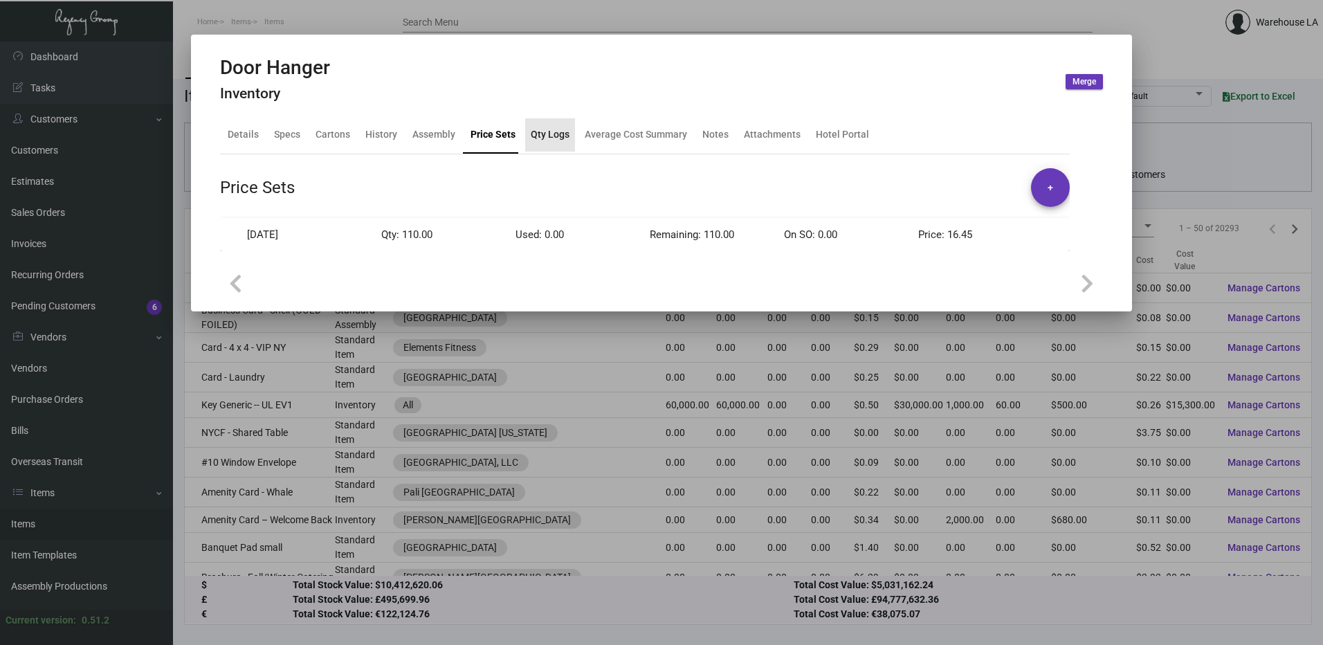
click at [556, 137] on div "Qty Logs" at bounding box center [550, 134] width 39 height 15
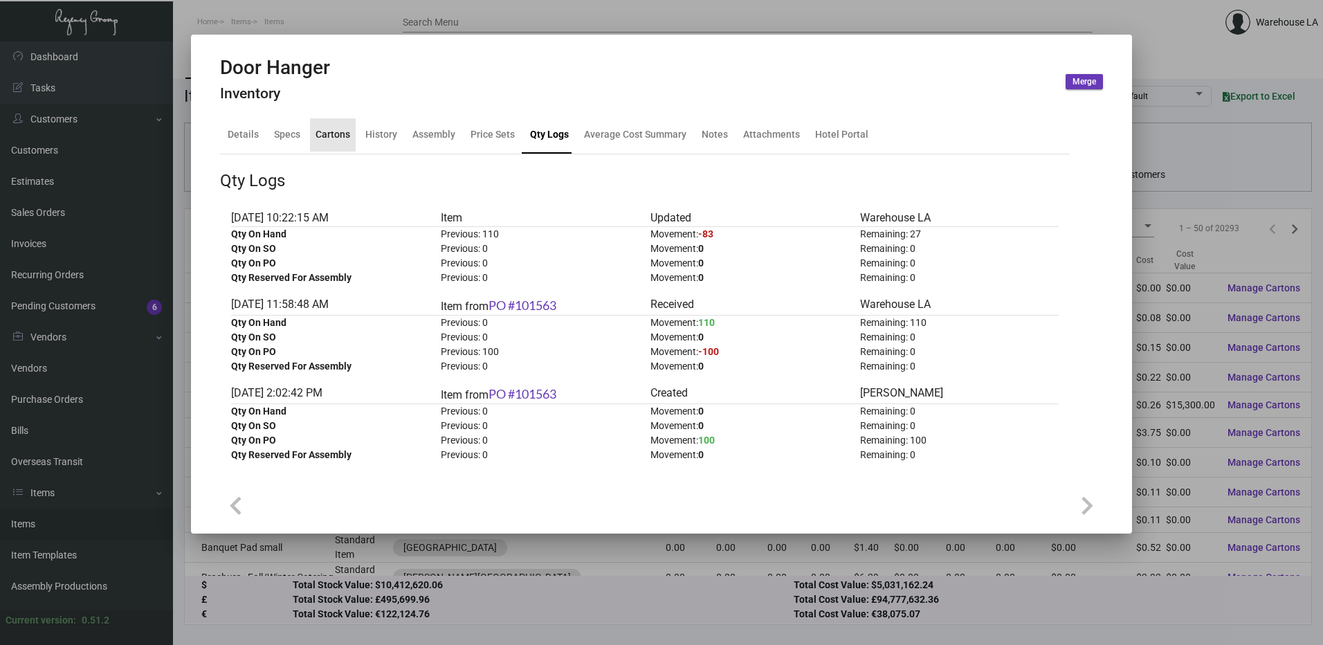
click at [313, 135] on div "Cartons" at bounding box center [333, 134] width 46 height 33
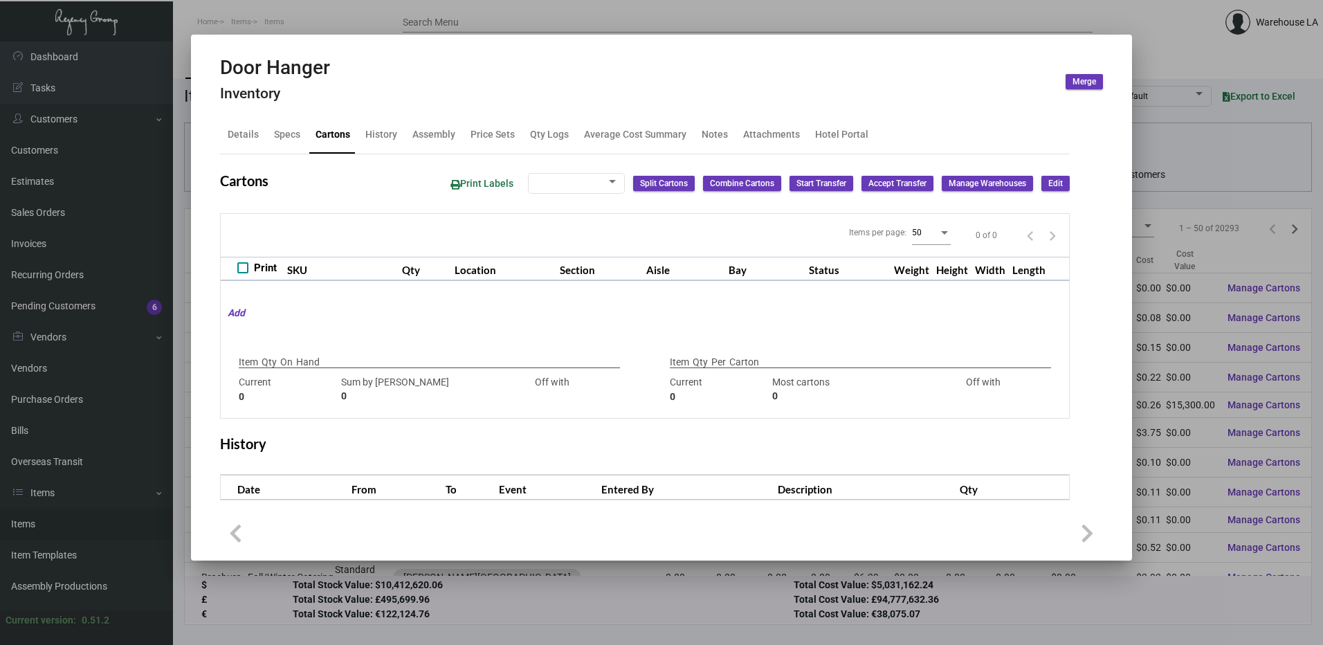
checkbox input "true"
type input "27"
type input "0"
type input "50"
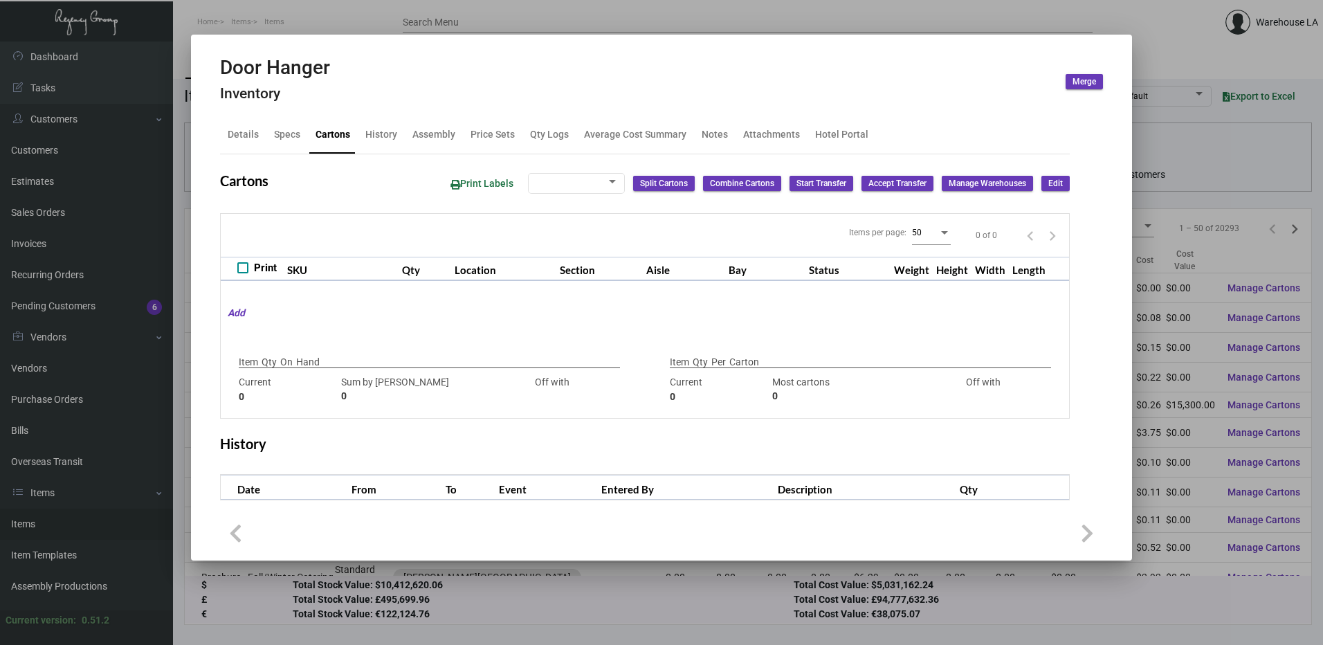
type input "27"
type input "+23"
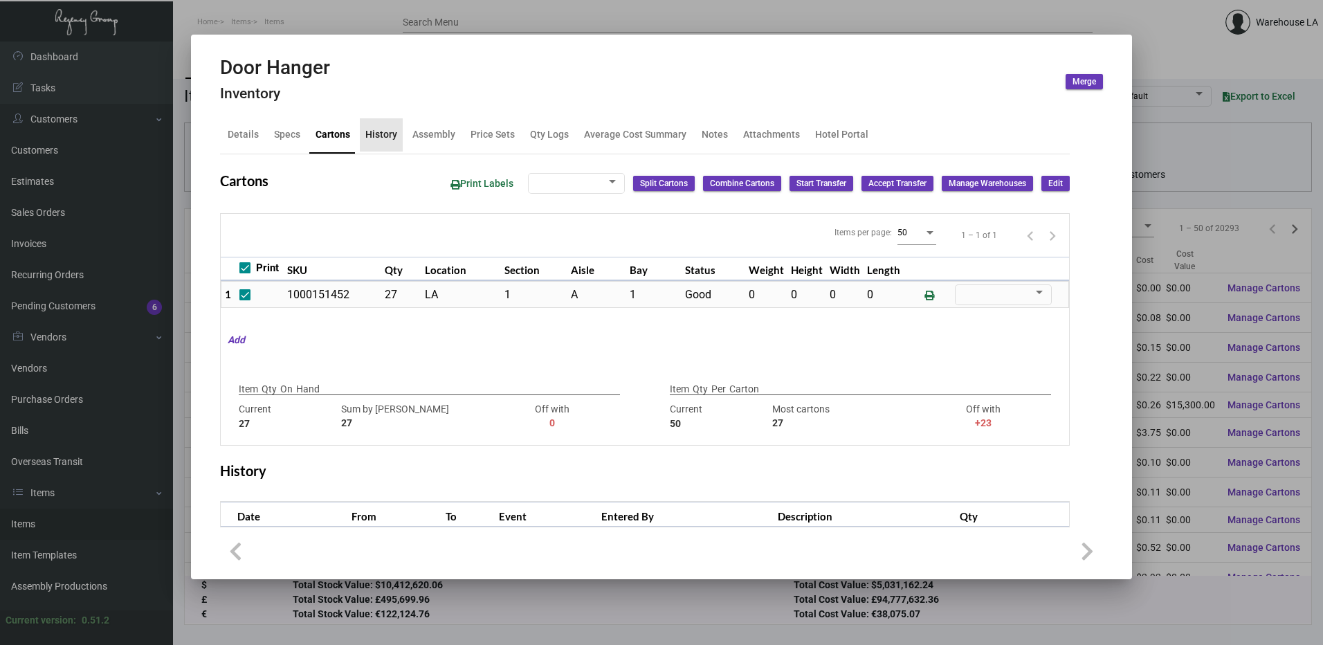
click at [383, 137] on div "History" at bounding box center [381, 134] width 32 height 15
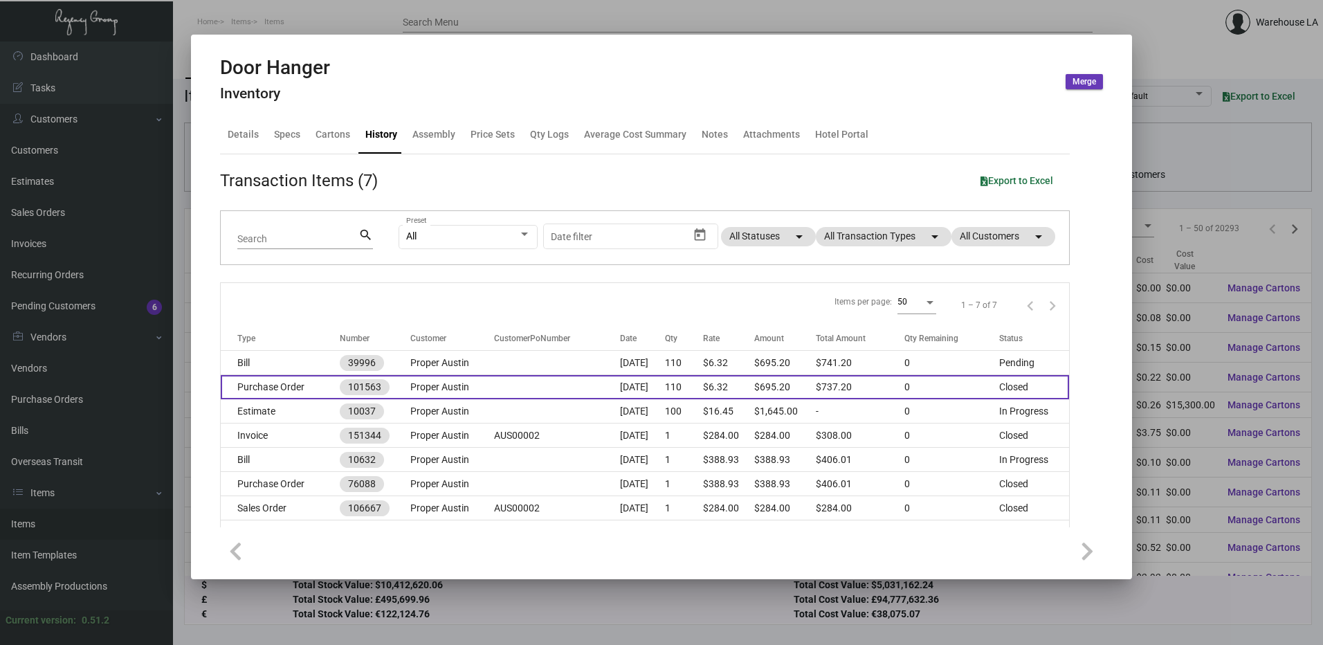
click at [271, 388] on td "Purchase Order" at bounding box center [280, 387] width 119 height 24
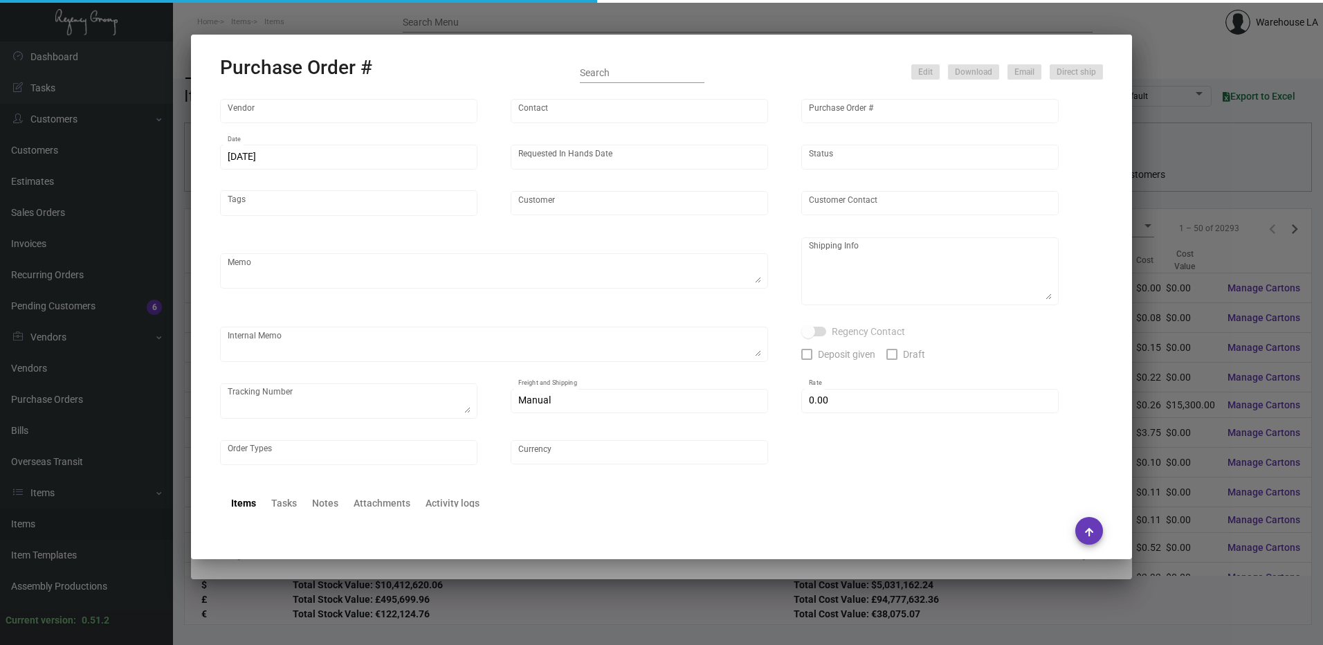
type input "Solid Dimensions"
type input "[PERSON_NAME]"
type input "101563"
type input "[DATE]"
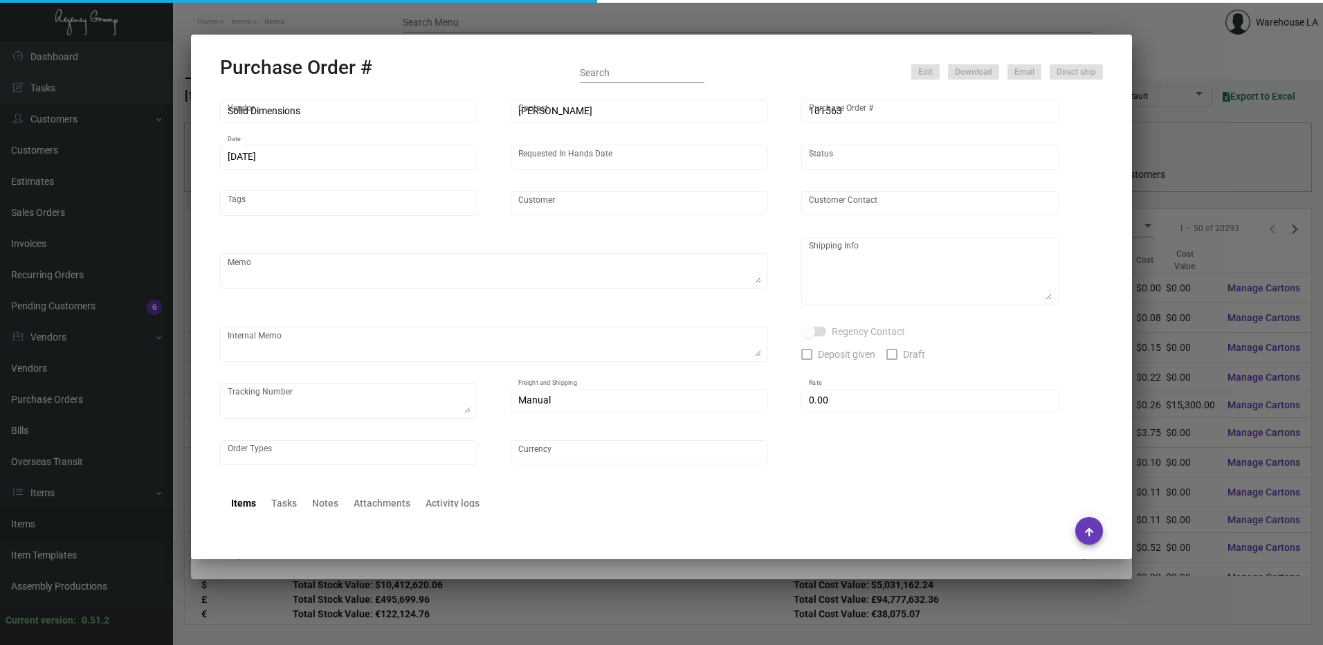
type input "Proper Austin"
type textarea "Reorder Purchase Order #90096"
type textarea "Regency Group LA [STREET_ADDRESS]"
type textarea "*****INV #20230466 has "Cut & Tie 3/16 Chocolate Lace" in the amount of $68.20 …"
checkbox input "true"
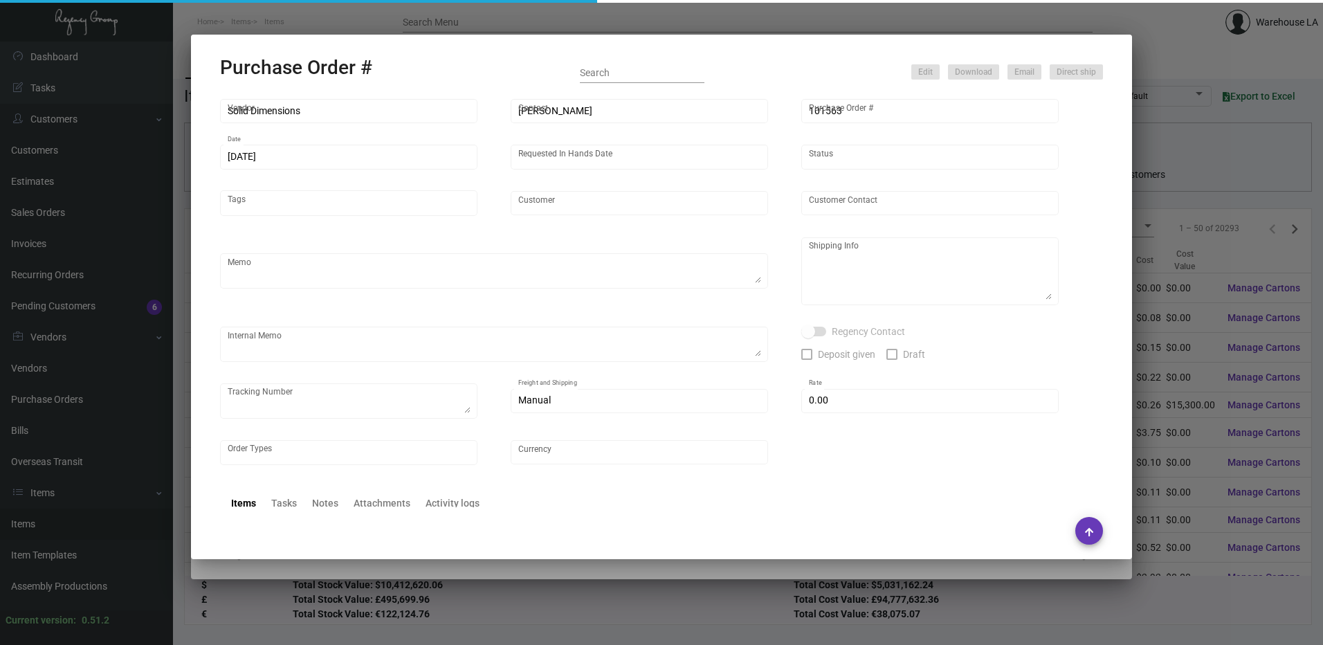
type input "$ 0.00"
type input "United States Dollar $"
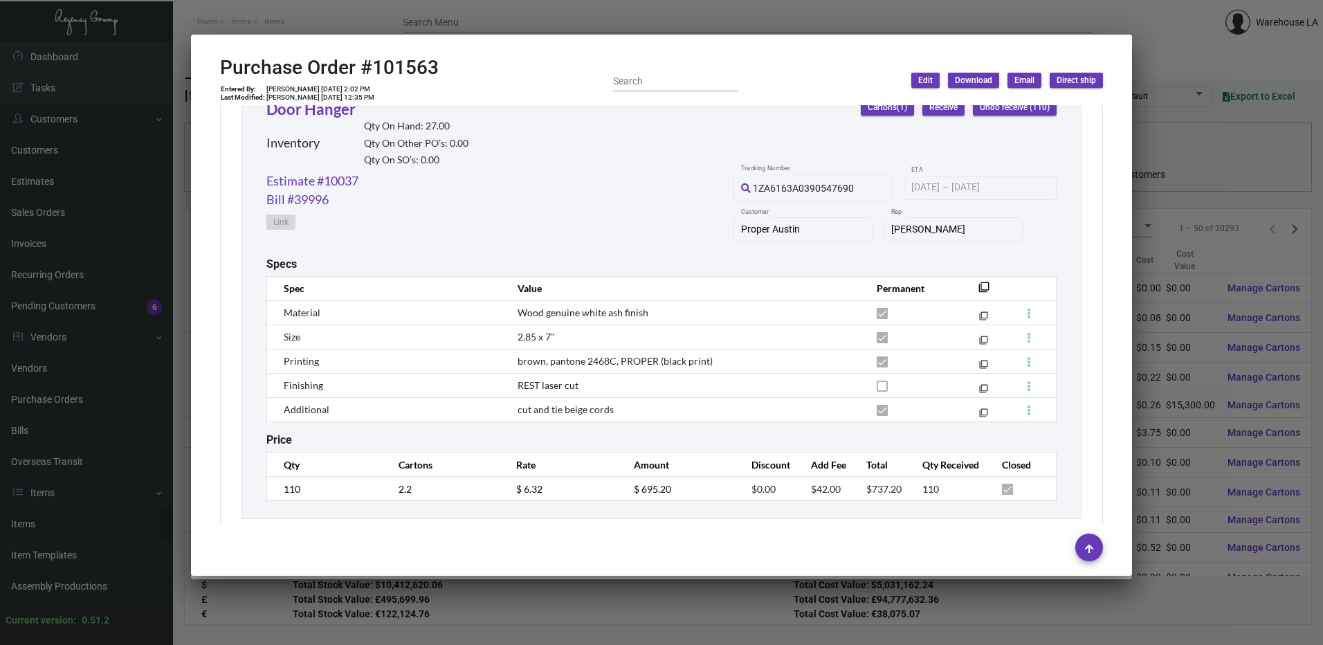
scroll to position [696, 0]
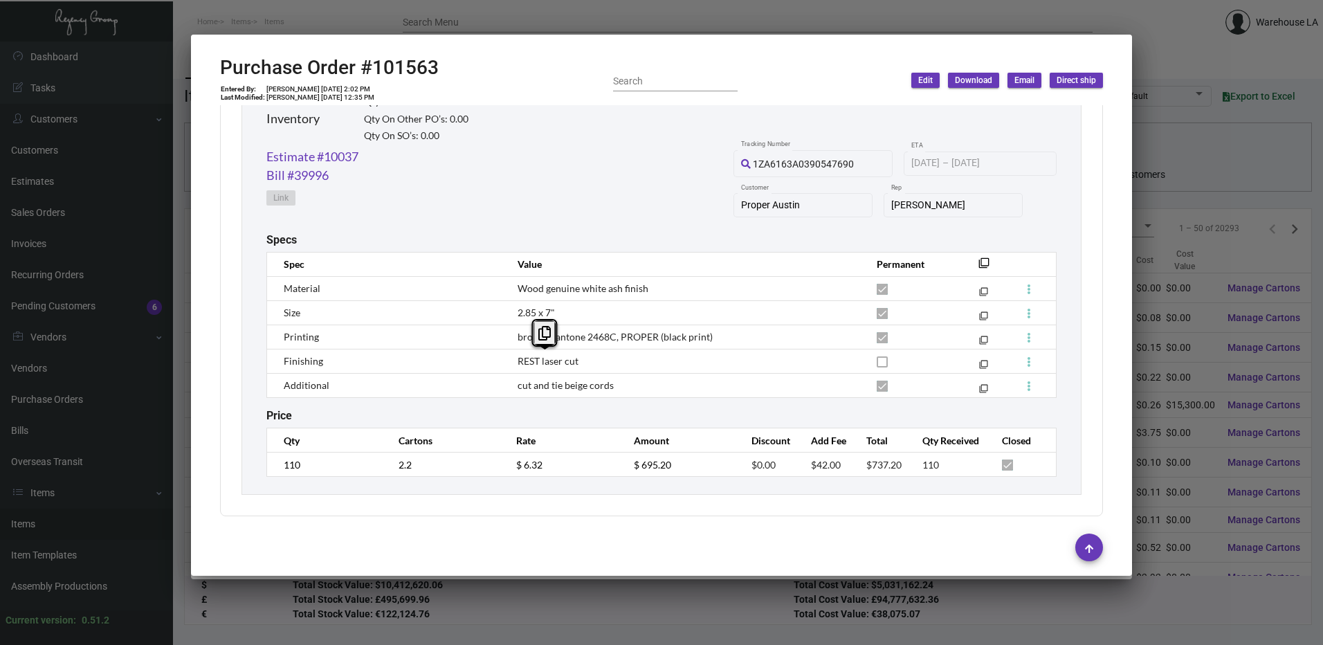
drag, startPoint x: 508, startPoint y: 358, endPoint x: 640, endPoint y: 365, distance: 132.4
click at [640, 365] on td "REST laser cut" at bounding box center [683, 361] width 359 height 24
click at [640, 370] on td "REST laser cut" at bounding box center [683, 361] width 359 height 24
click at [506, 17] on div at bounding box center [661, 322] width 1323 height 645
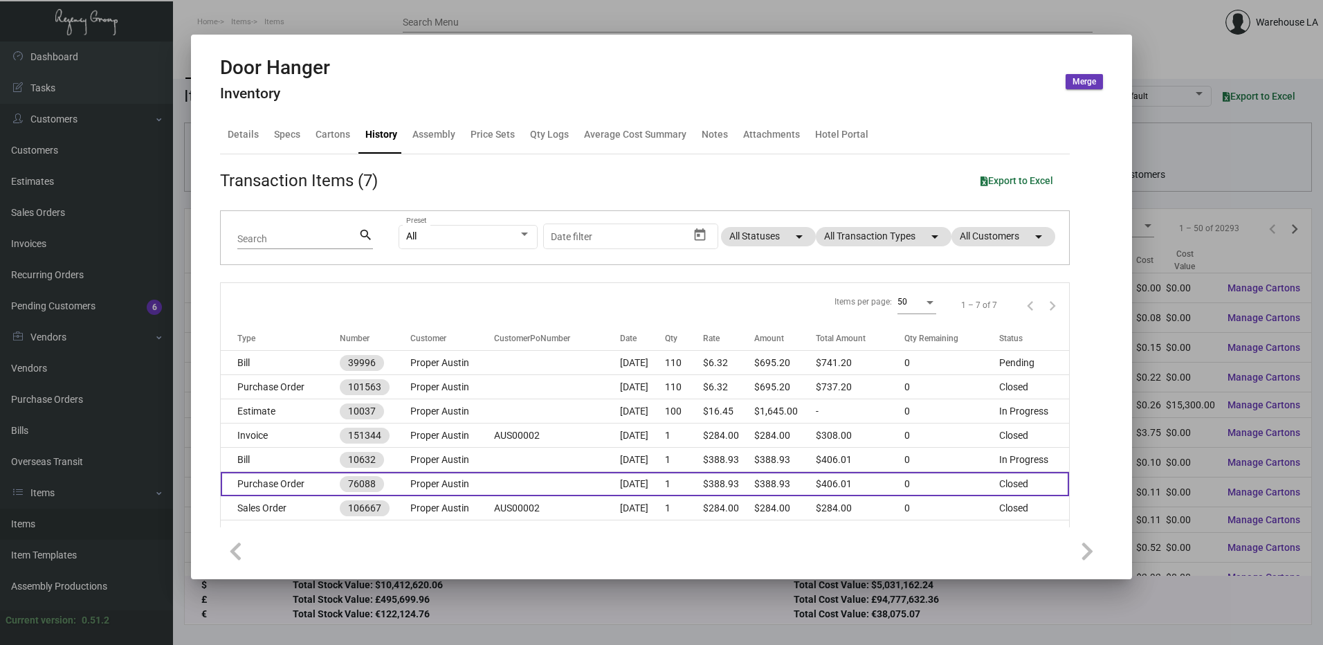
click at [437, 487] on td "Proper Austin" at bounding box center [452, 484] width 84 height 24
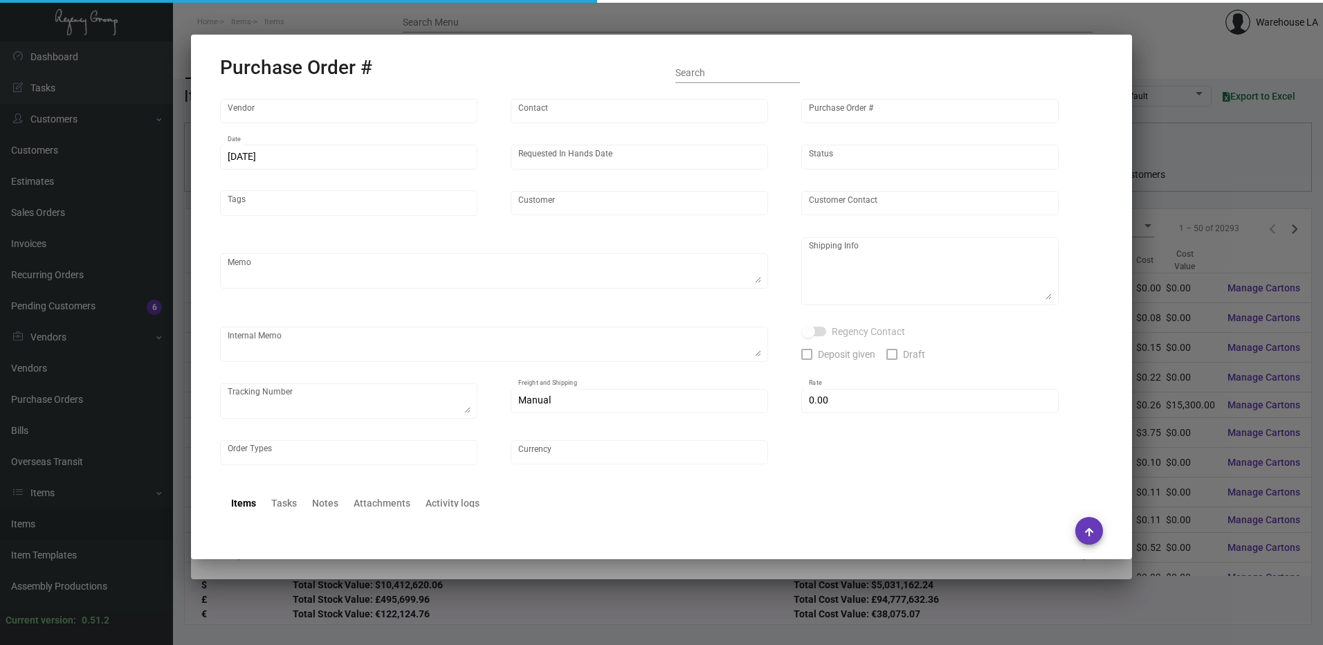
type input "Solid Dimensions"
type input "[PERSON_NAME]"
type input "76088"
type input "[DATE]"
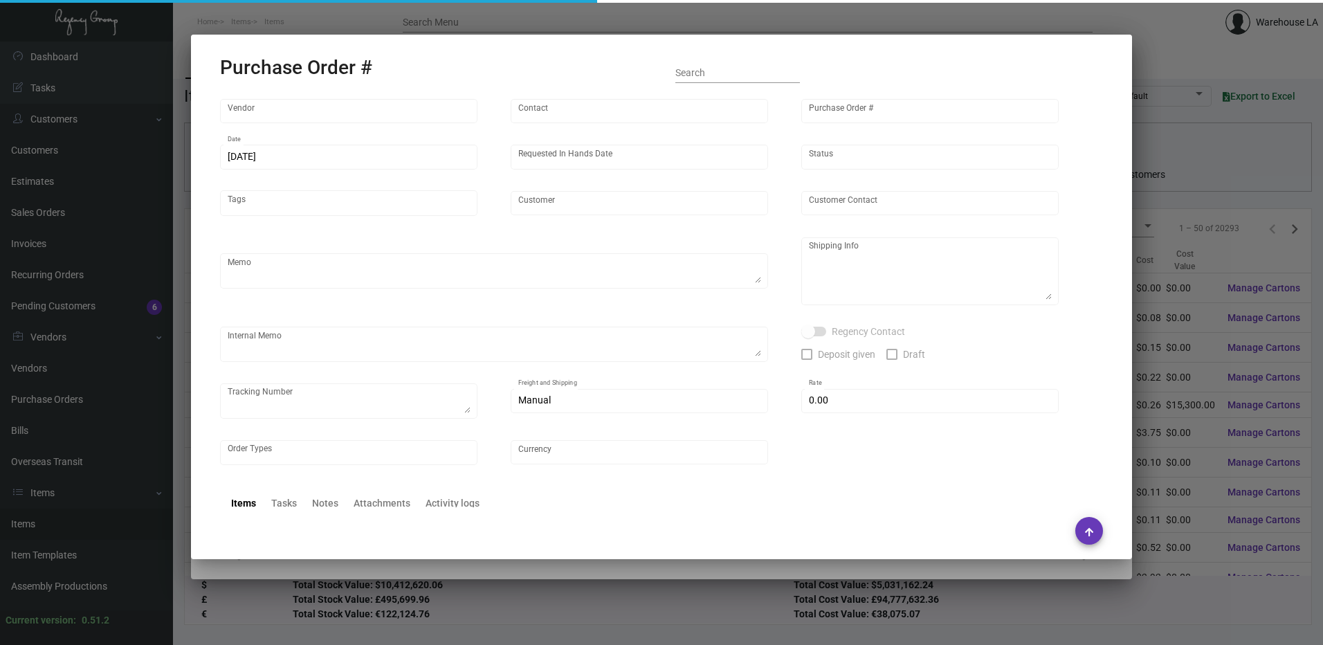
type input "Proper Austin"
type textarea "Regency Group [STREET_ADDRESS][US_STATE] [PHONE_NUMBER]"
type input "$ 17.08"
type input "United States Dollar $"
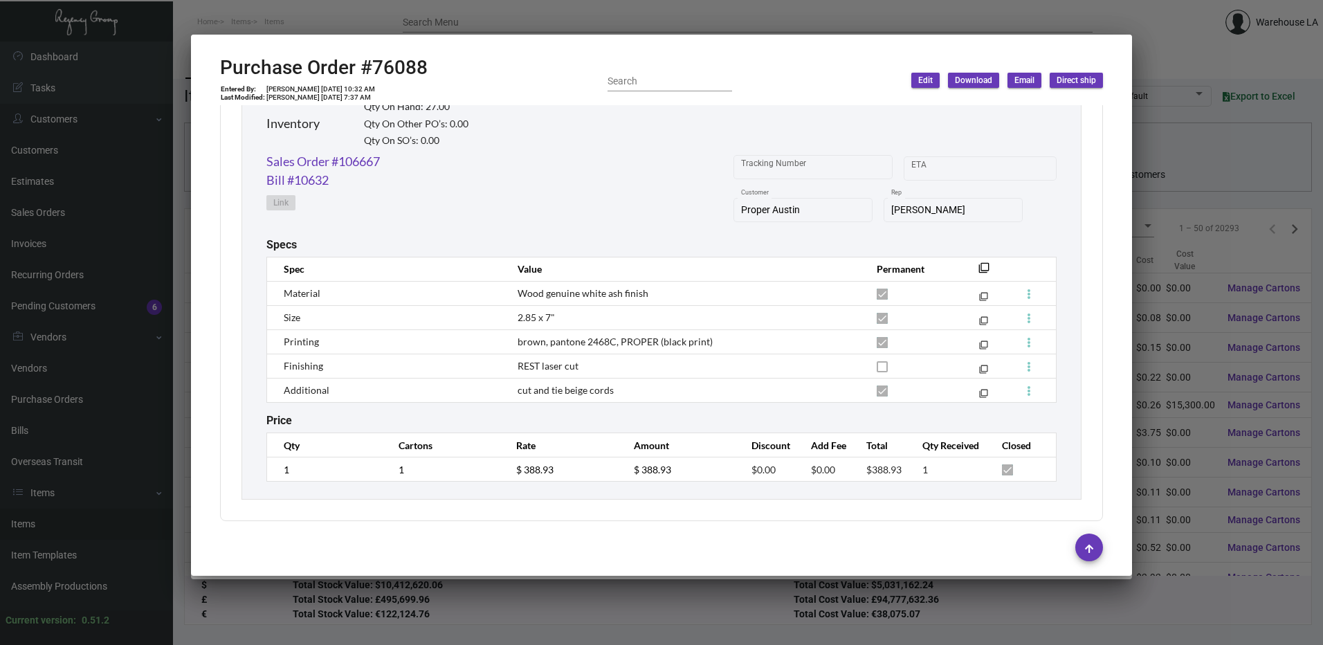
scroll to position [692, 0]
drag, startPoint x: 493, startPoint y: 360, endPoint x: 652, endPoint y: 372, distance: 159.7
click at [652, 372] on tr "Finishing REST laser cut filter_none" at bounding box center [662, 365] width 790 height 24
drag, startPoint x: 652, startPoint y: 372, endPoint x: 557, endPoint y: 157, distance: 235.2
click at [557, 157] on div "Sales Order #106667 Bill #10632 Link Tracking Number Start date – ETA Proper Au…" at bounding box center [661, 195] width 790 height 86
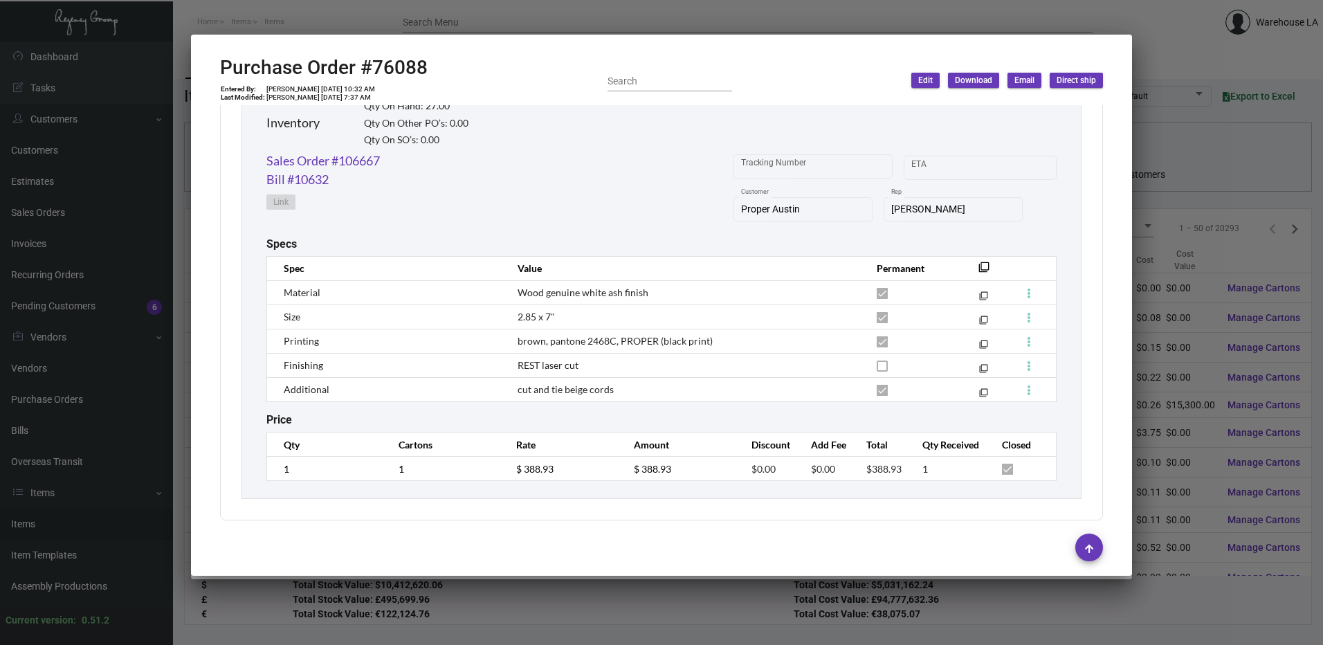
click at [496, 15] on div at bounding box center [661, 322] width 1323 height 645
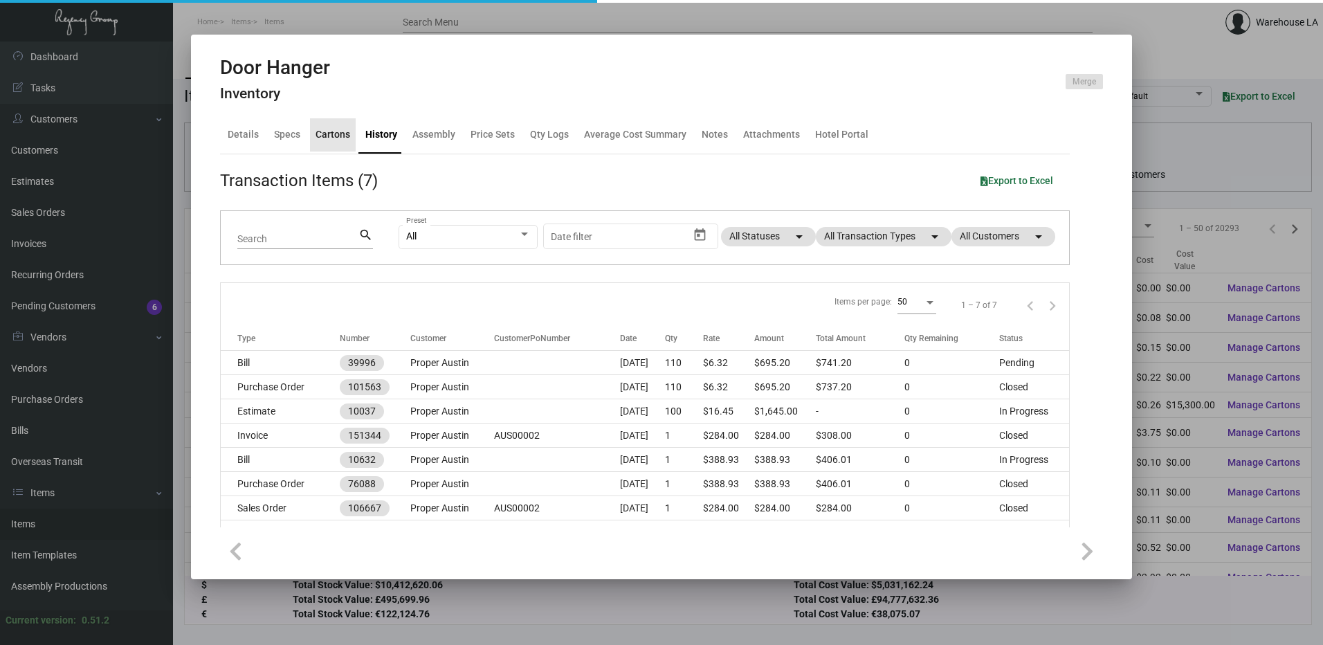
click at [329, 134] on div "Cartons" at bounding box center [333, 134] width 35 height 15
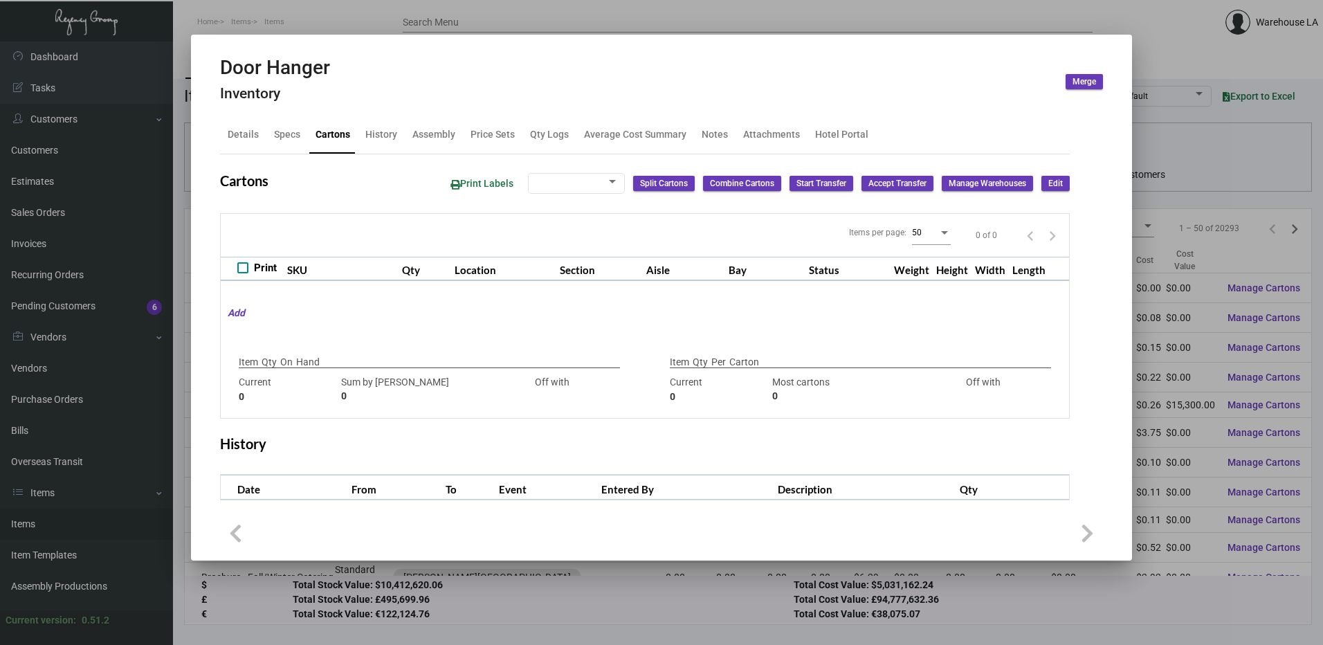
checkbox input "true"
type input "27"
type input "0"
type input "50"
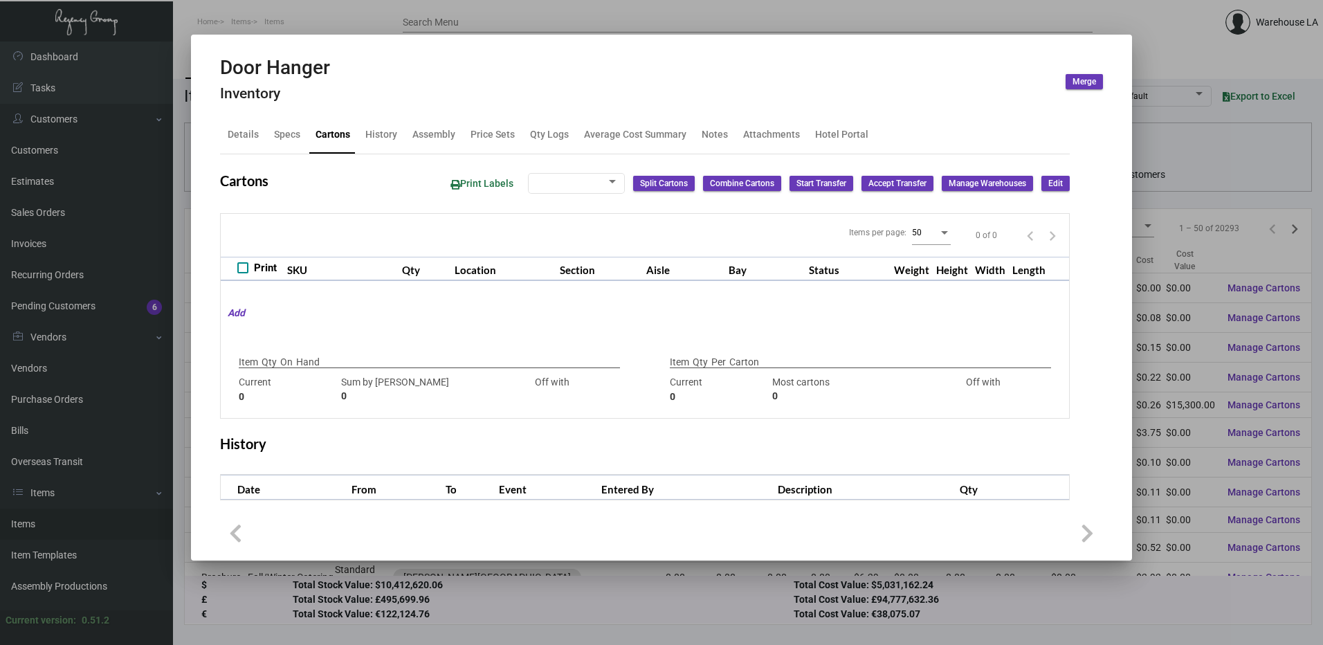
type input "27"
type input "+23"
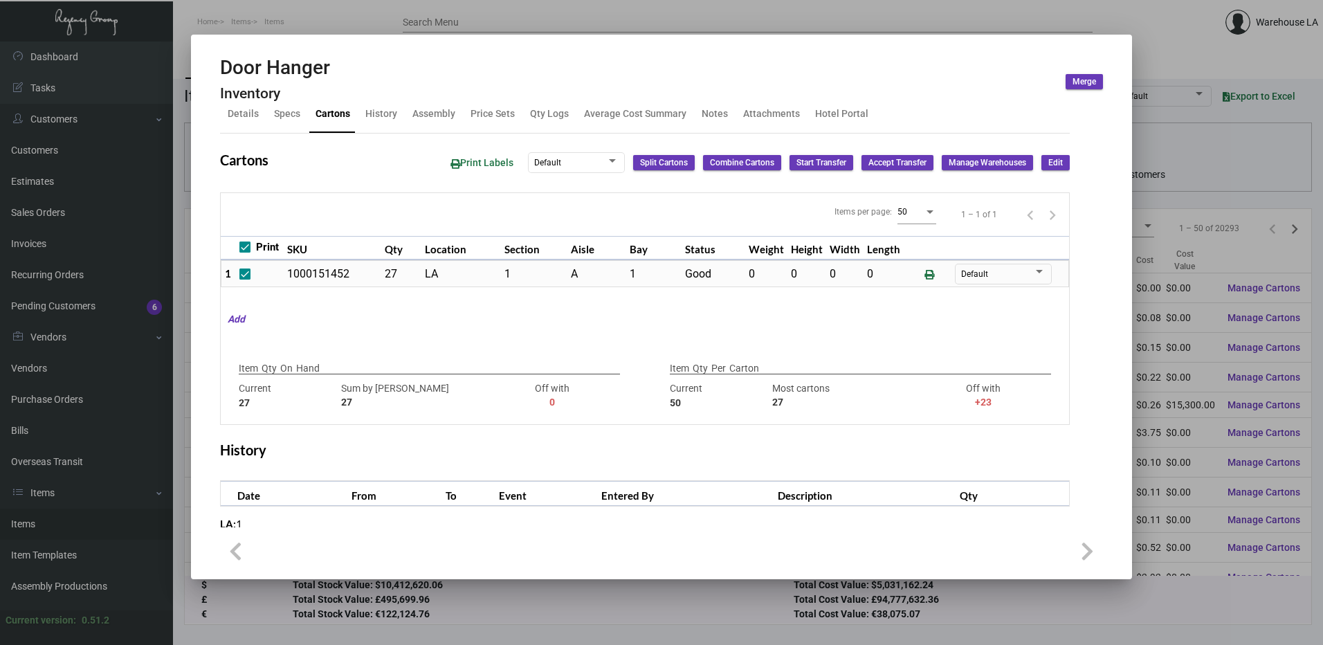
scroll to position [0, 0]
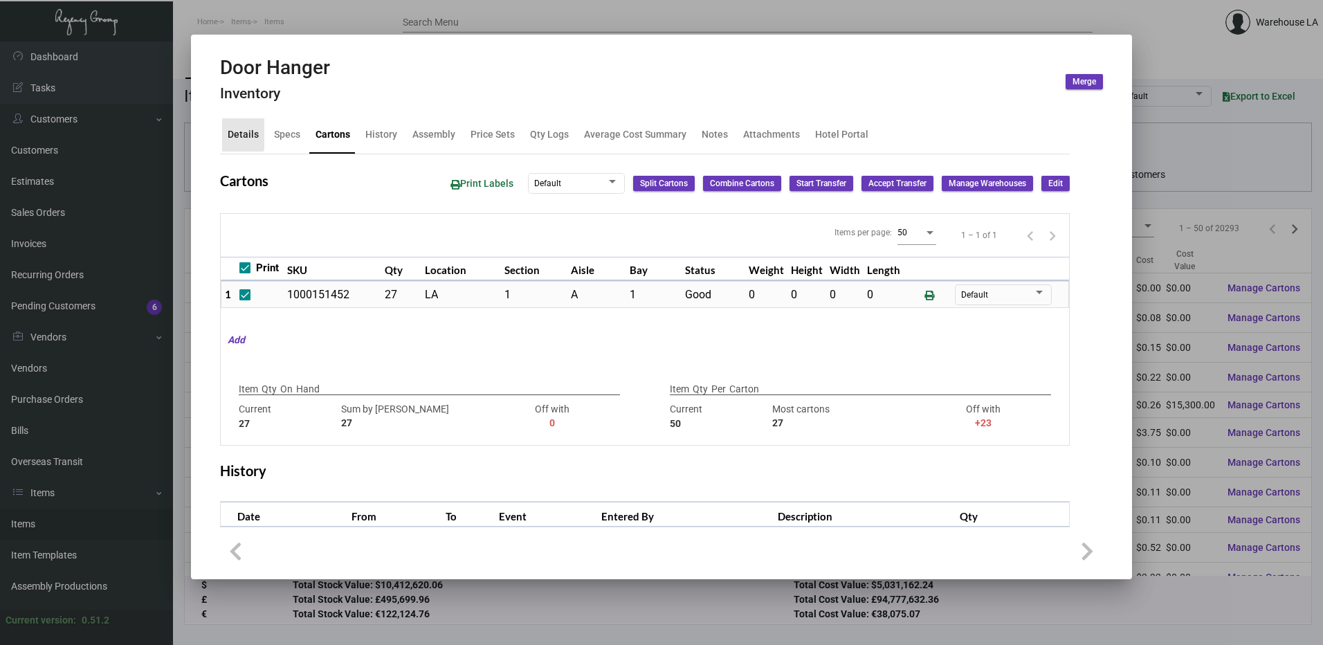
click at [226, 134] on div "Details" at bounding box center [243, 134] width 42 height 33
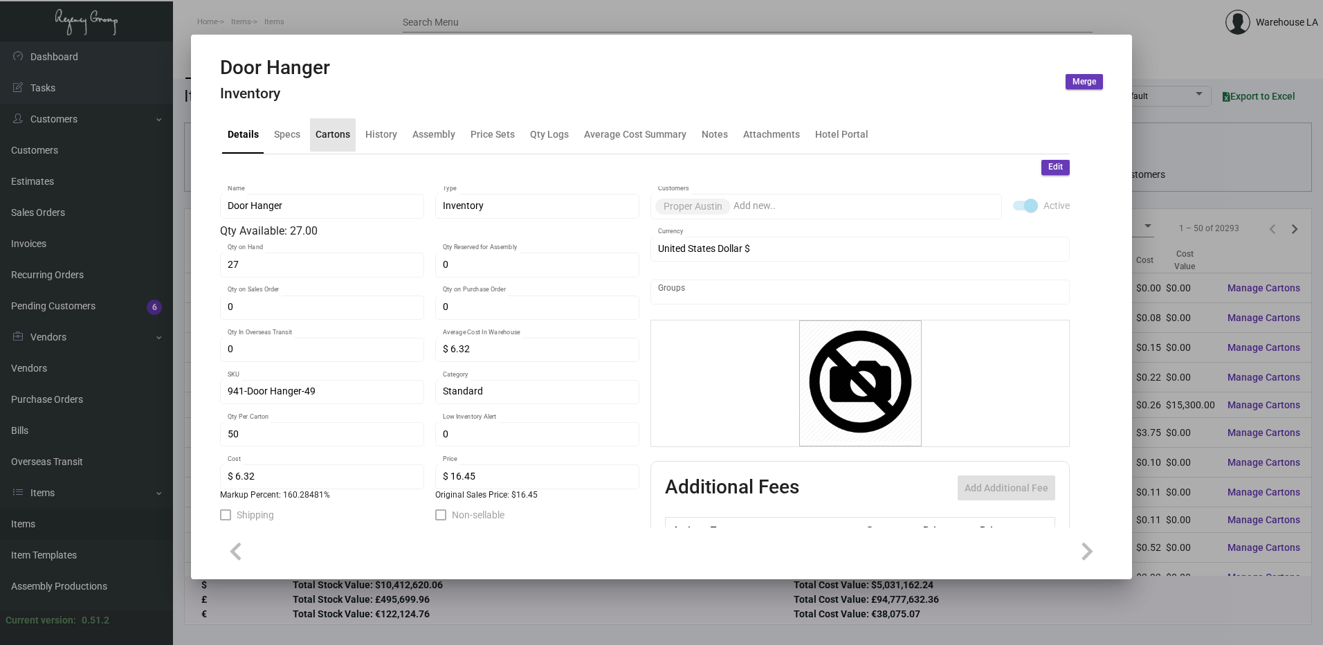
click at [313, 143] on div "Cartons" at bounding box center [333, 134] width 46 height 33
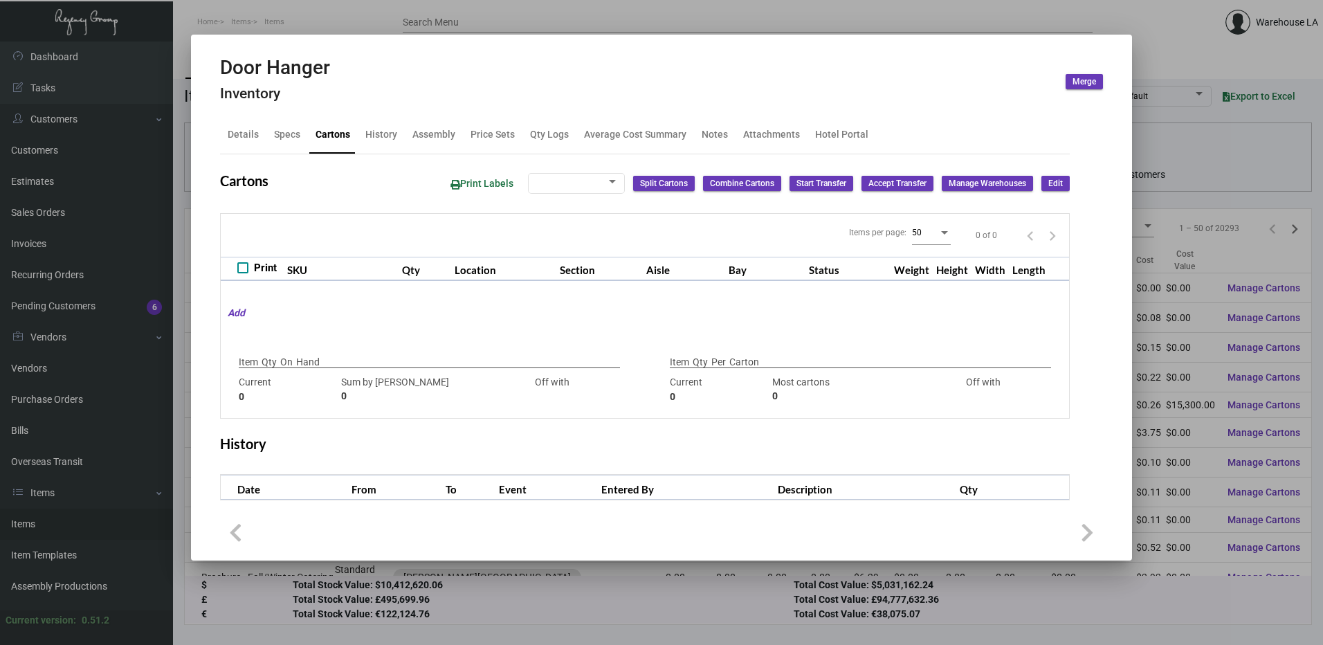
checkbox input "true"
type input "27"
type input "0"
type input "50"
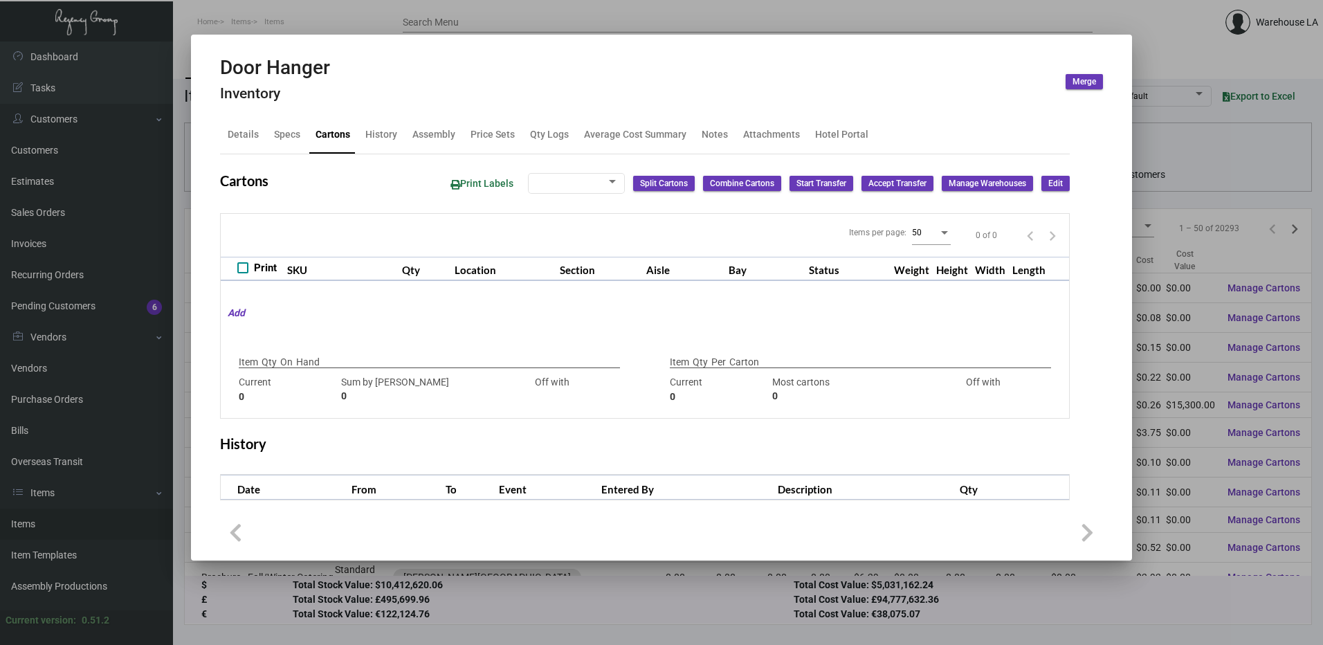
type input "27"
type input "+23"
